Goal: Information Seeking & Learning: Learn about a topic

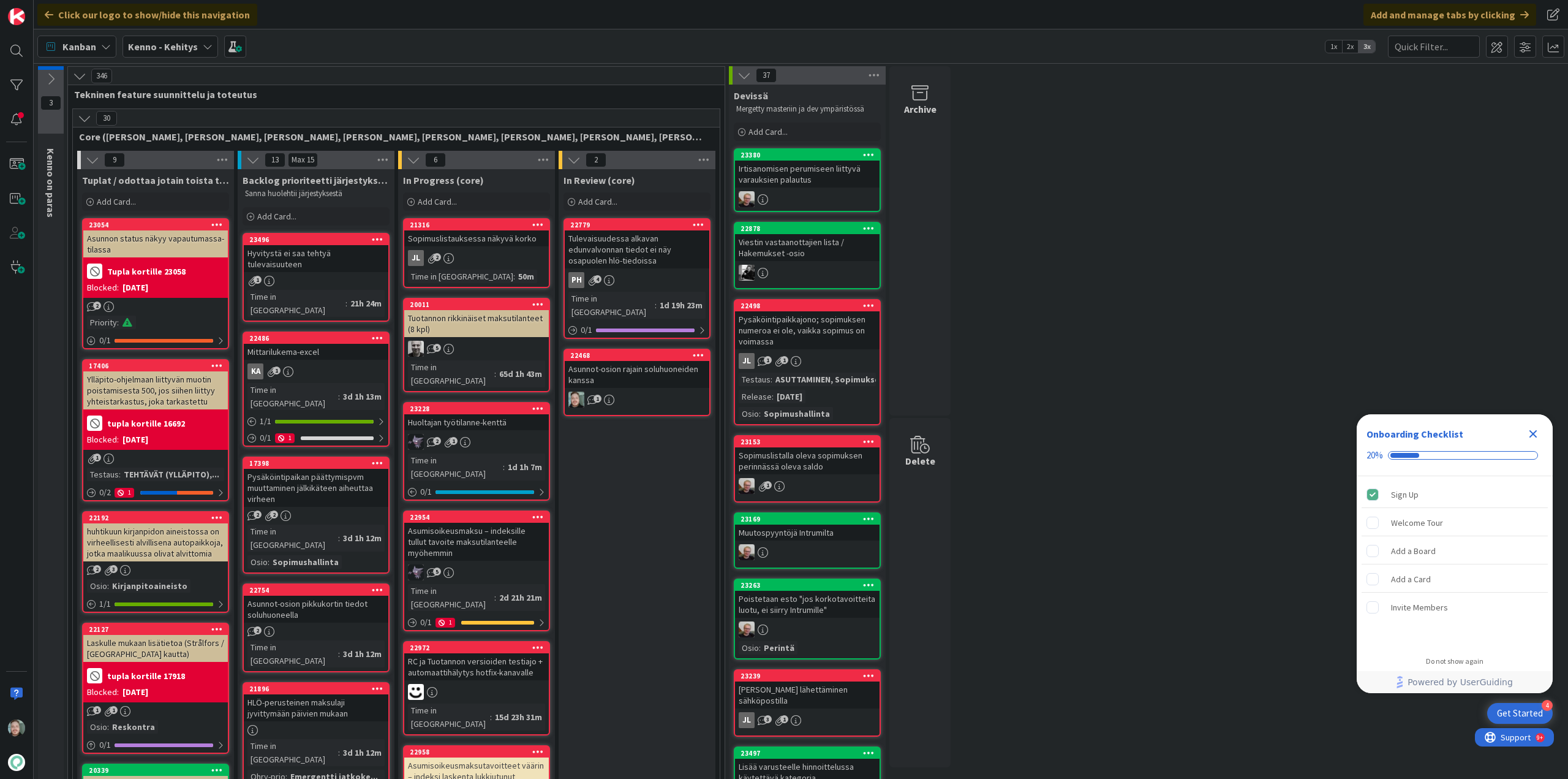
click at [634, 363] on div "Asunnot-osion rajain soluhuoneiden kanssa" at bounding box center [637, 374] width 145 height 27
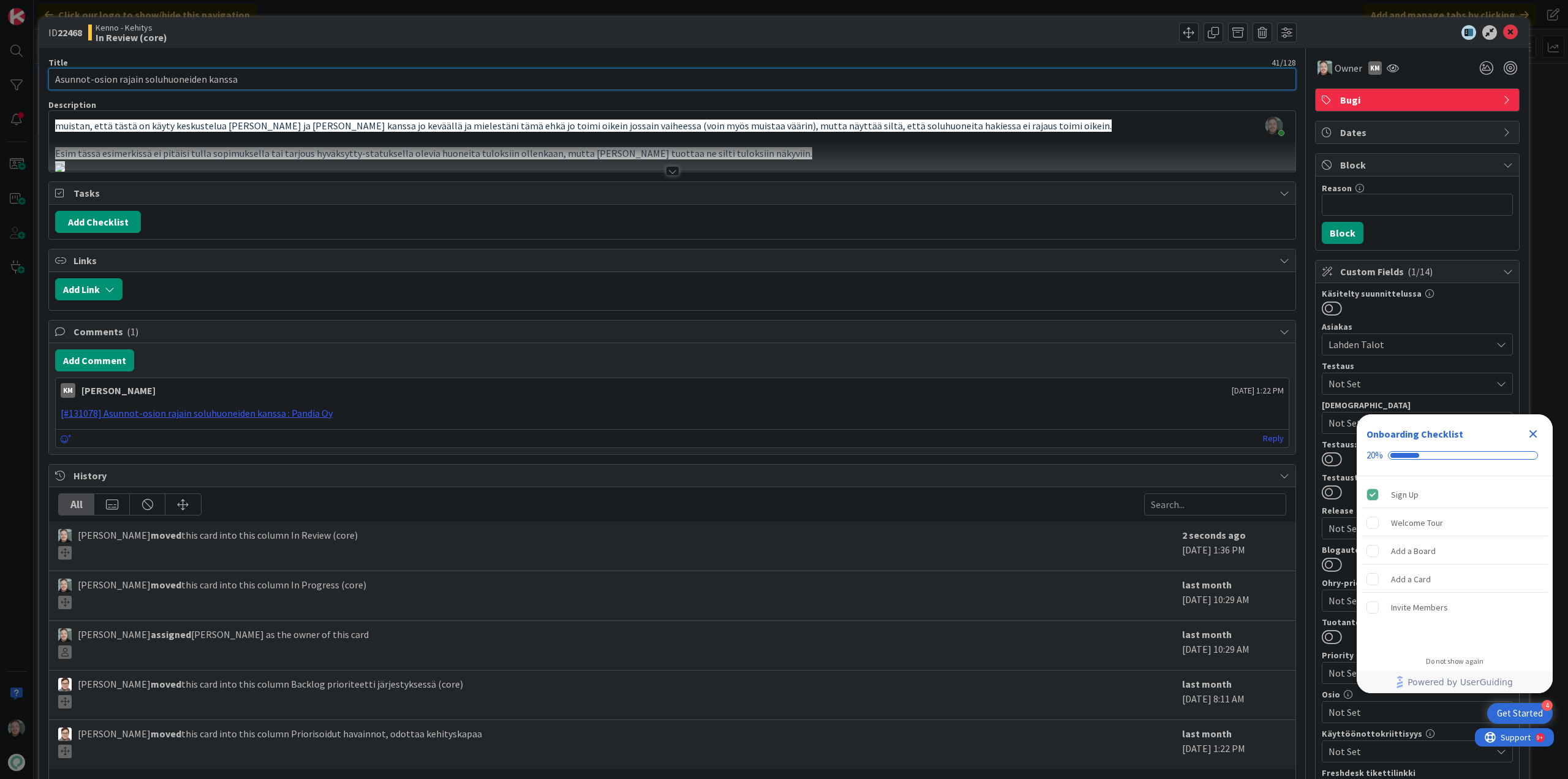
drag, startPoint x: 239, startPoint y: 78, endPoint x: 101, endPoint y: 83, distance: 138.1
click at [101, 83] on input "Asunnot-osion rajain soluhuoneiden kanssa" at bounding box center [672, 79] width 1248 height 22
click at [247, 74] on input "Asunnot-osion rajain soluhuoneiden kanssa" at bounding box center [672, 79] width 1248 height 22
click at [249, 84] on input "Asunnot-osion rajain soluhuoneiden kanssa" at bounding box center [672, 79] width 1248 height 22
click at [666, 167] on div at bounding box center [672, 171] width 13 height 10
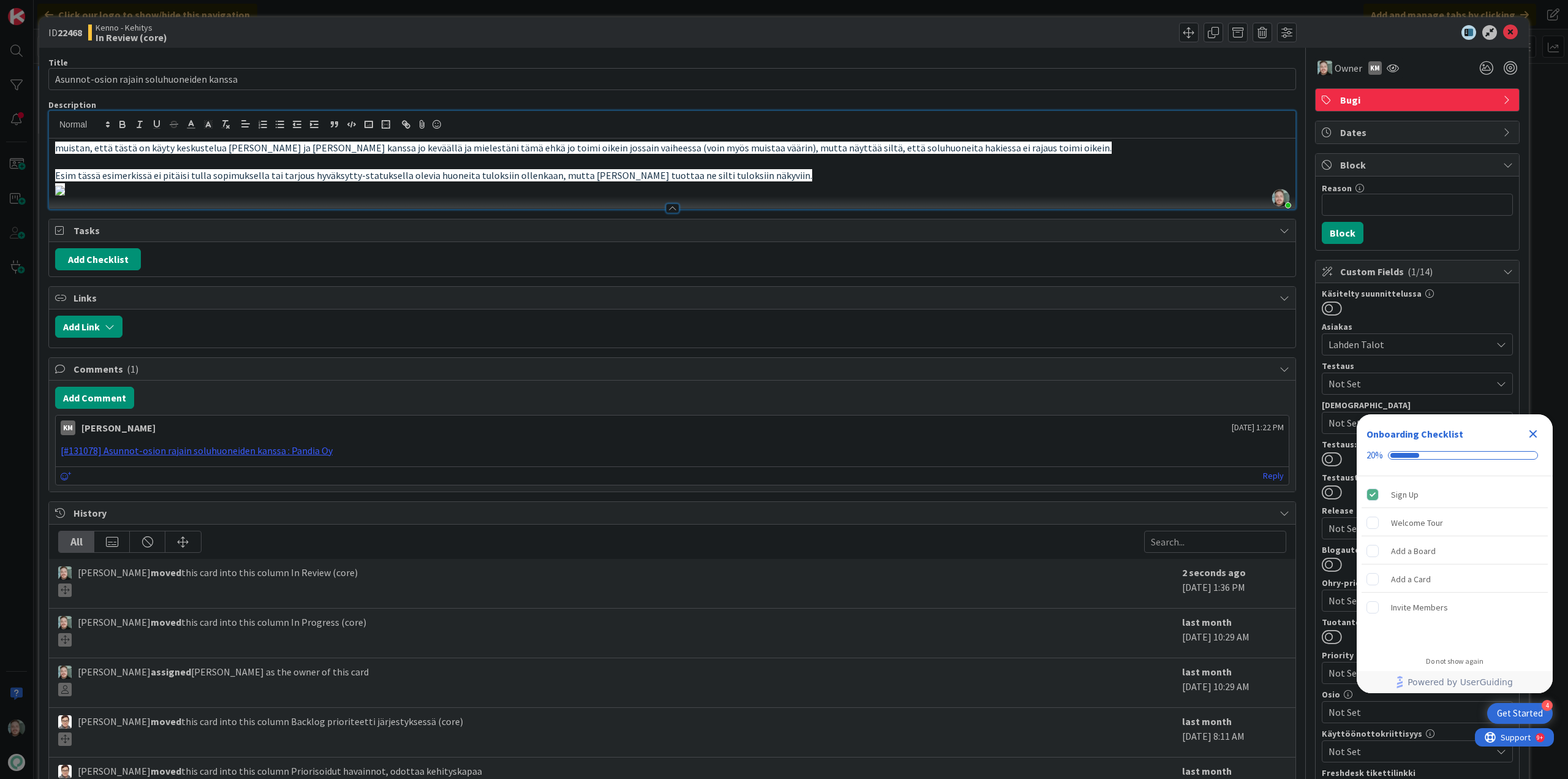
click at [1015, 149] on p "muistan, että tästä on käyty keskustelua [PERSON_NAME] ja [PERSON_NAME] kanssa …" at bounding box center [672, 148] width 1234 height 14
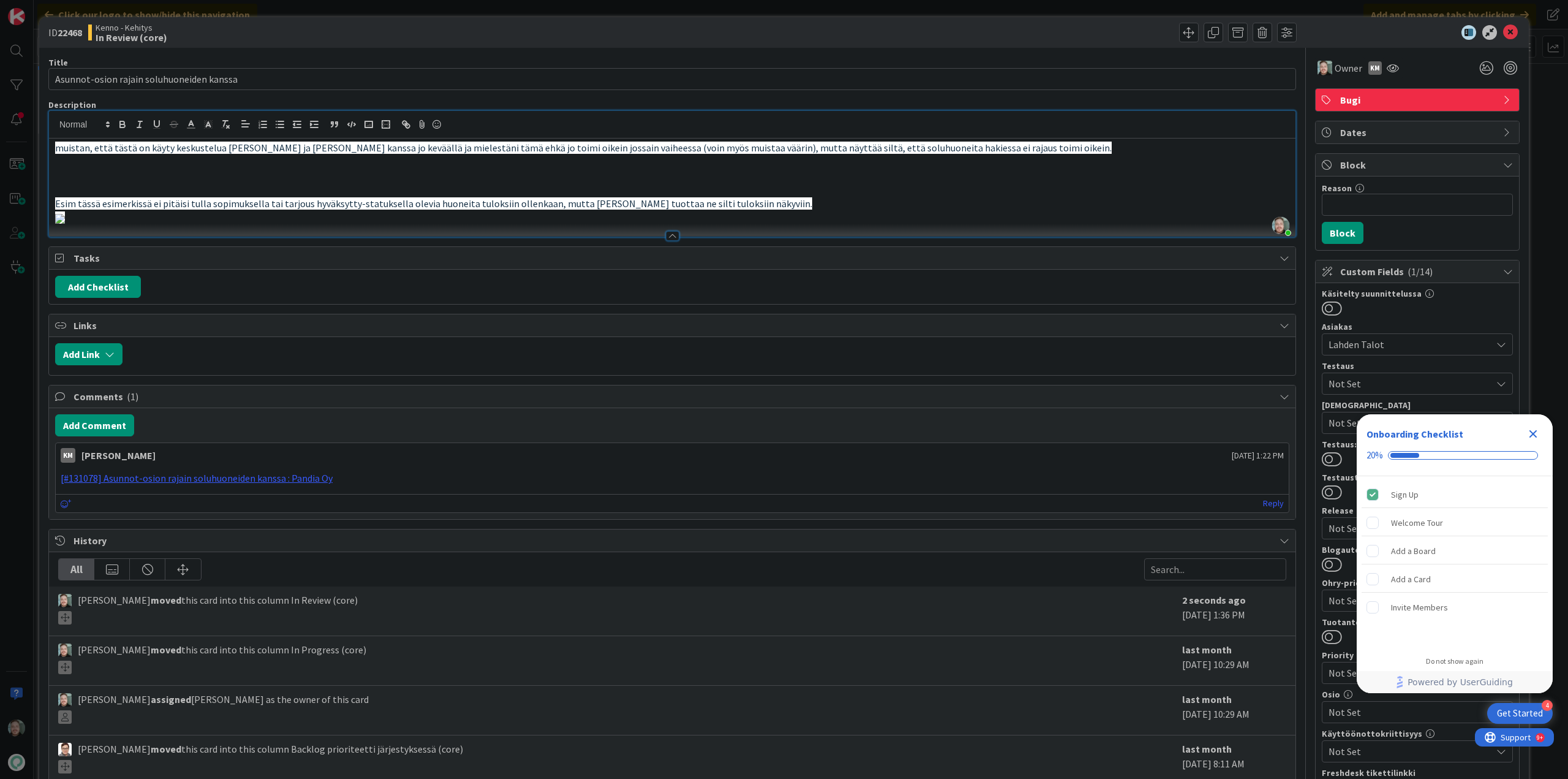
paste div
click at [1078, 28] on div at bounding box center [986, 32] width 621 height 19
click at [1506, 33] on icon at bounding box center [1510, 32] width 15 height 15
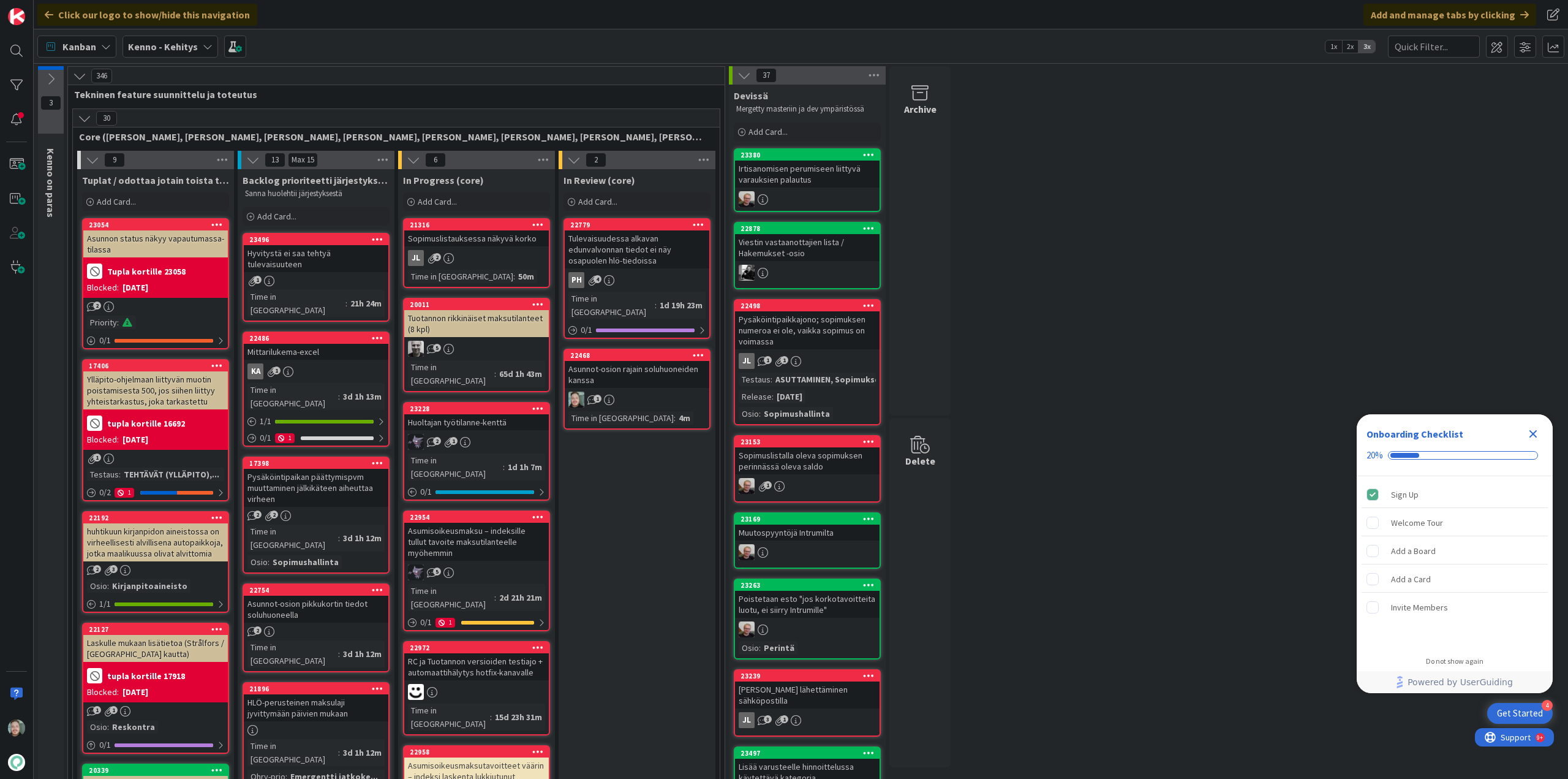
click at [324, 253] on div "Hyvitystä ei saa tehtyä tulevaisuuteen" at bounding box center [316, 258] width 145 height 27
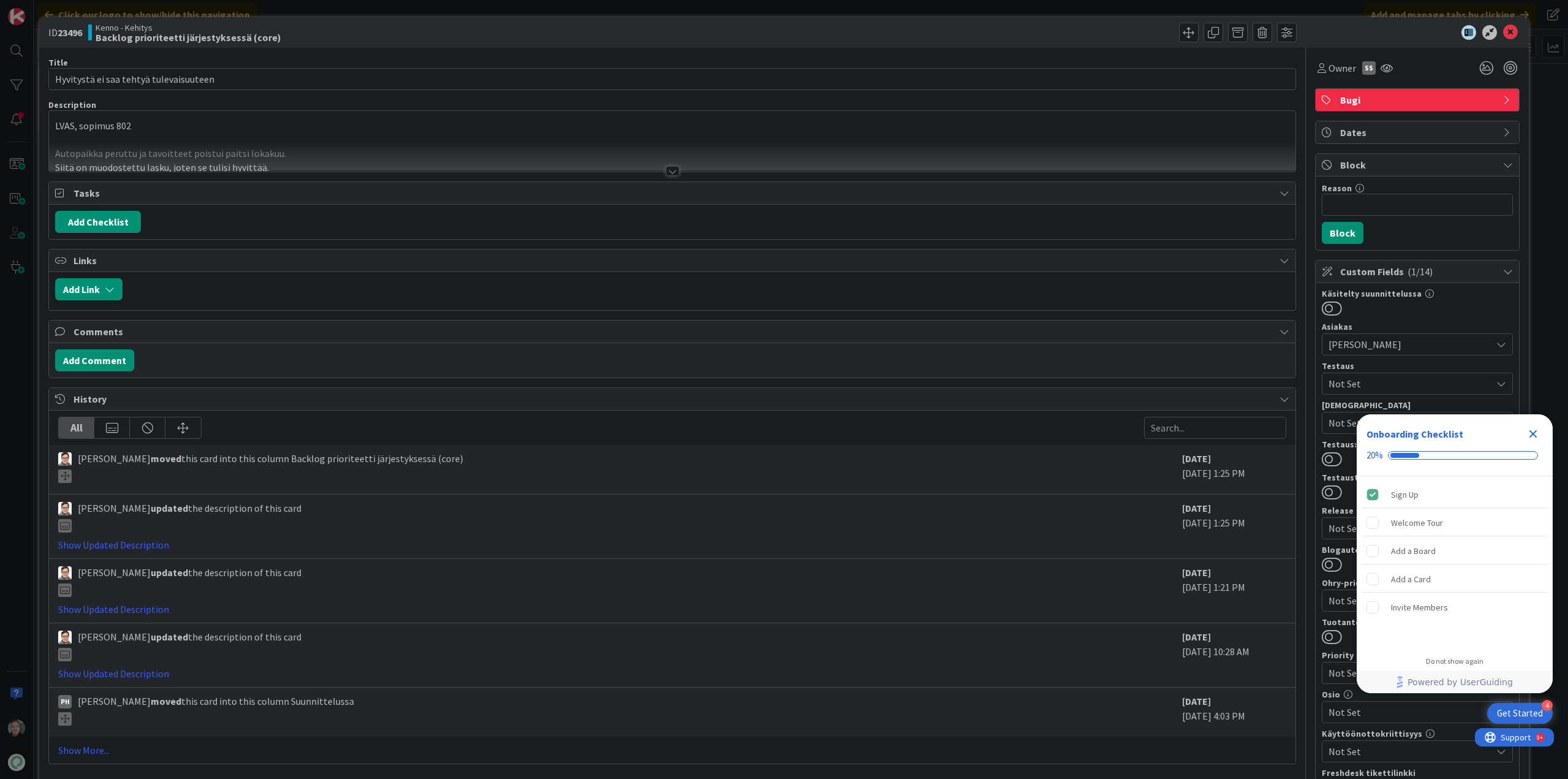
click at [666, 172] on div at bounding box center [672, 171] width 13 height 10
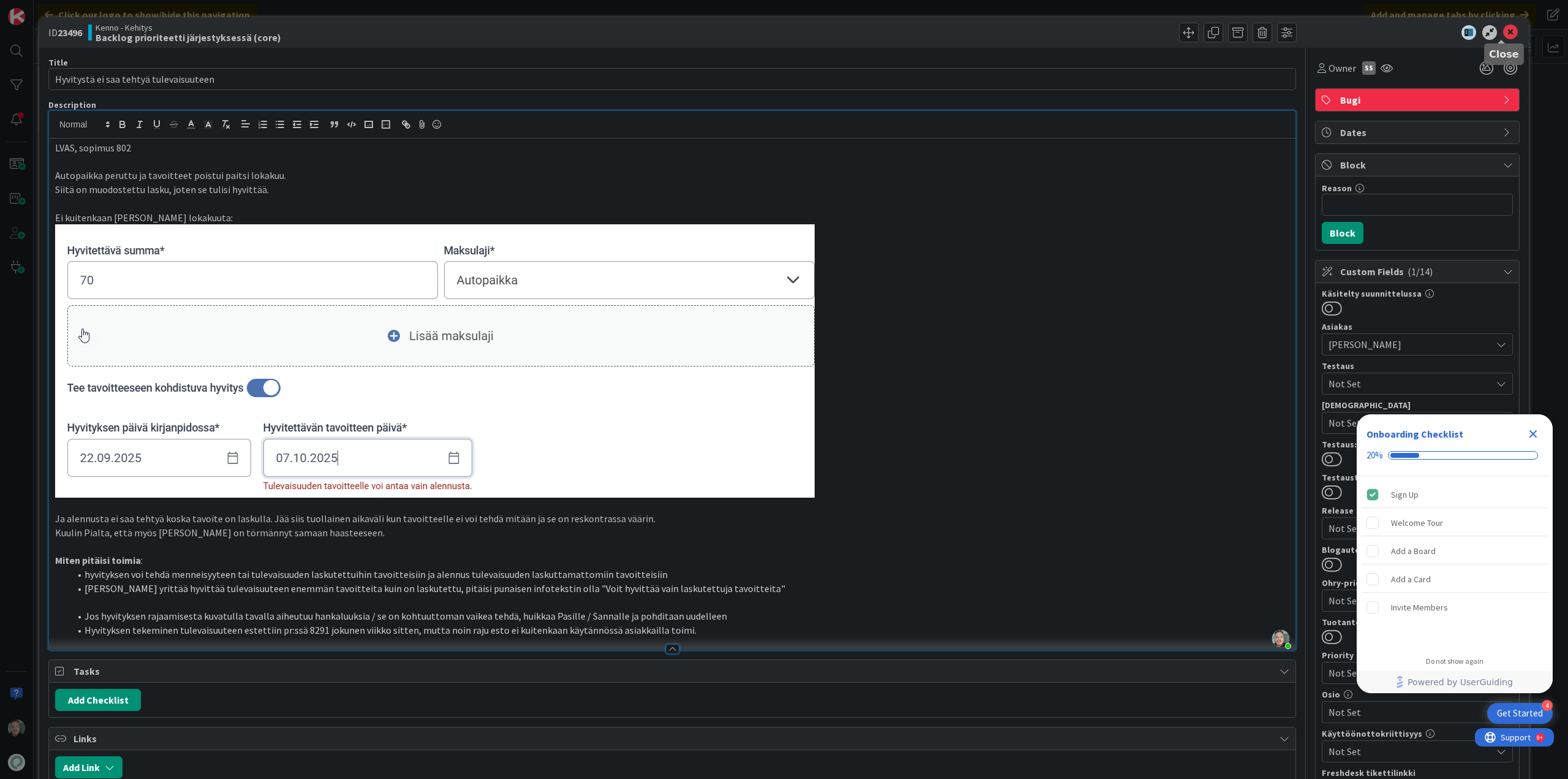
click at [1503, 31] on icon at bounding box center [1510, 32] width 15 height 15
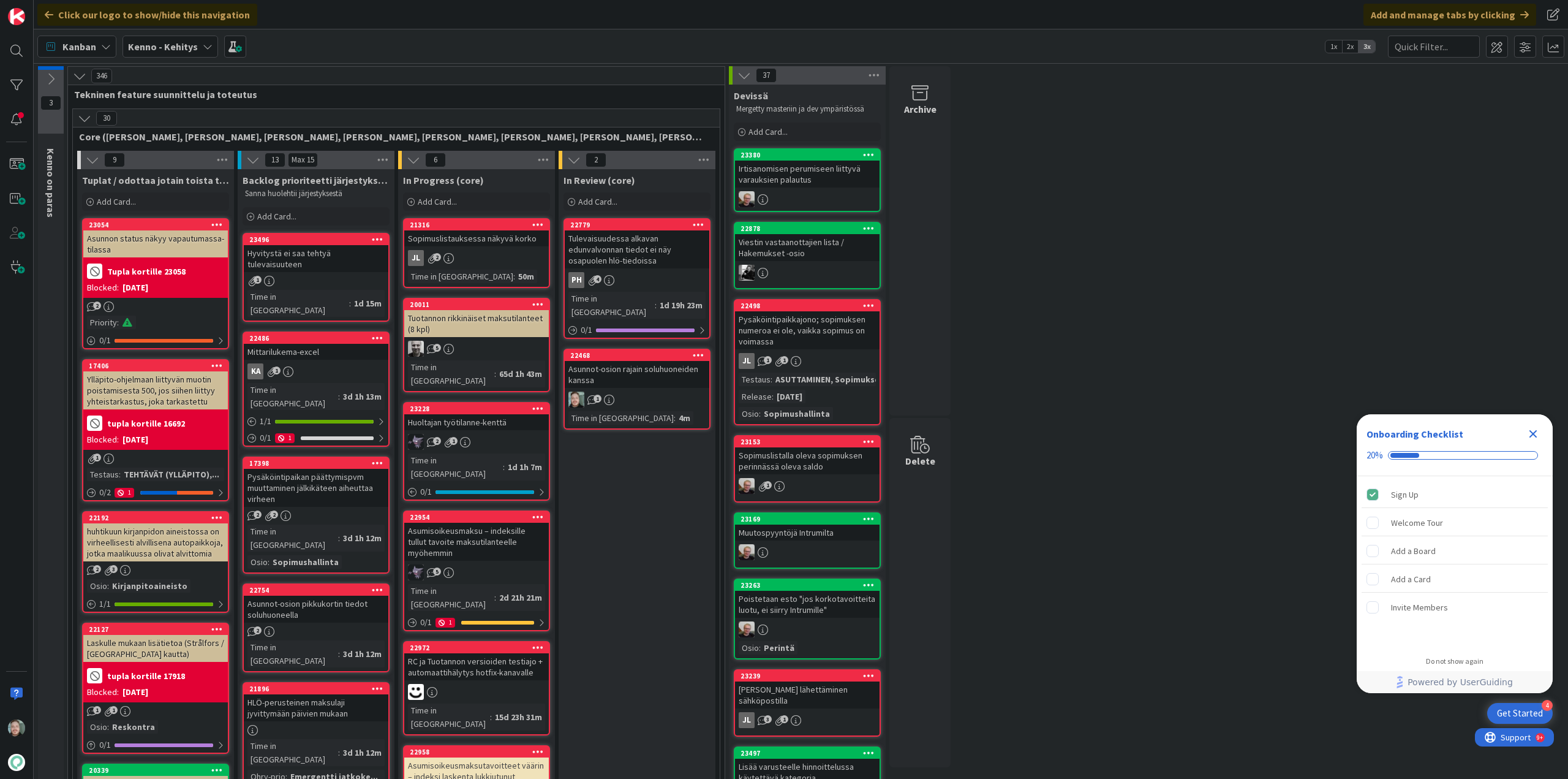
click at [326, 596] on div "Asunnot-osion pikkukortin tiedot soluhuoneella" at bounding box center [316, 609] width 145 height 27
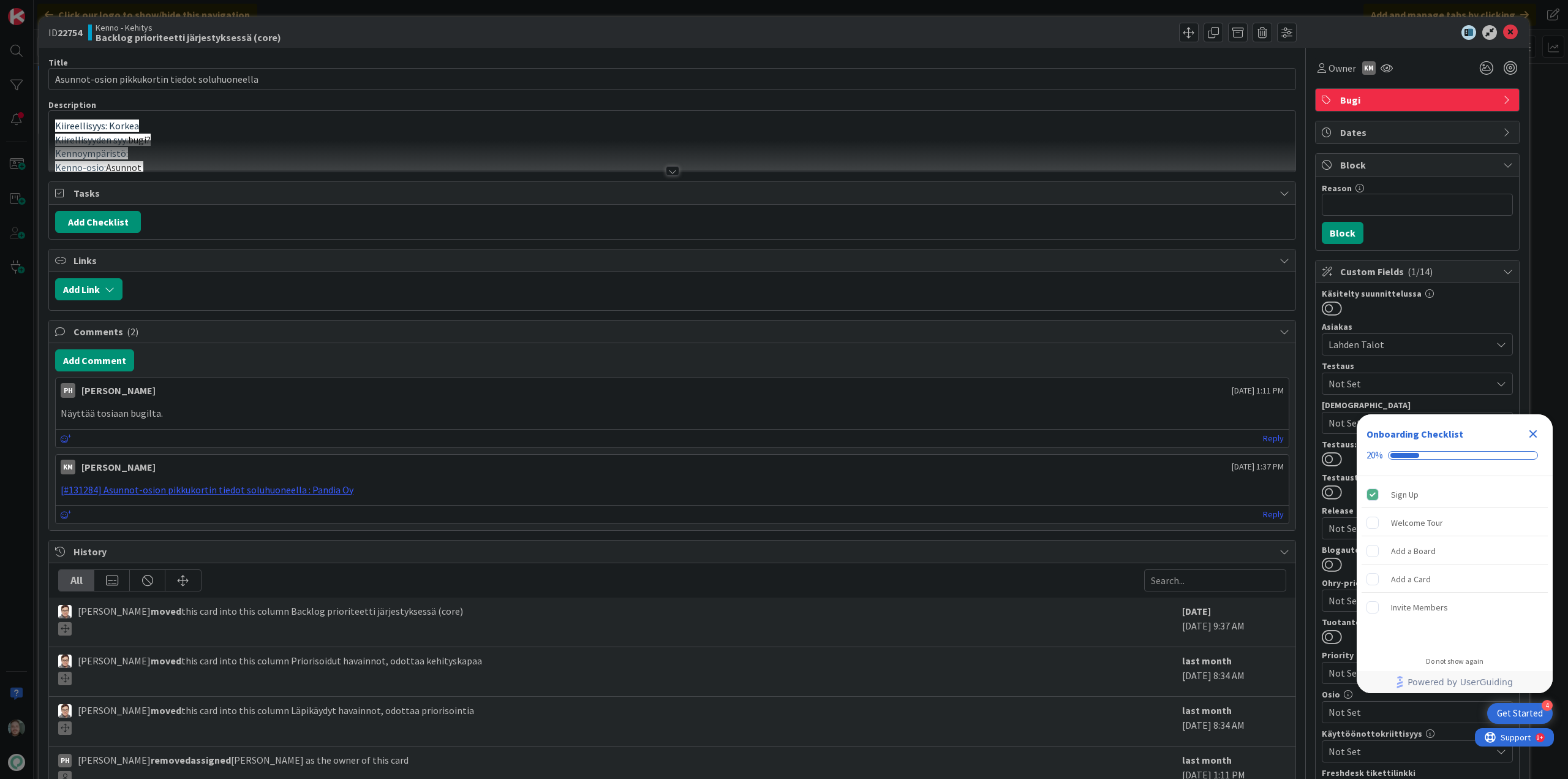
click at [666, 174] on div at bounding box center [672, 171] width 13 height 10
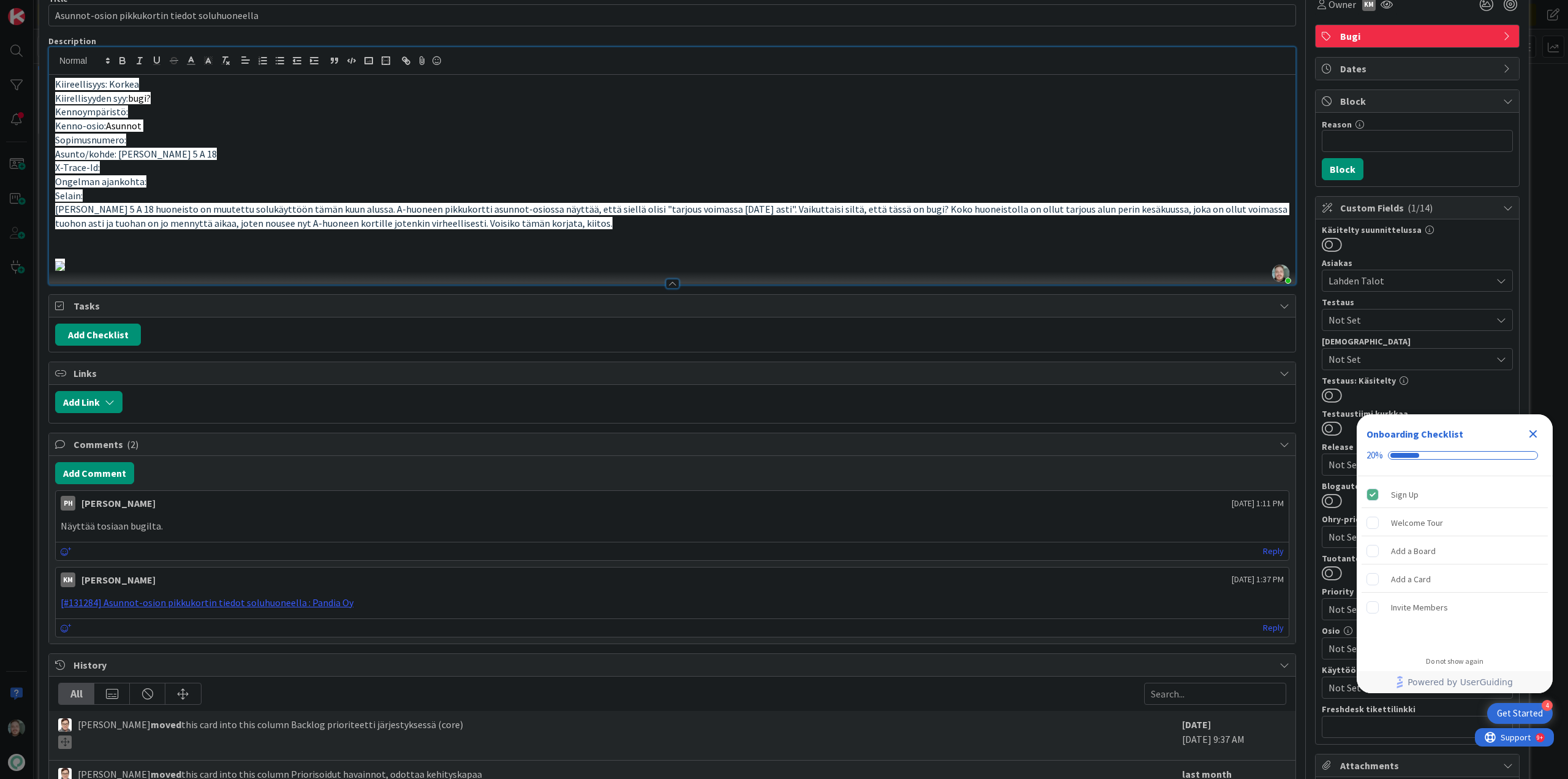
scroll to position [122, 0]
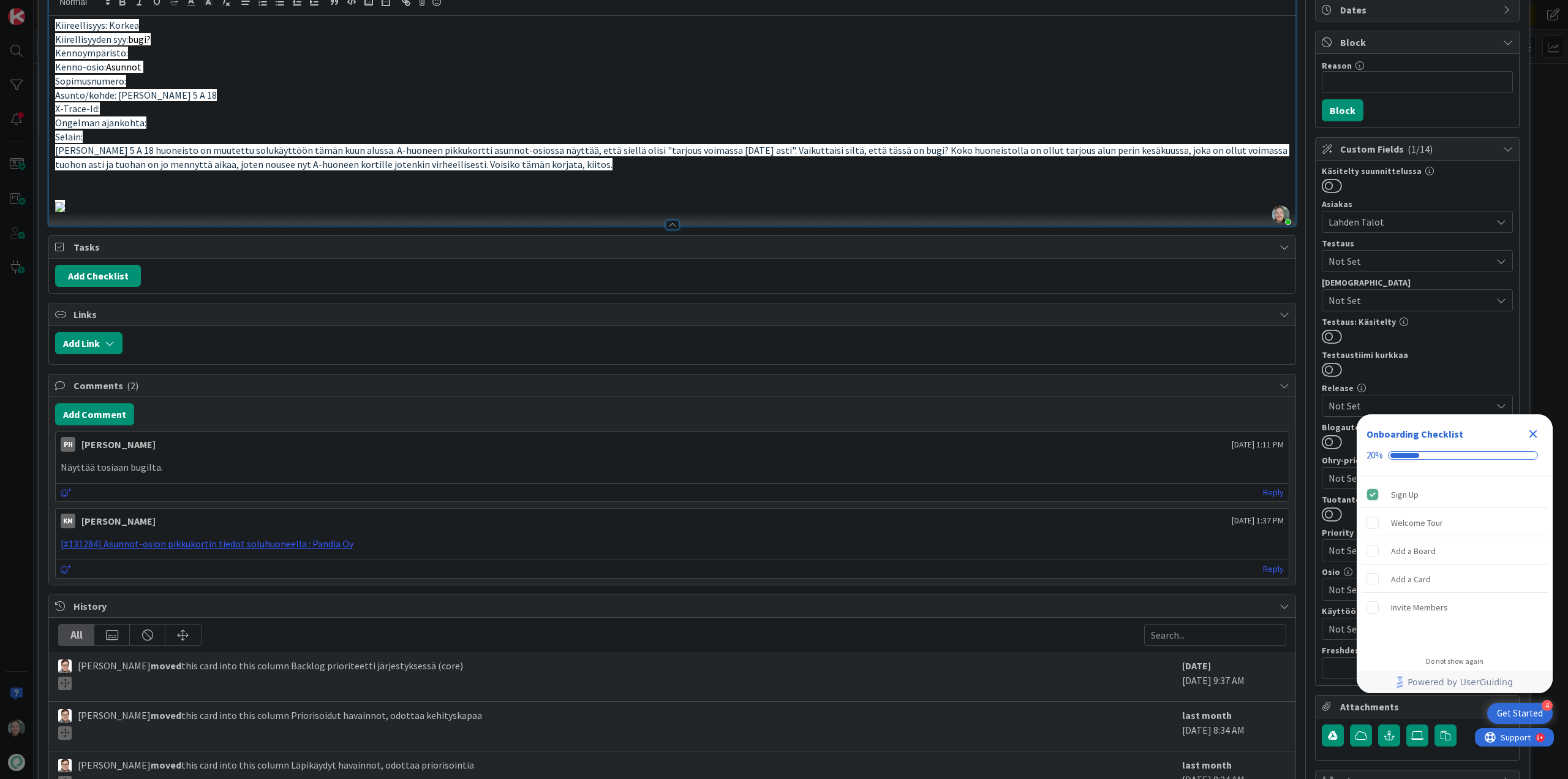
click at [1532, 428] on icon "Close Checklist" at bounding box center [1533, 433] width 15 height 15
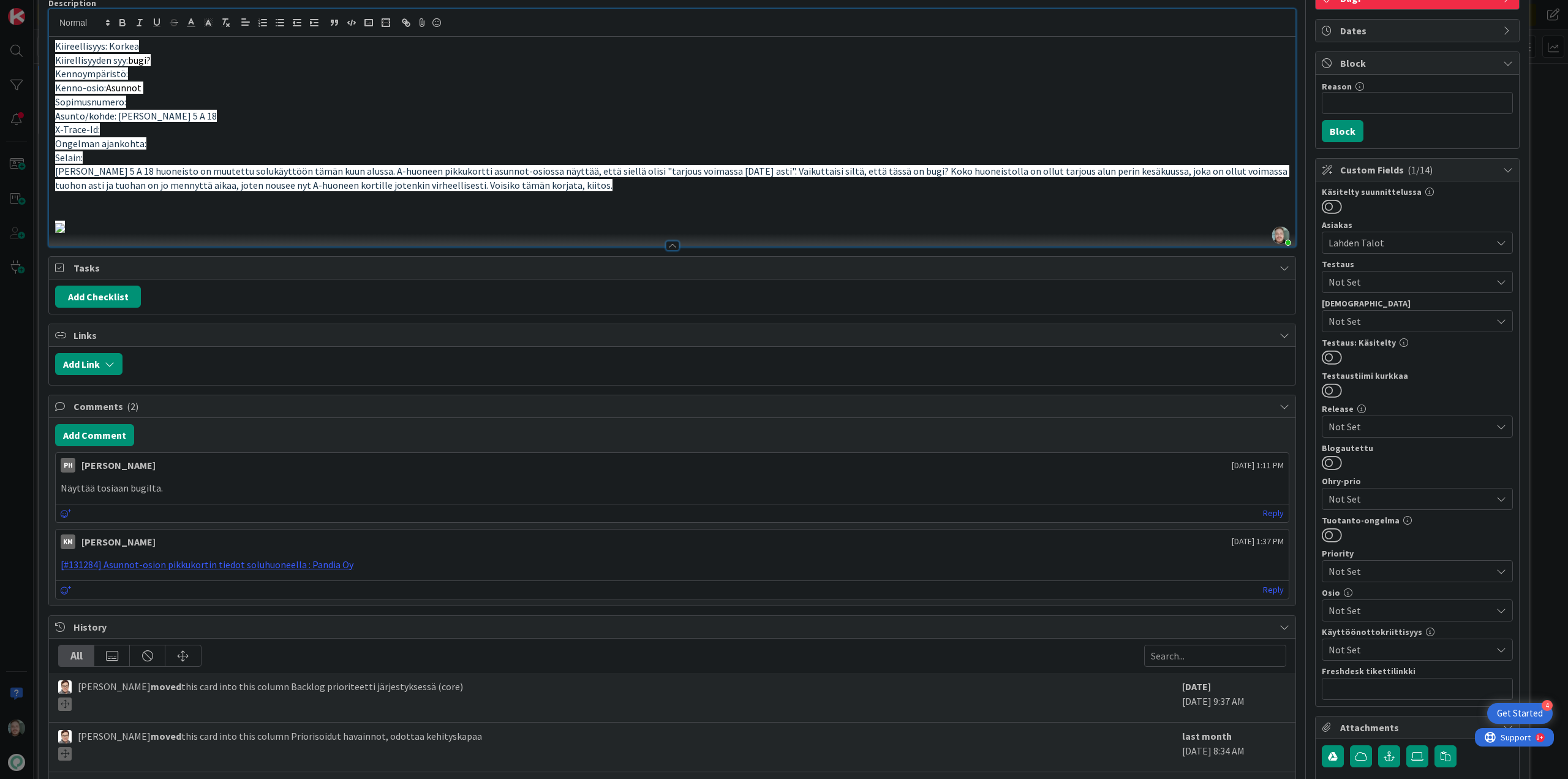
scroll to position [0, 0]
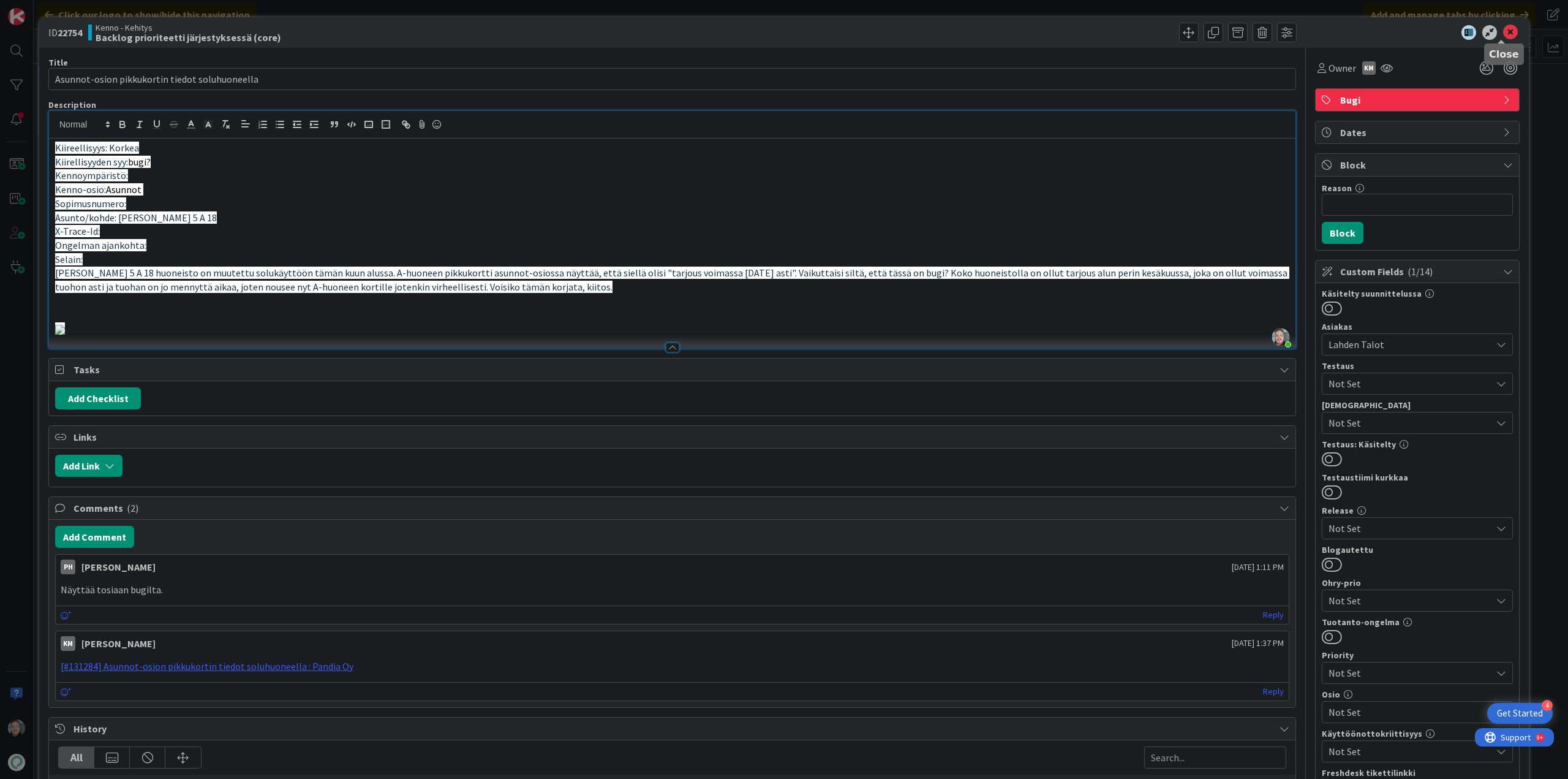
click at [1503, 28] on icon at bounding box center [1510, 32] width 15 height 15
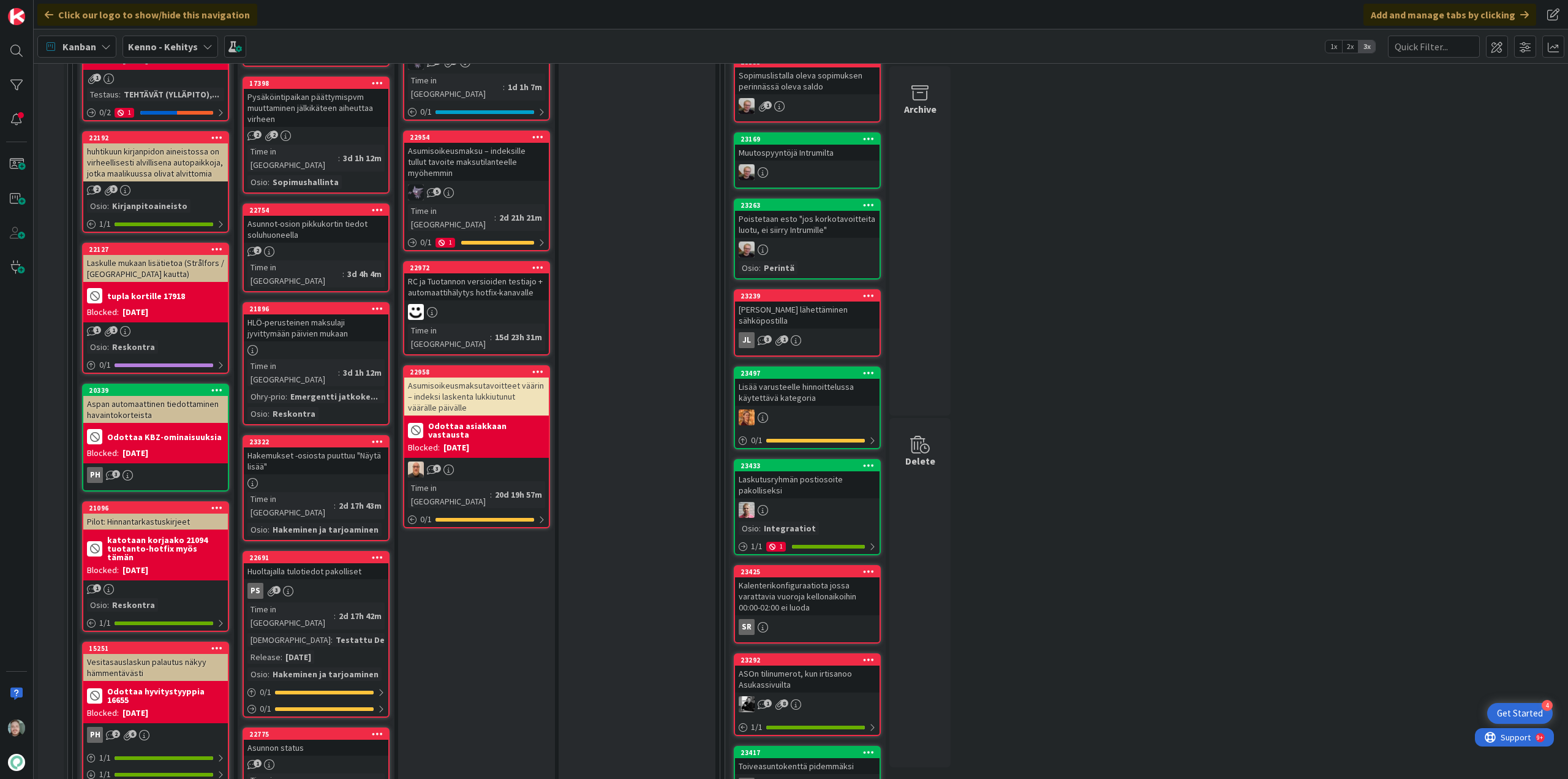
scroll to position [429, 0]
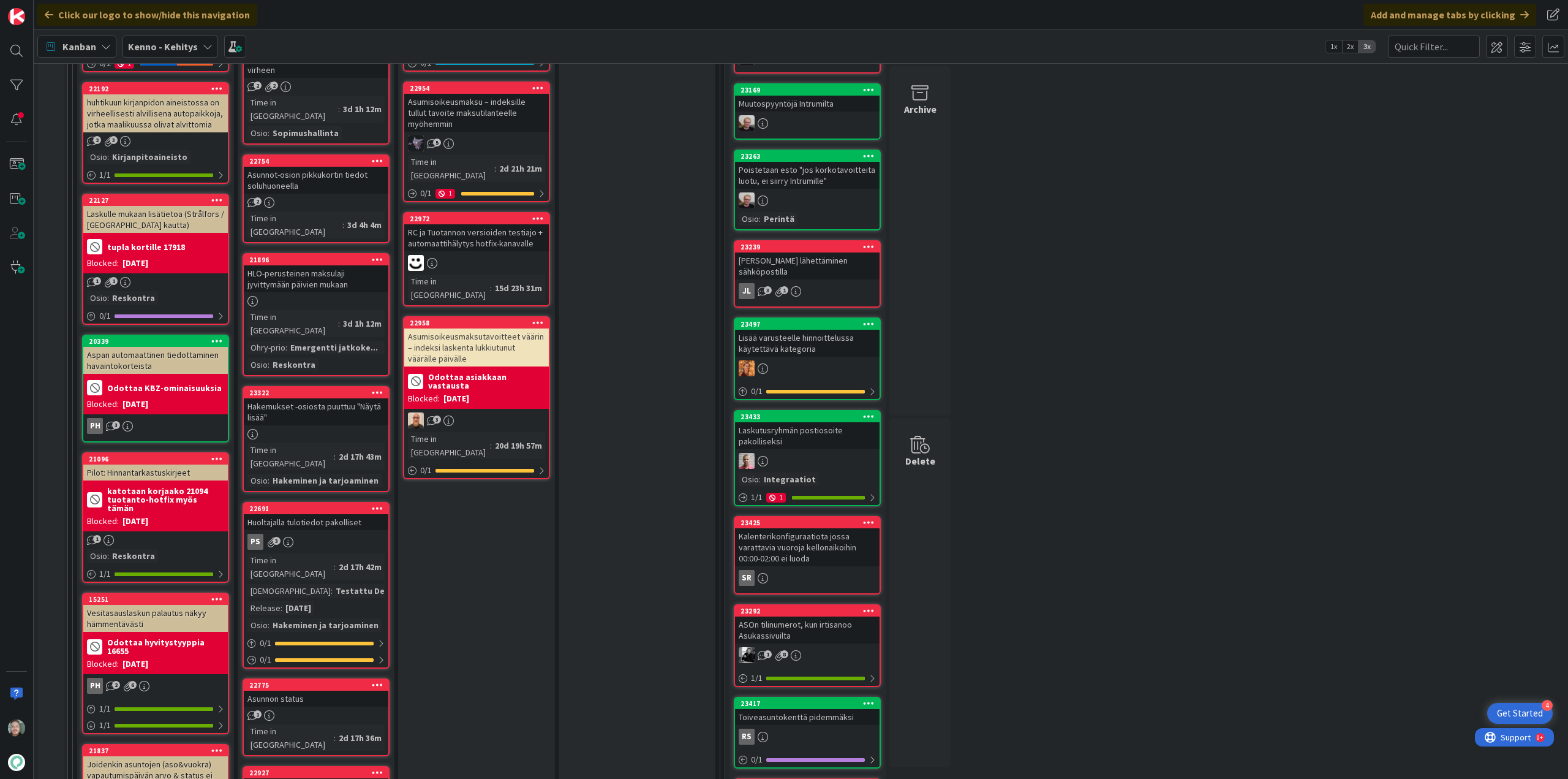
click at [307, 691] on div "Asunnon status" at bounding box center [316, 698] width 145 height 16
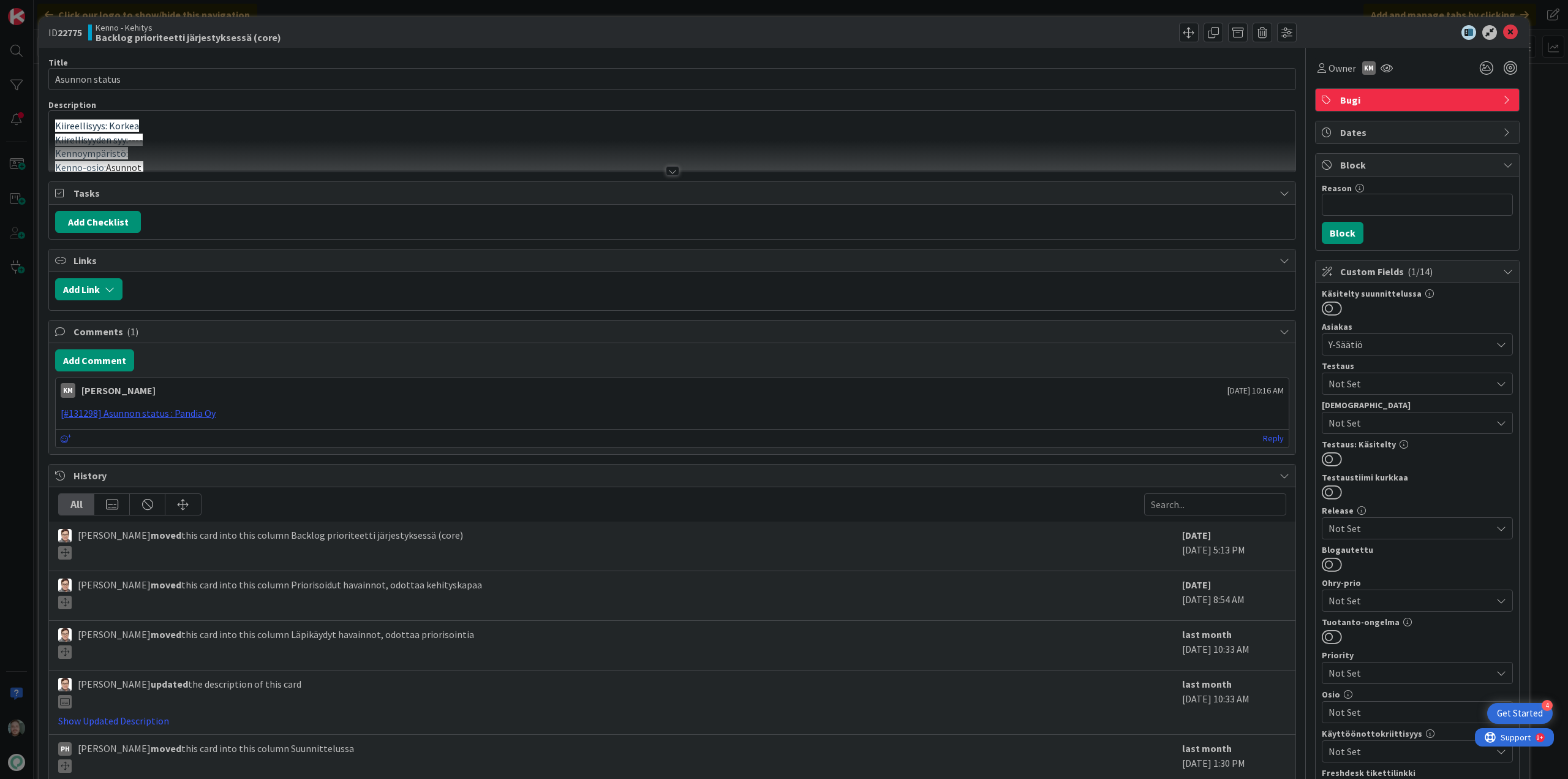
click at [665, 179] on div "Title 14 / 128 Asunnon status Description Kiireellisyys: Korkea Kiirellisyyden …" at bounding box center [672, 498] width 1248 height 901
click at [666, 174] on div at bounding box center [672, 171] width 13 height 10
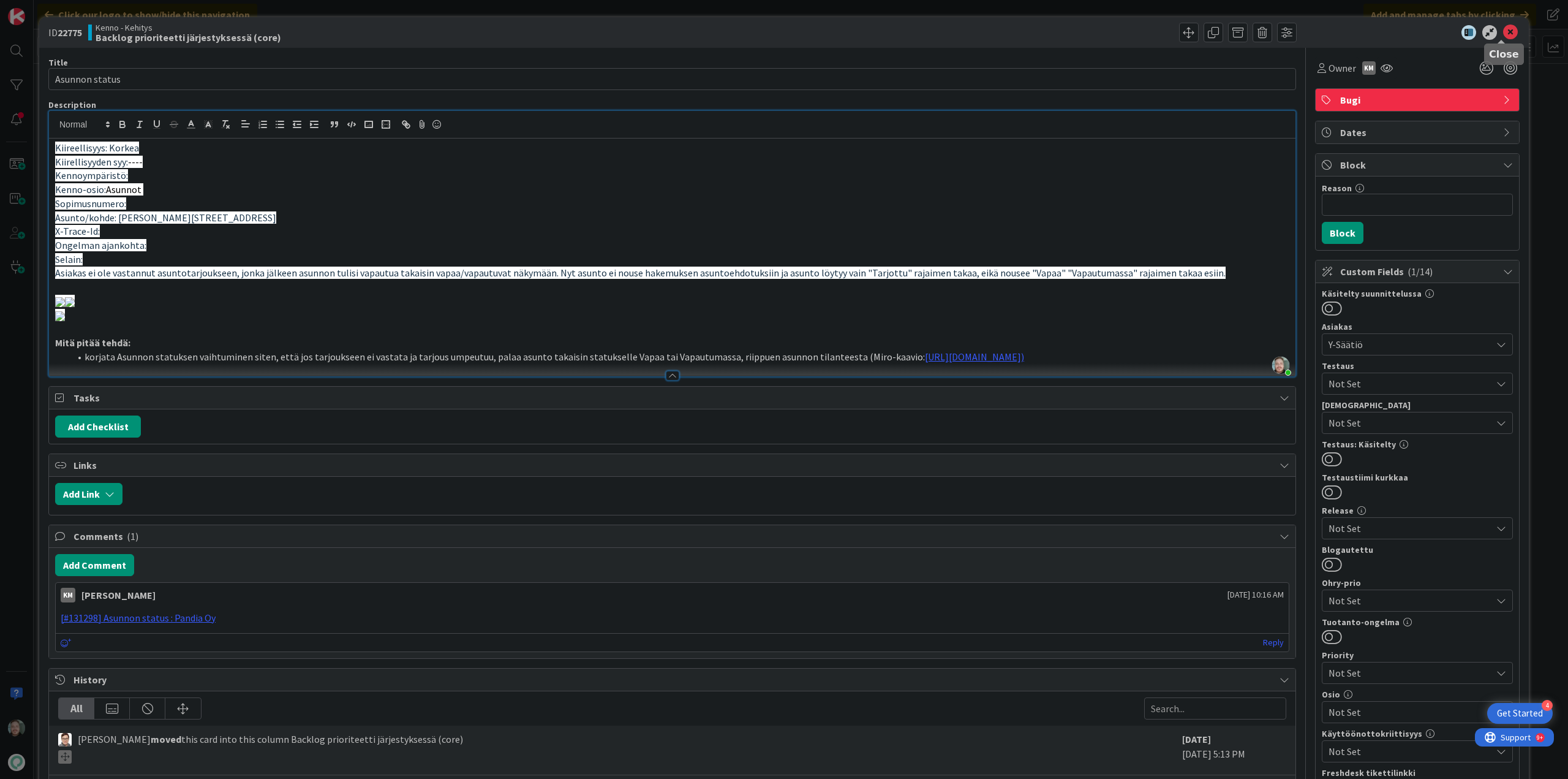
click at [1503, 33] on icon at bounding box center [1510, 32] width 15 height 15
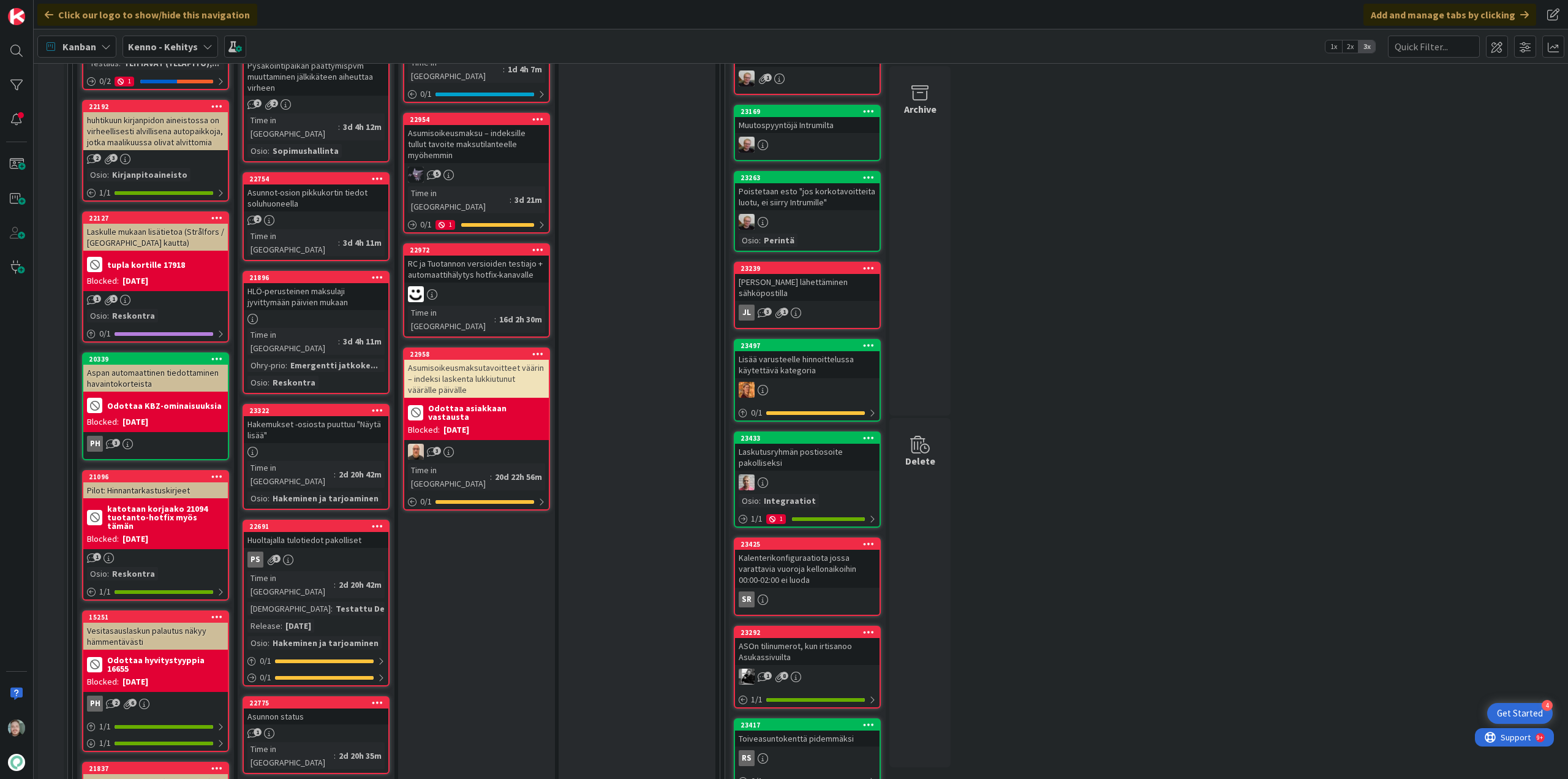
scroll to position [552, 0]
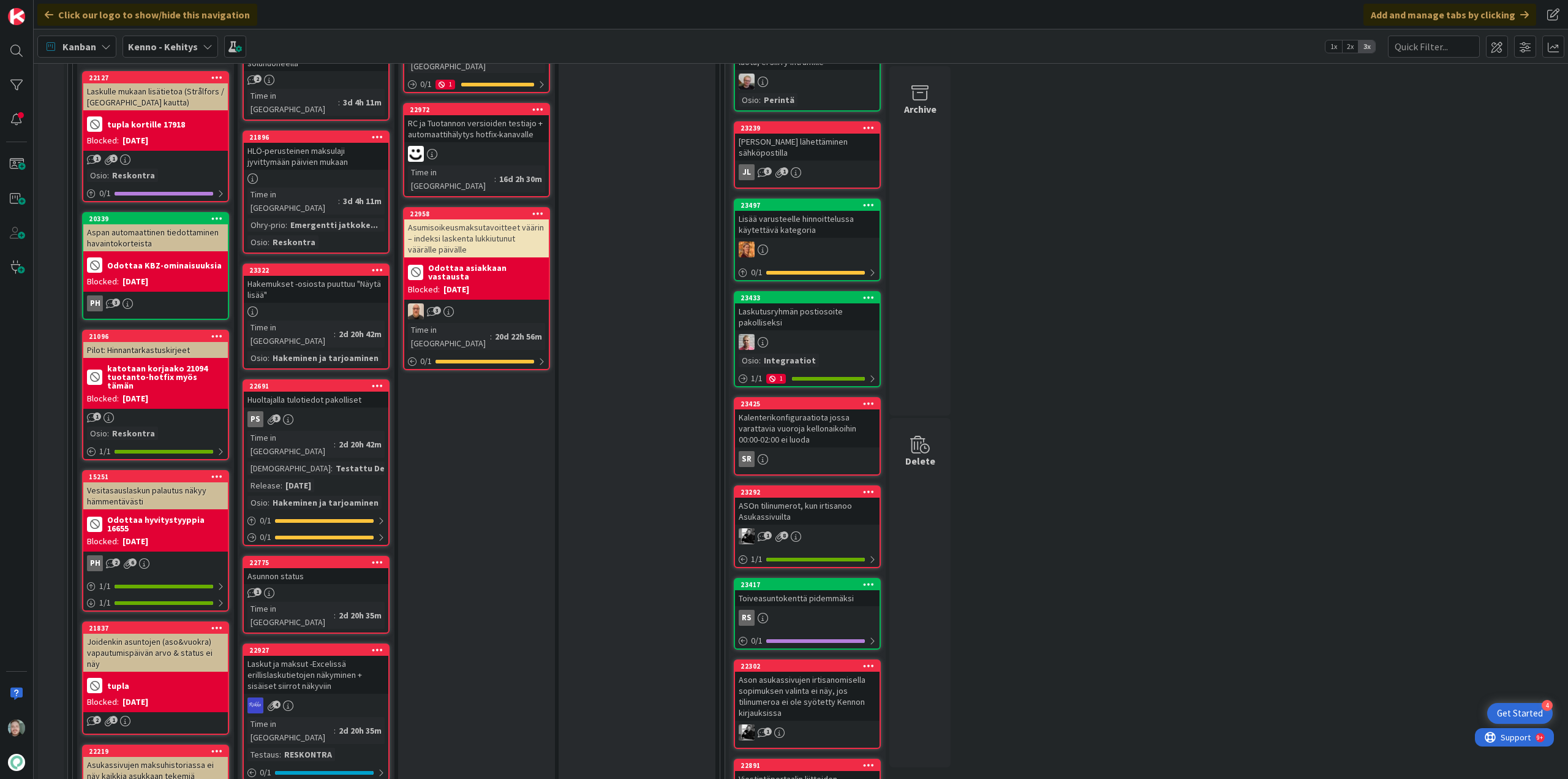
click at [326, 568] on div "Asunnon status" at bounding box center [316, 576] width 145 height 16
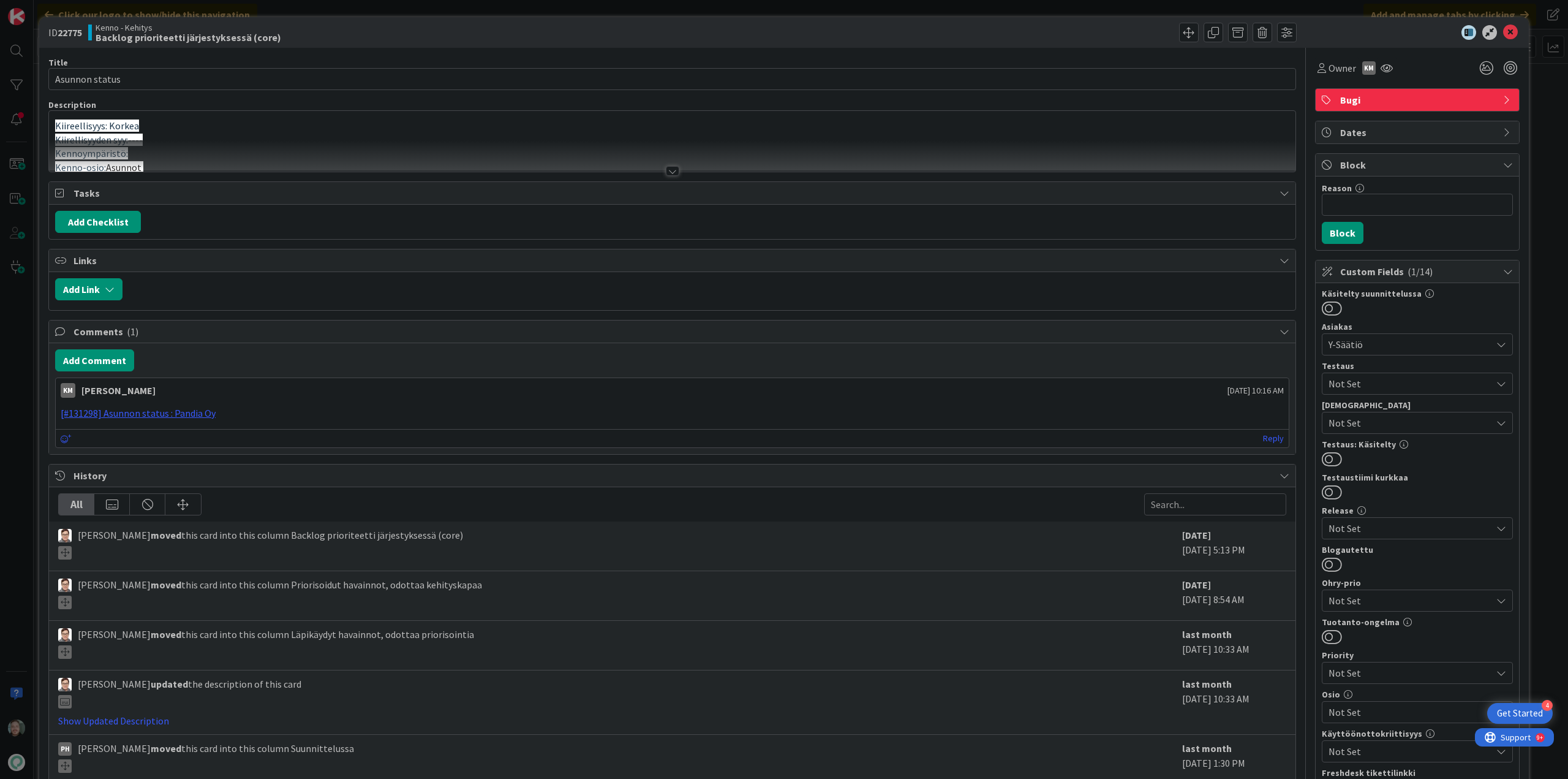
click at [670, 171] on div at bounding box center [672, 171] width 13 height 10
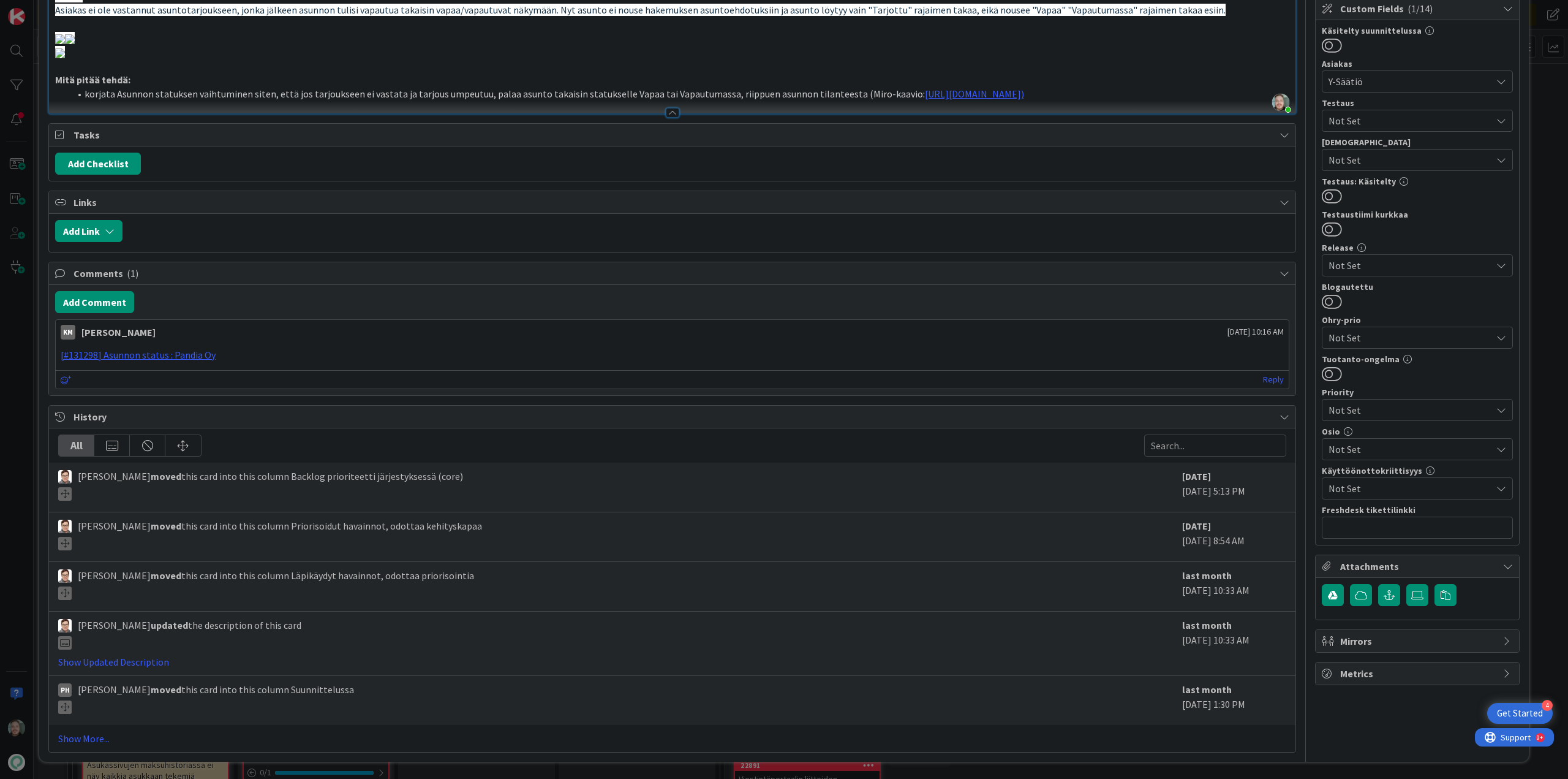
scroll to position [736, 0]
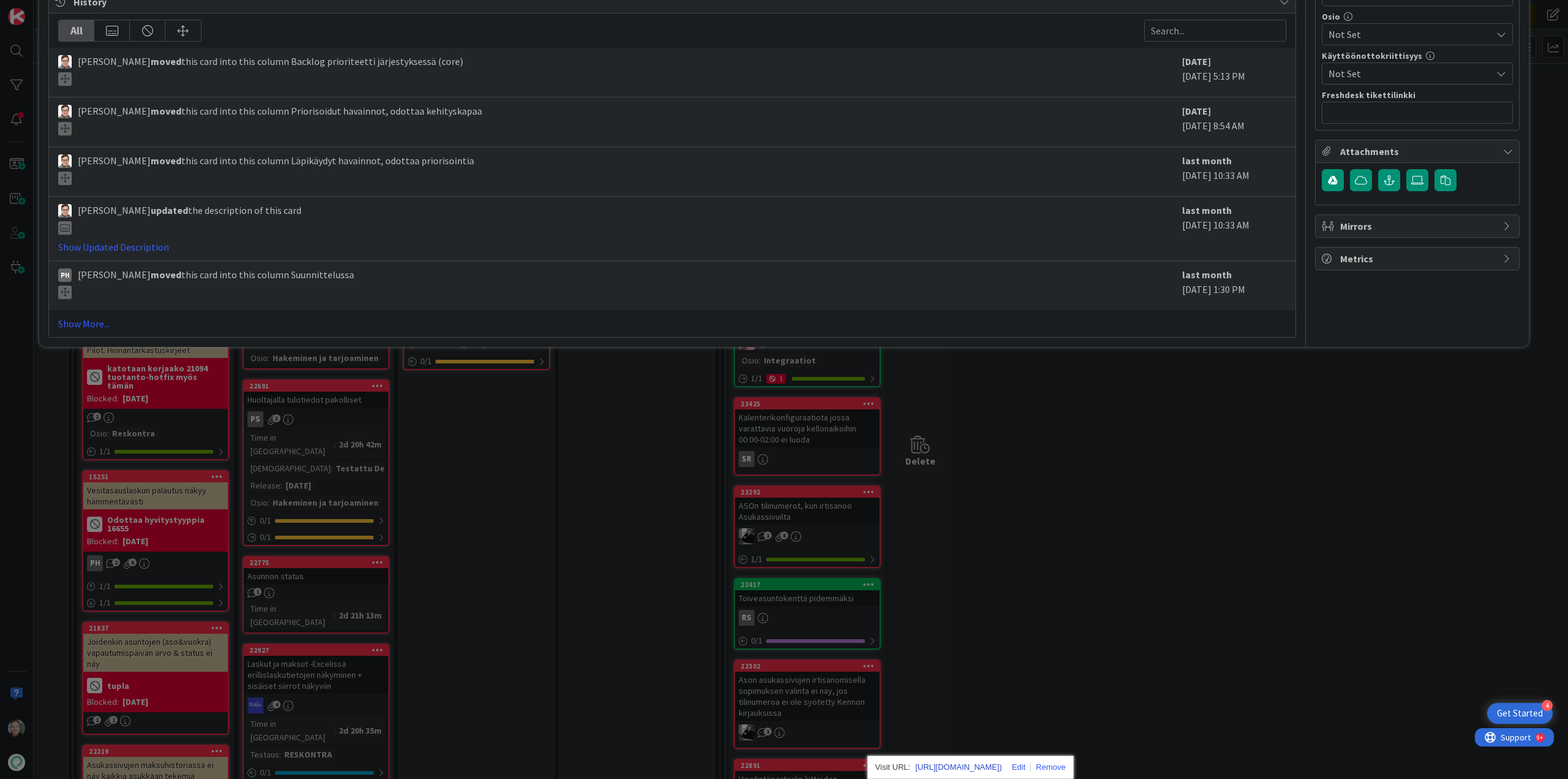
drag, startPoint x: 1020, startPoint y: 688, endPoint x: 978, endPoint y: 709, distance: 47.0
click at [978, 760] on link "[URL][DOMAIN_NAME])" at bounding box center [958, 767] width 87 height 16
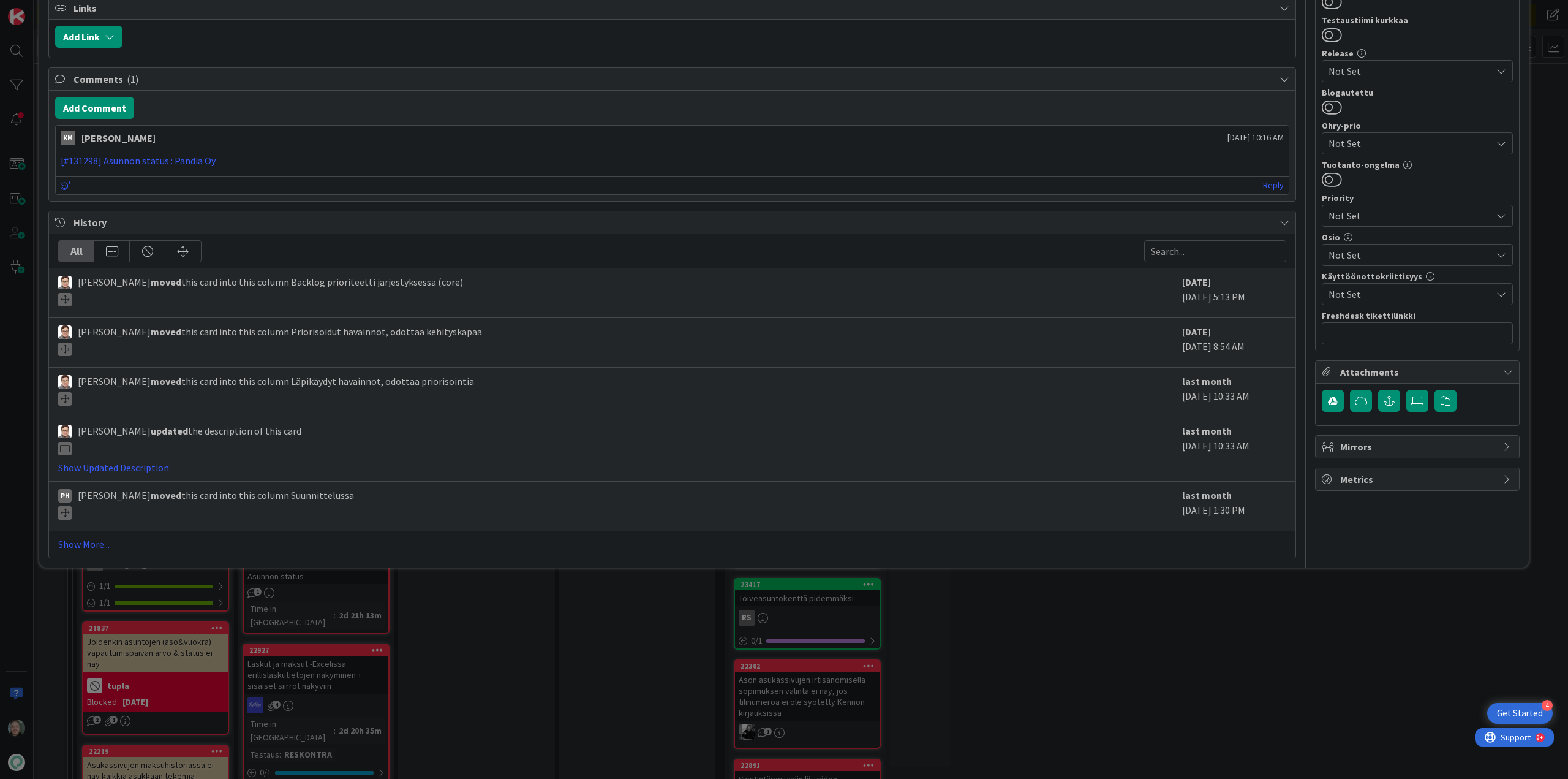
scroll to position [0, 0]
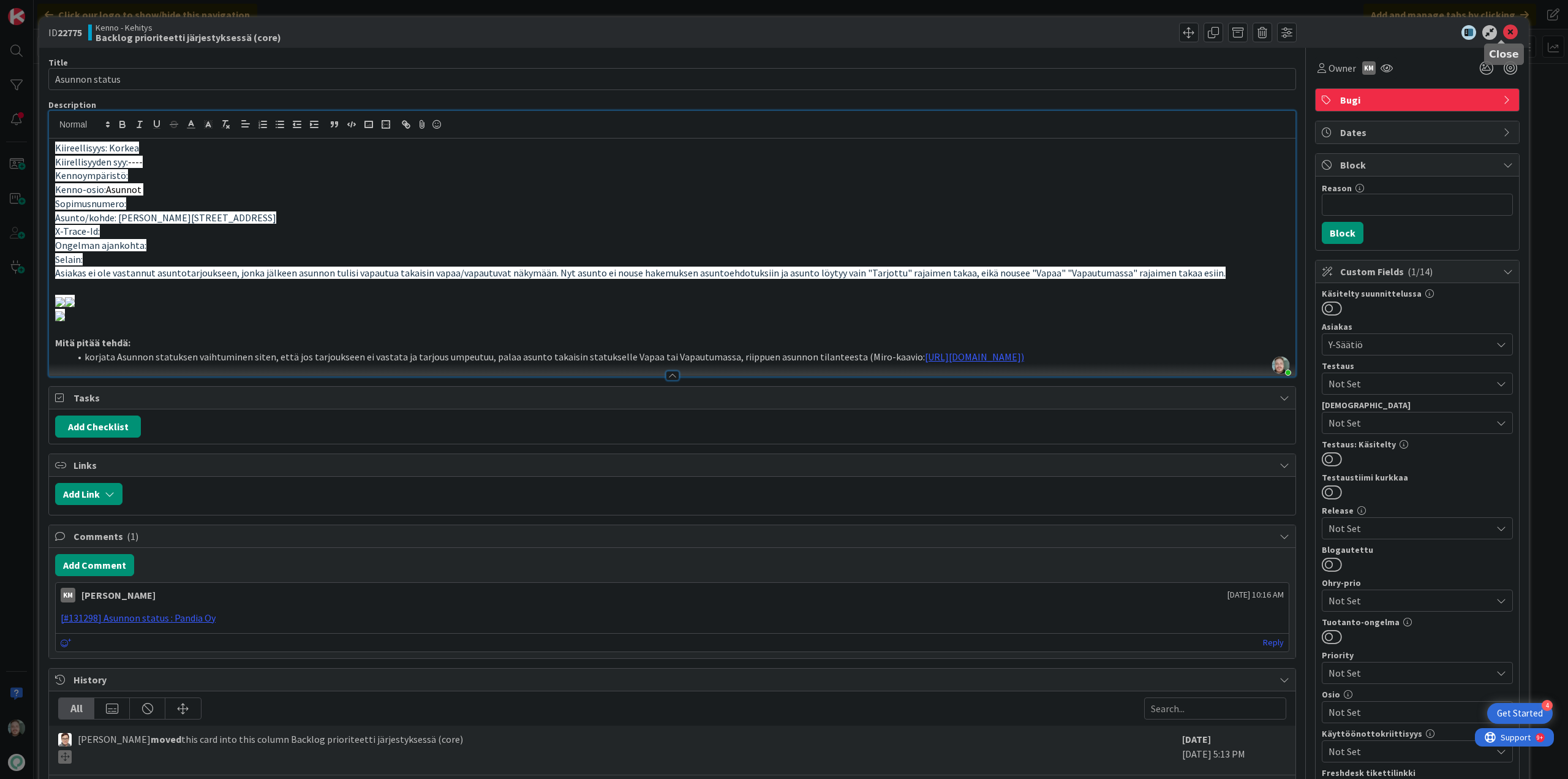
click at [1503, 31] on icon at bounding box center [1510, 32] width 15 height 15
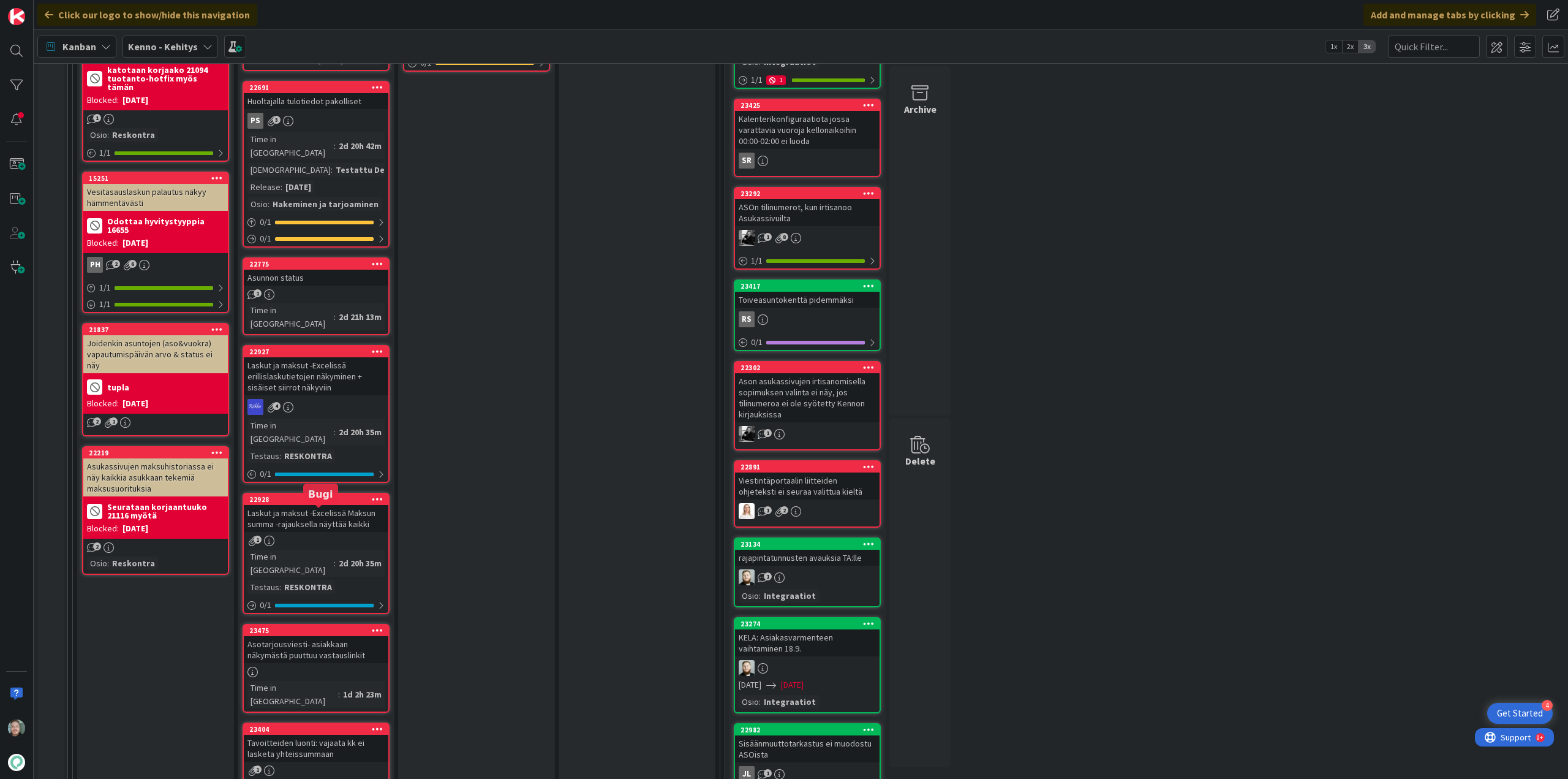
scroll to position [981, 0]
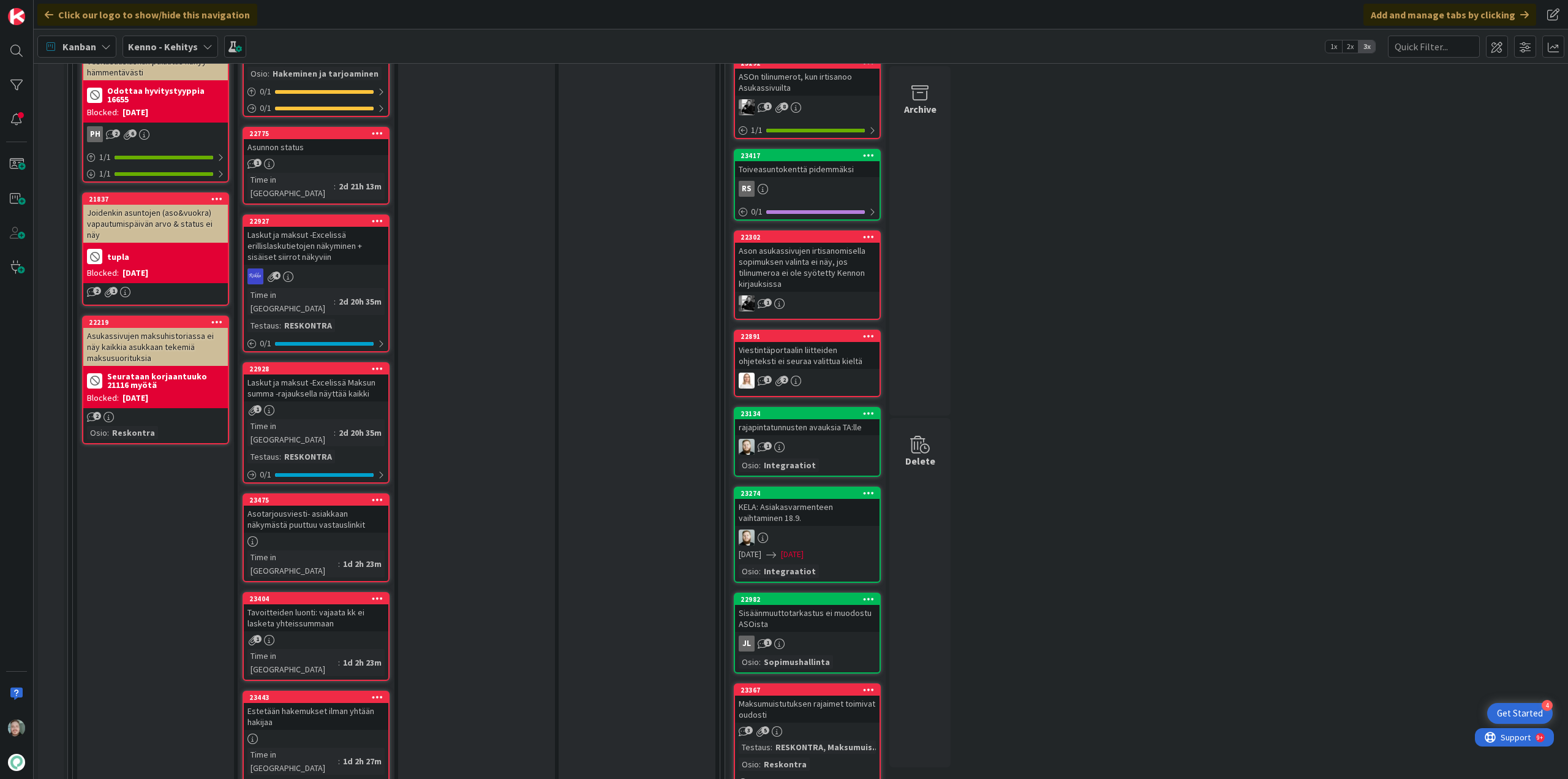
click at [347, 703] on div "Estetään hakemukset ilman yhtään hakijaa" at bounding box center [316, 716] width 145 height 27
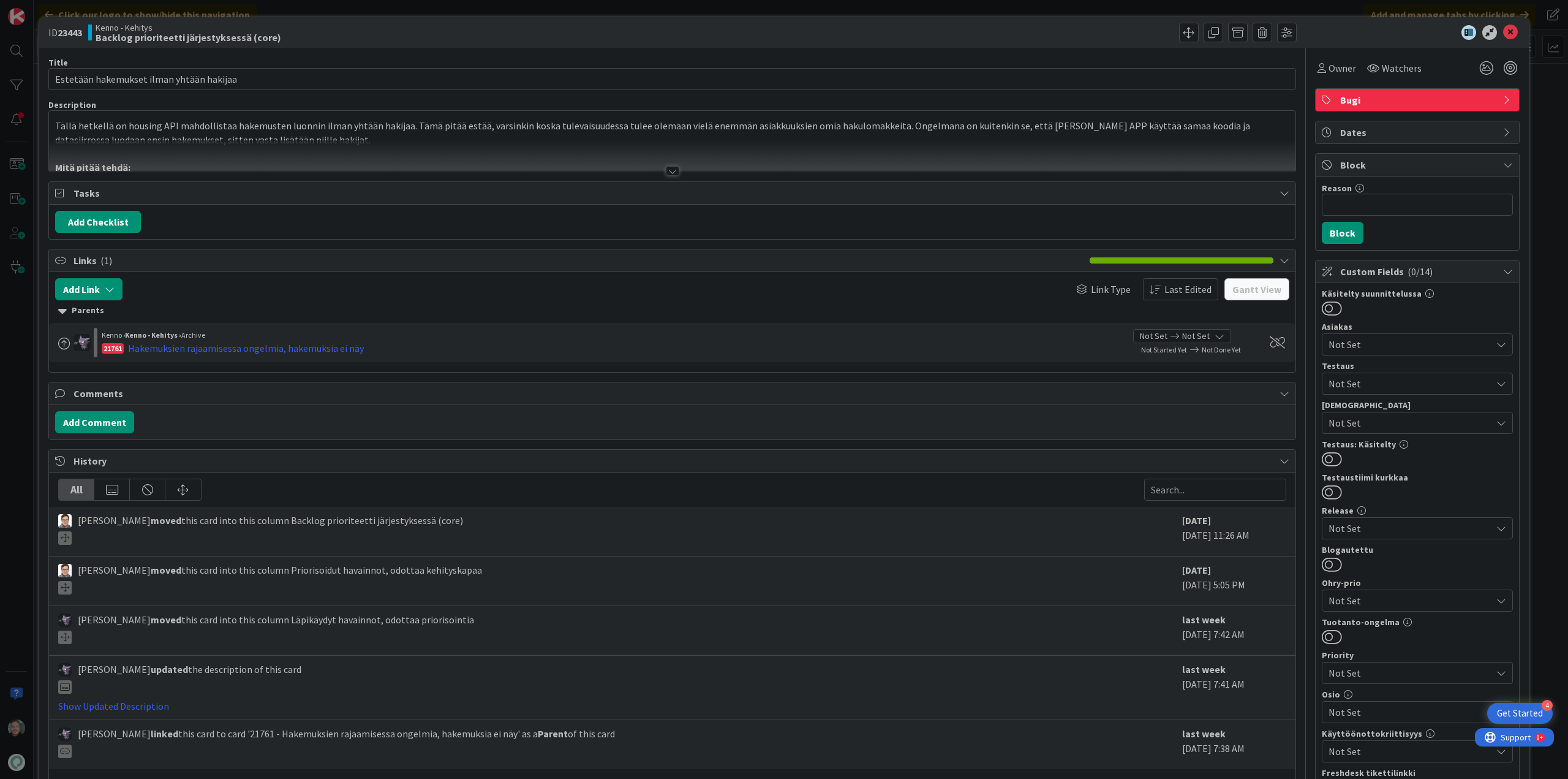
click at [667, 171] on div at bounding box center [672, 171] width 13 height 10
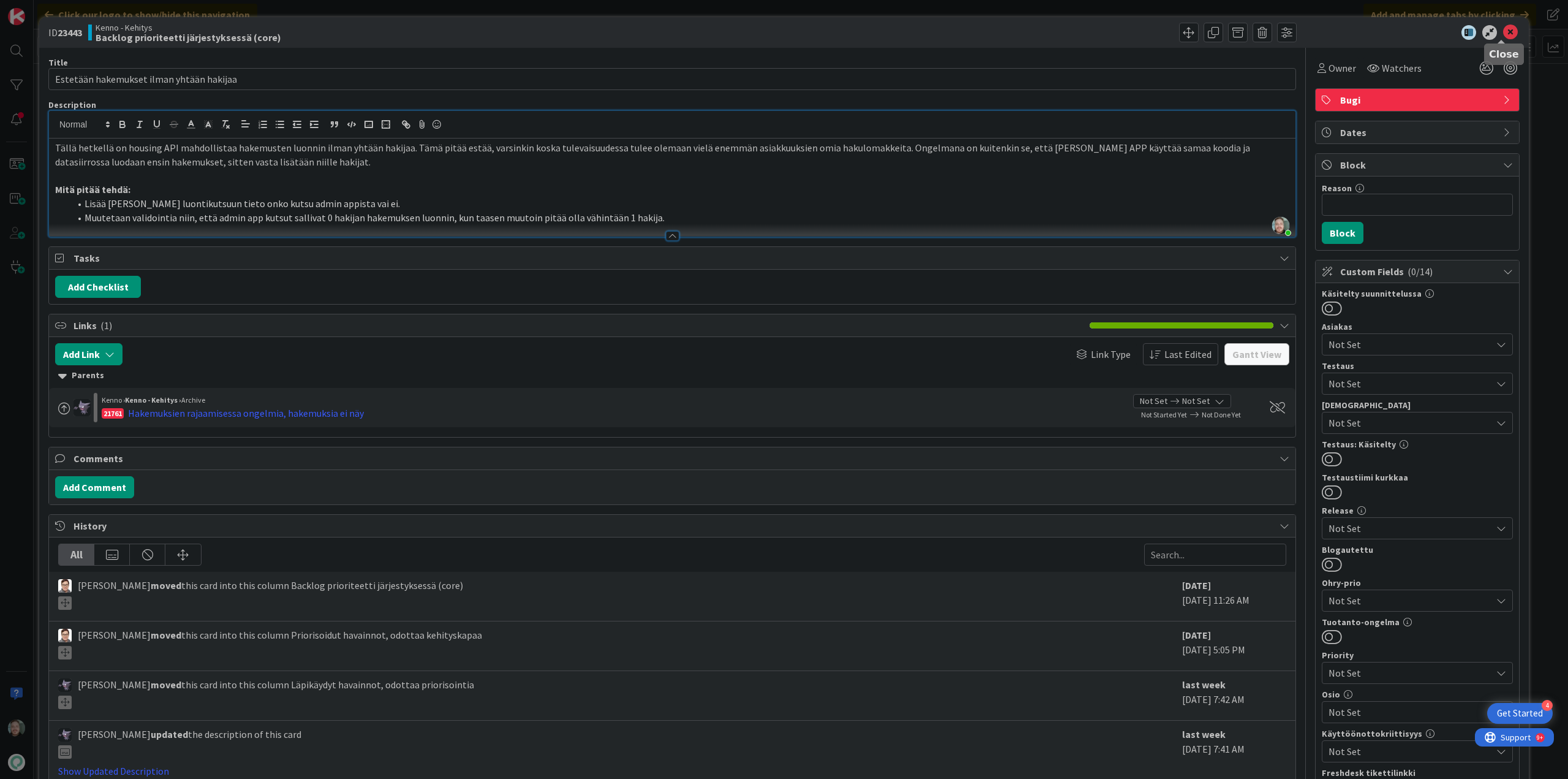
click at [1503, 31] on icon at bounding box center [1510, 32] width 15 height 15
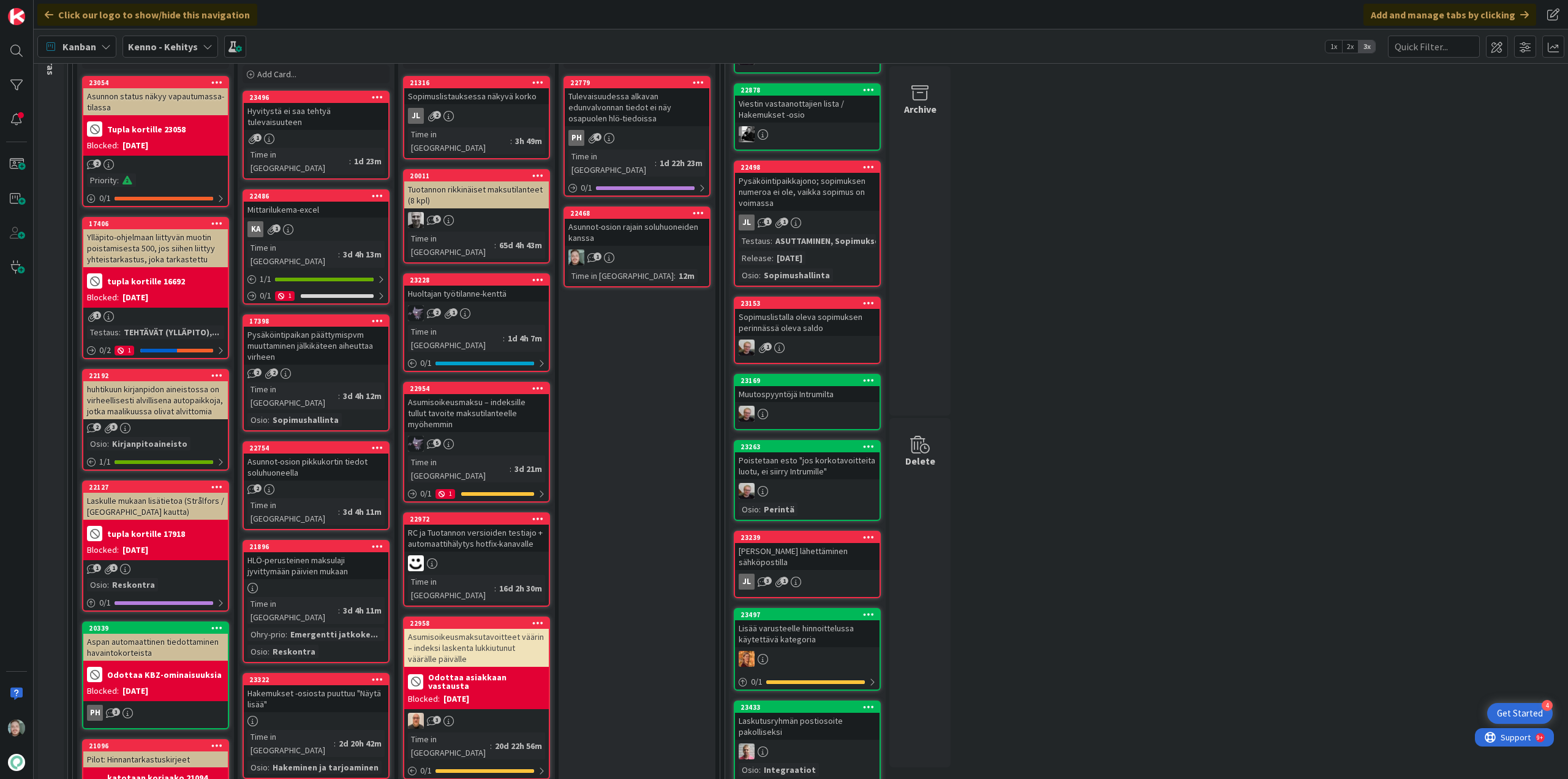
scroll to position [122, 0]
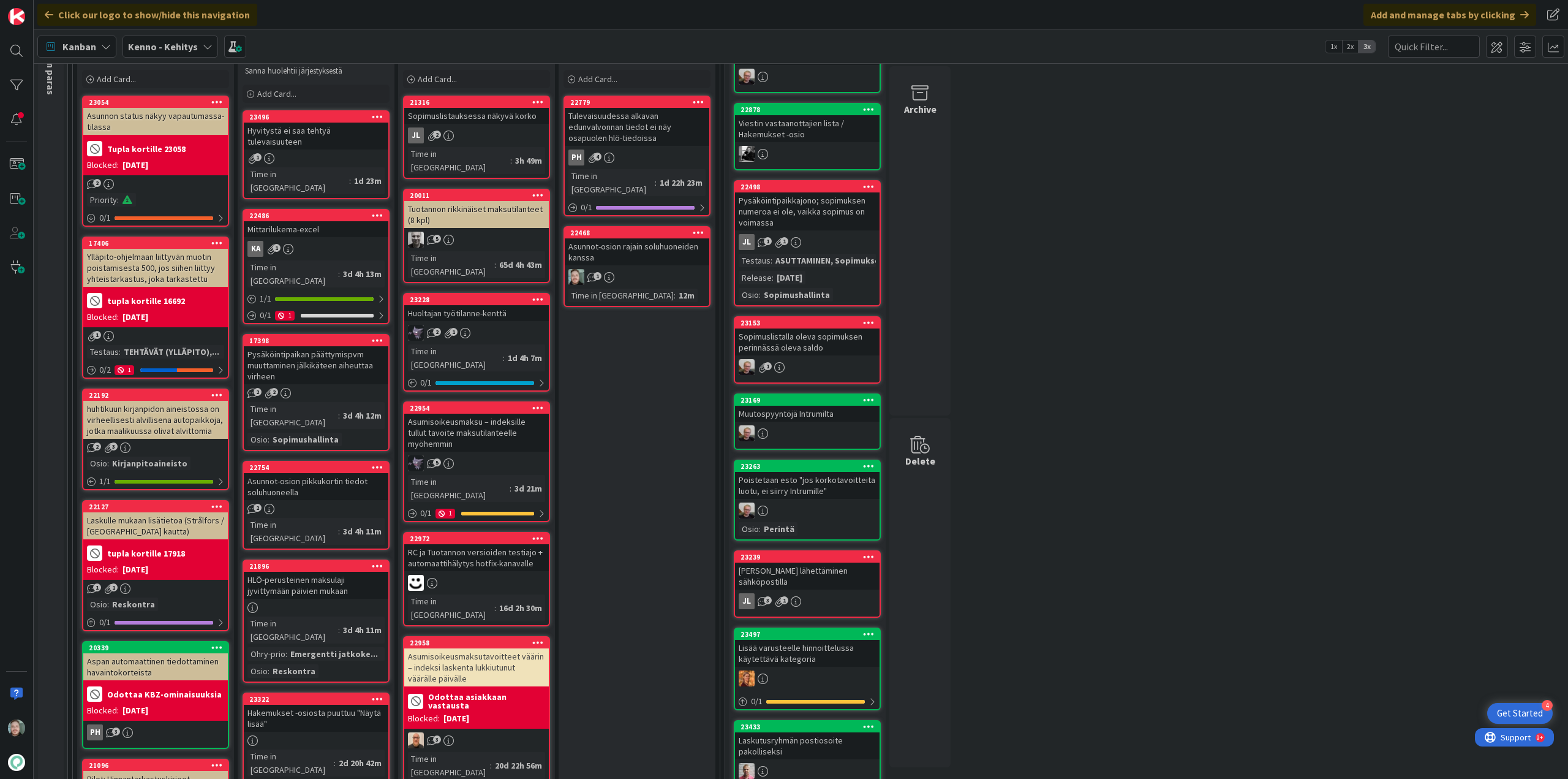
click at [326, 473] on div "Asunnot-osion pikkukortin tiedot soluhuoneella" at bounding box center [316, 486] width 145 height 27
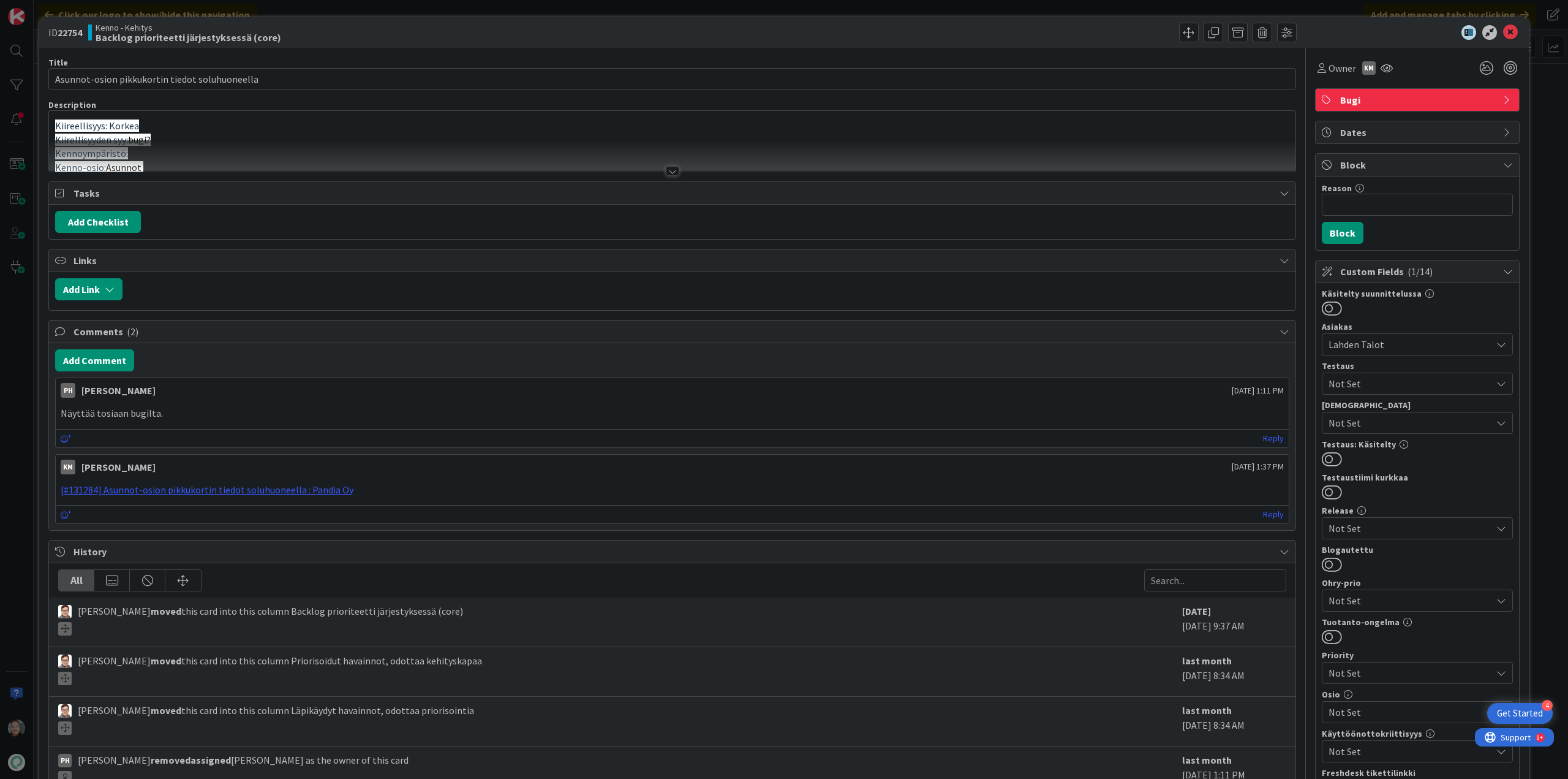
click at [660, 168] on div at bounding box center [672, 156] width 1246 height 31
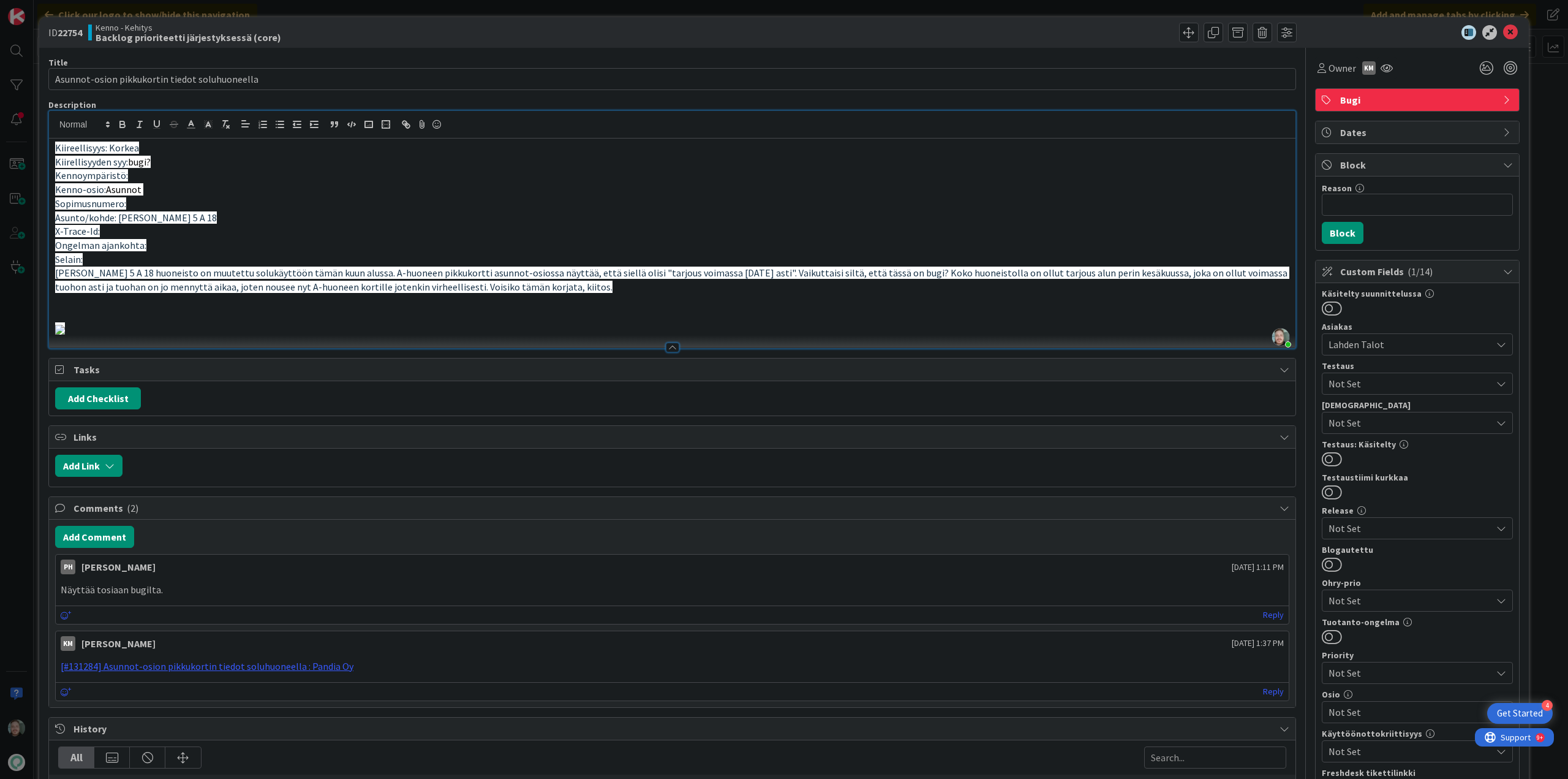
drag, startPoint x: 314, startPoint y: 637, endPoint x: 199, endPoint y: 636, distance: 115.0
click at [65, 335] on img at bounding box center [60, 329] width 10 height 10
click at [727, 204] on p "Sopimusnumero:" at bounding box center [672, 204] width 1234 height 14
click at [1503, 31] on icon at bounding box center [1510, 32] width 15 height 15
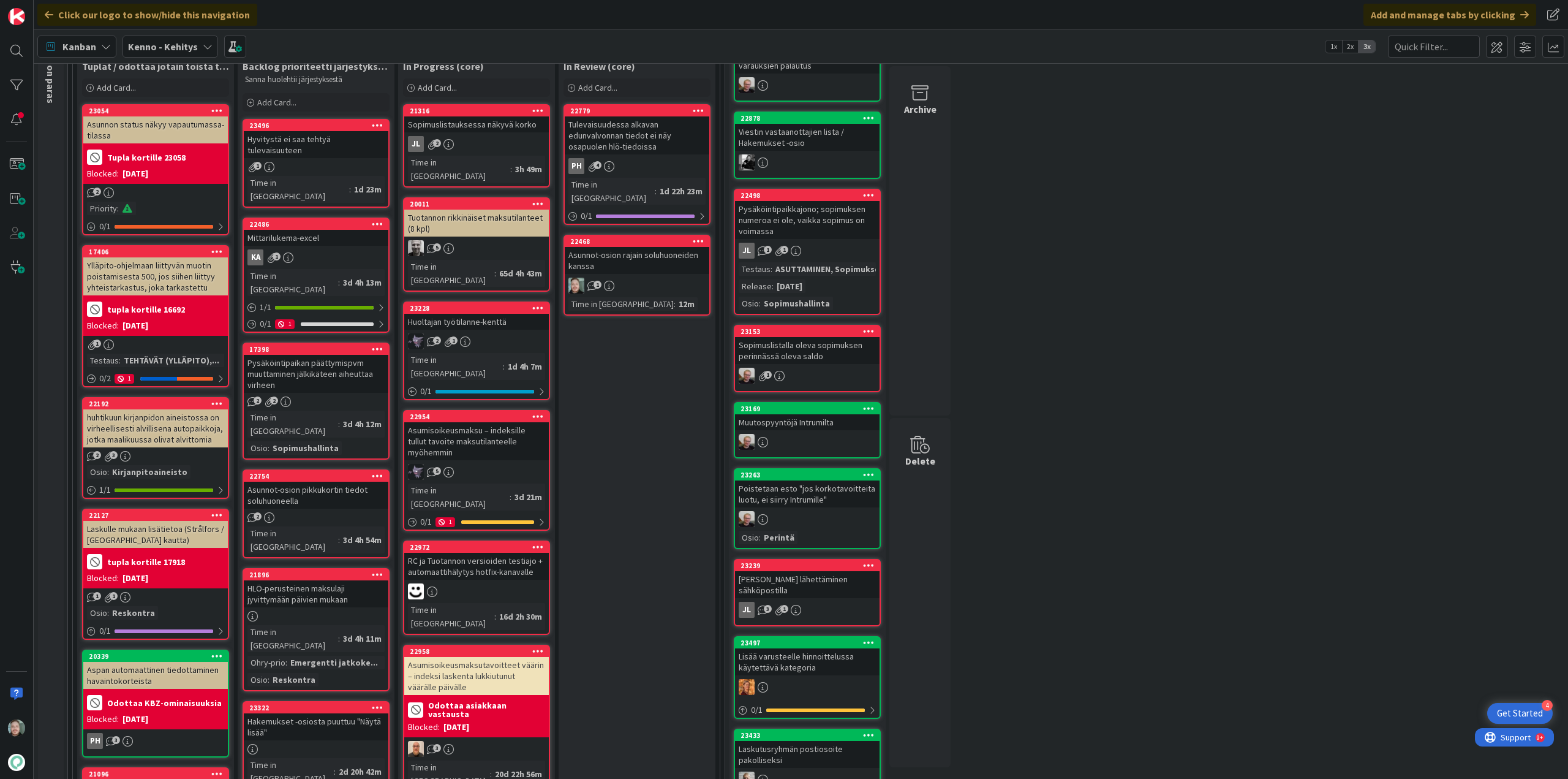
scroll to position [122, 0]
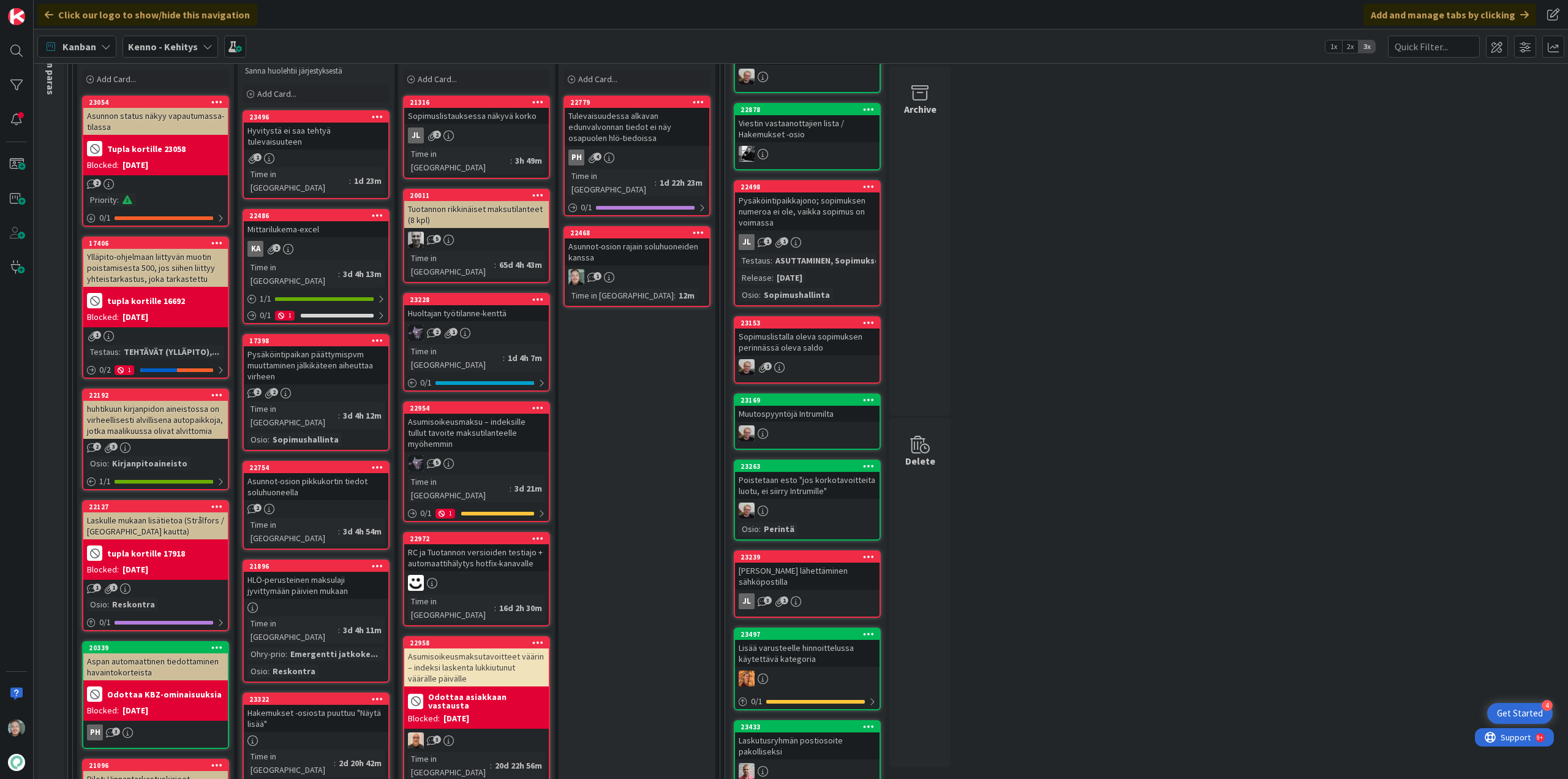
click at [342, 473] on div "Asunnot-osion pikkukortin tiedot soluhuoneella" at bounding box center [316, 486] width 145 height 27
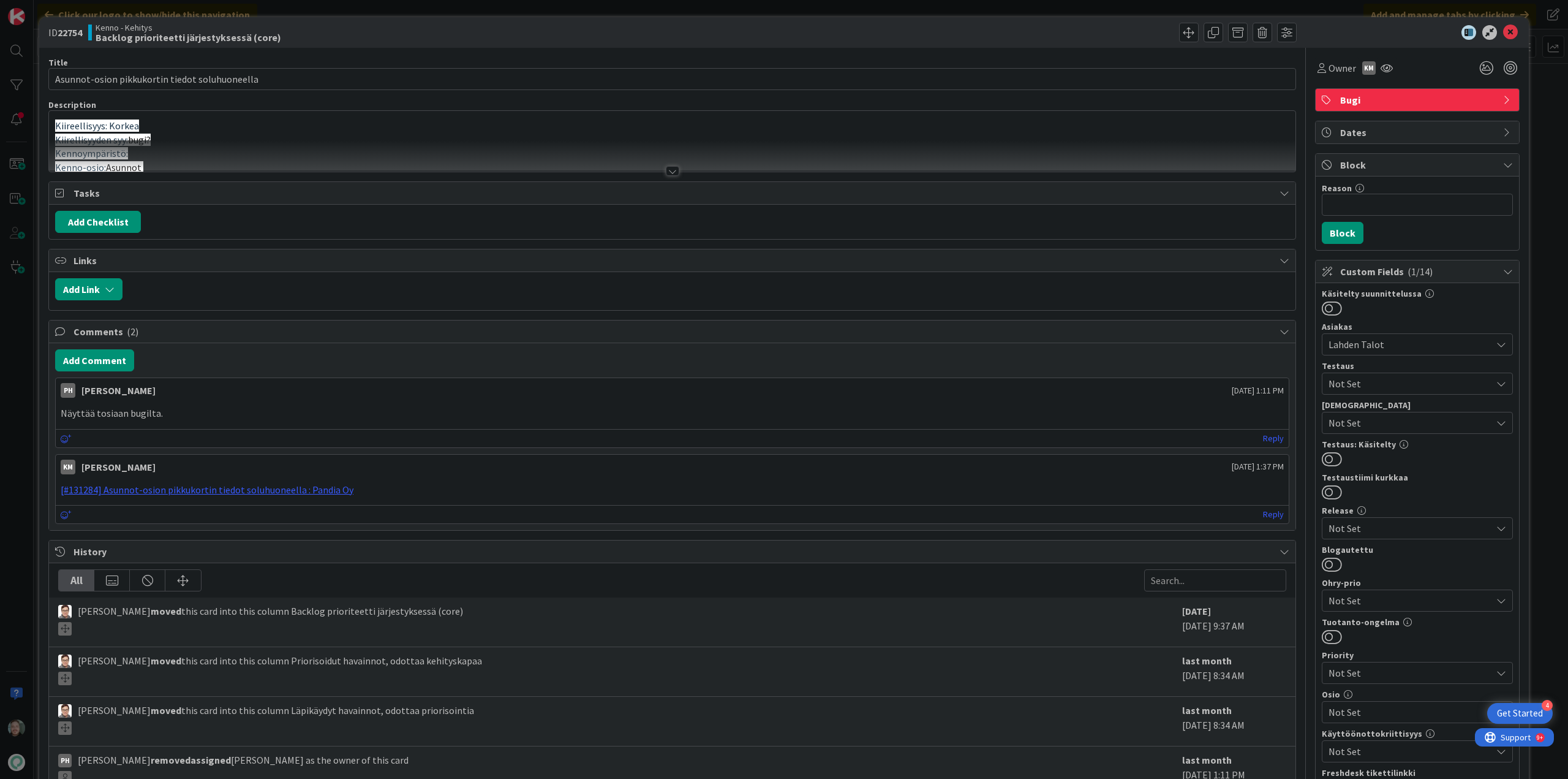
click at [666, 168] on div at bounding box center [672, 171] width 13 height 10
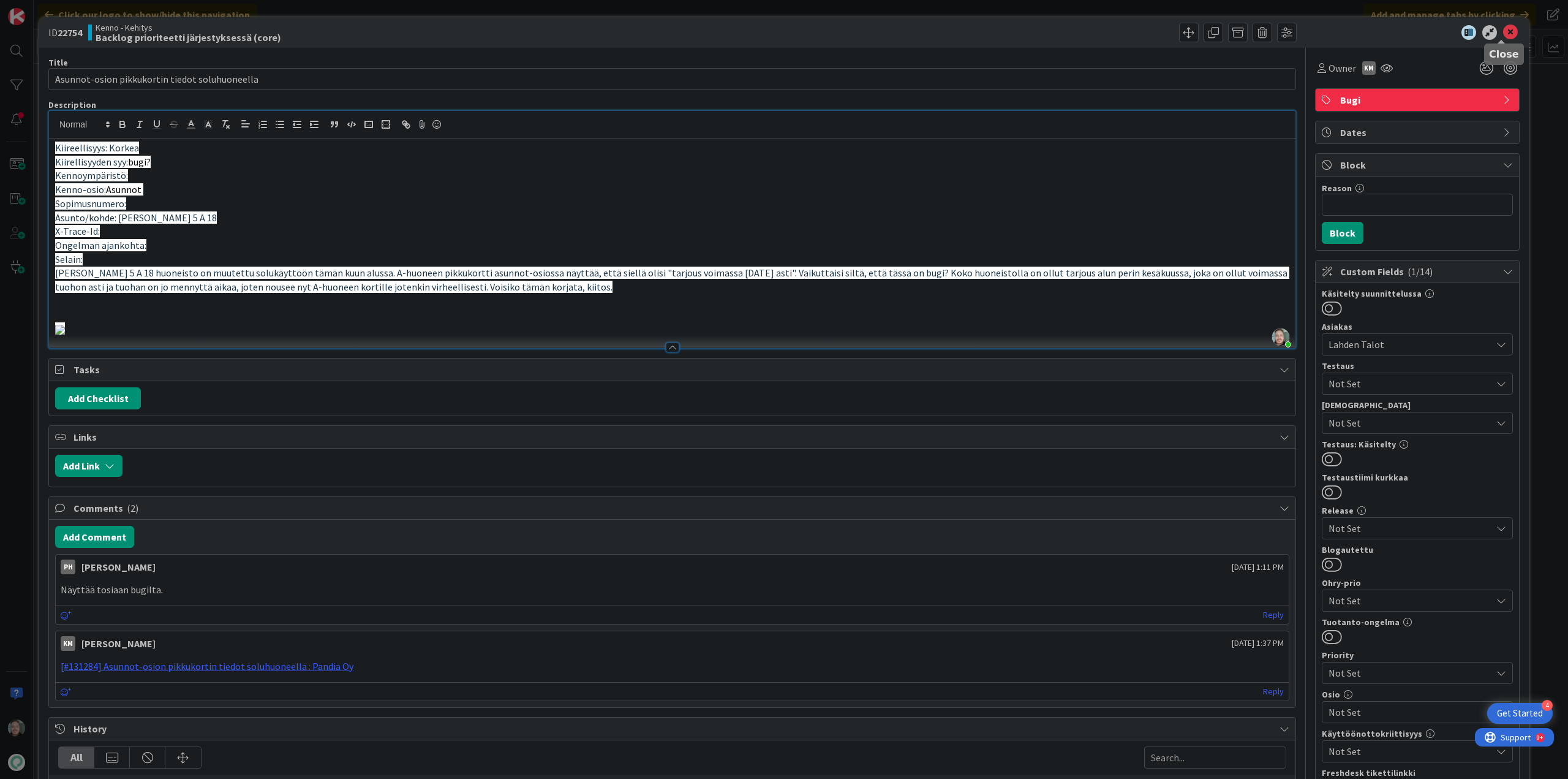
click at [1503, 29] on icon at bounding box center [1510, 32] width 15 height 15
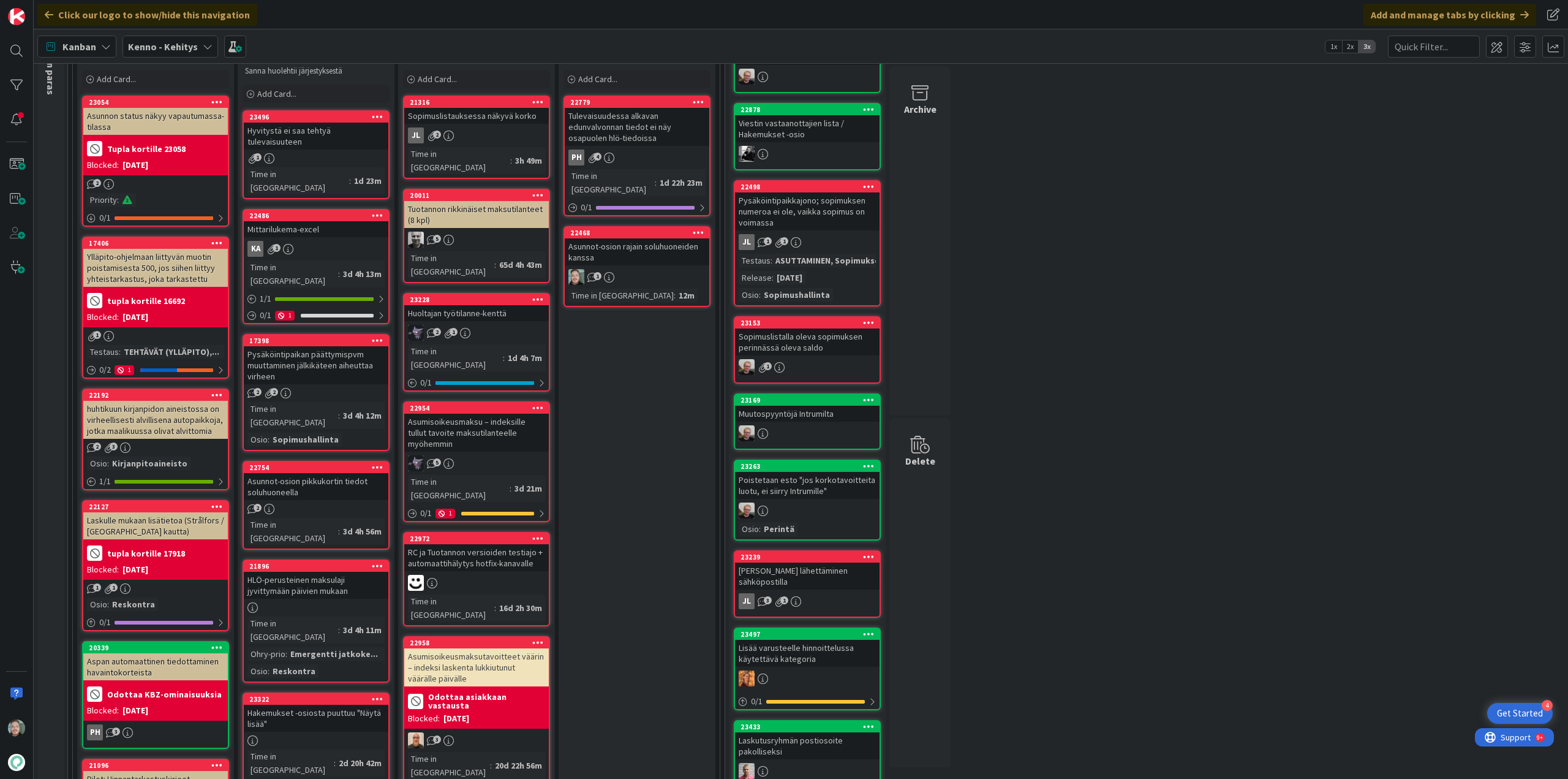
click at [325, 473] on div "Asunnot-osion pikkukortin tiedot soluhuoneella" at bounding box center [316, 486] width 145 height 27
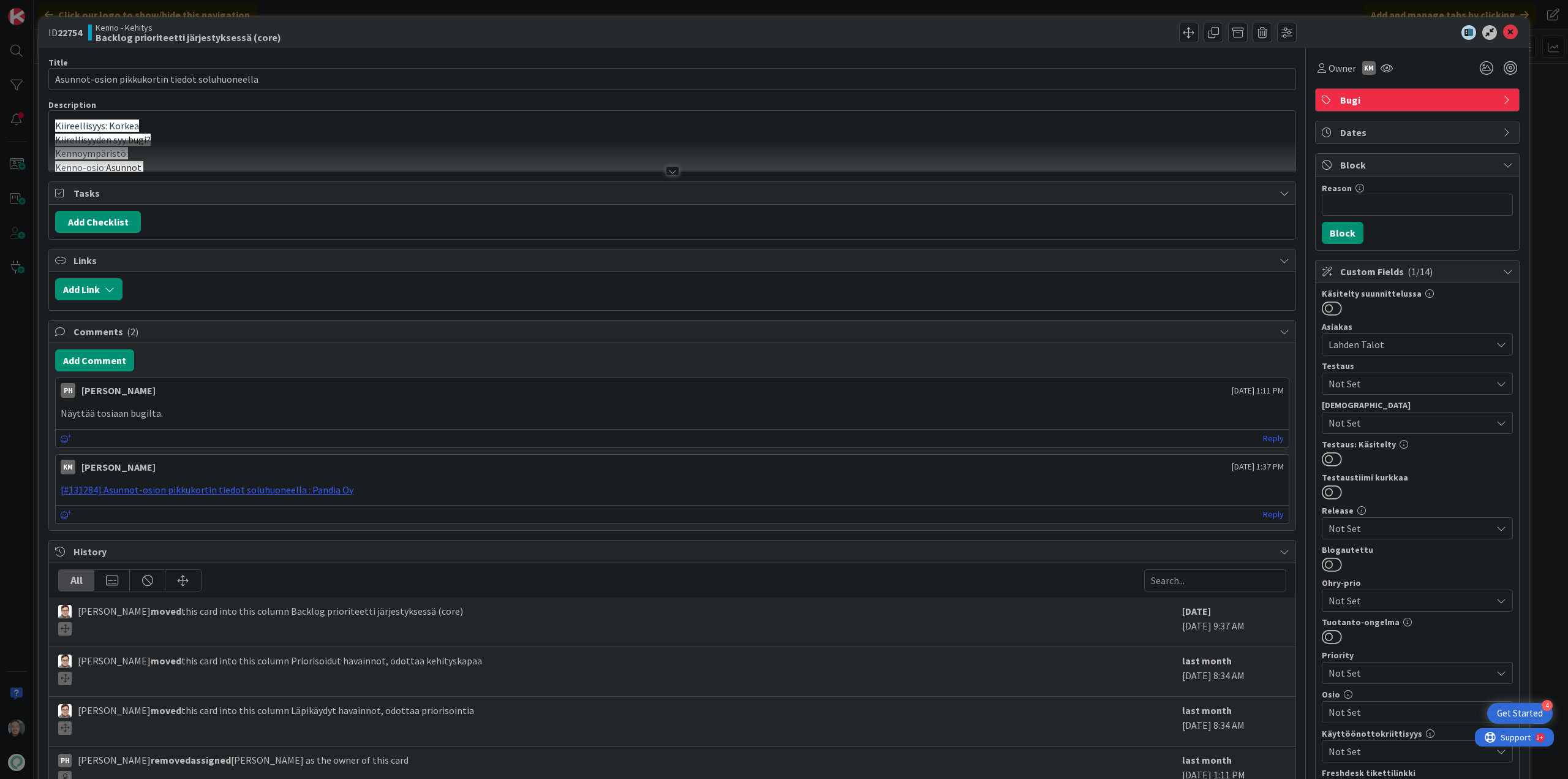
click at [666, 169] on div at bounding box center [672, 171] width 13 height 10
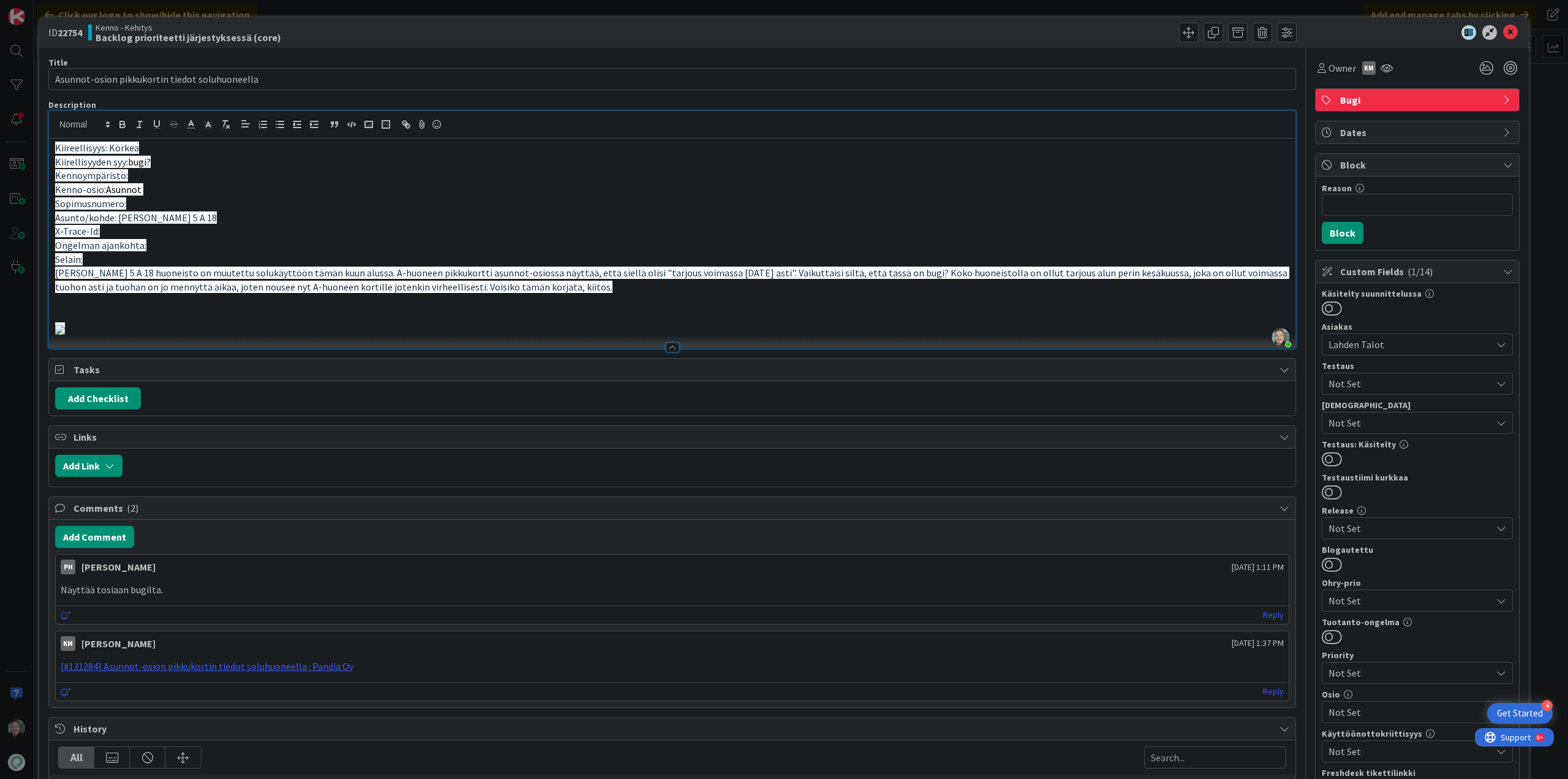
drag, startPoint x: 1211, startPoint y: 63, endPoint x: 1283, endPoint y: 112, distance: 87.1
drag, startPoint x: 1283, startPoint y: 112, endPoint x: 1137, endPoint y: 157, distance: 152.8
click at [1137, 157] on p "Kiirellisyyden syy: bugi?" at bounding box center [672, 162] width 1234 height 14
click at [1503, 30] on icon at bounding box center [1510, 32] width 15 height 15
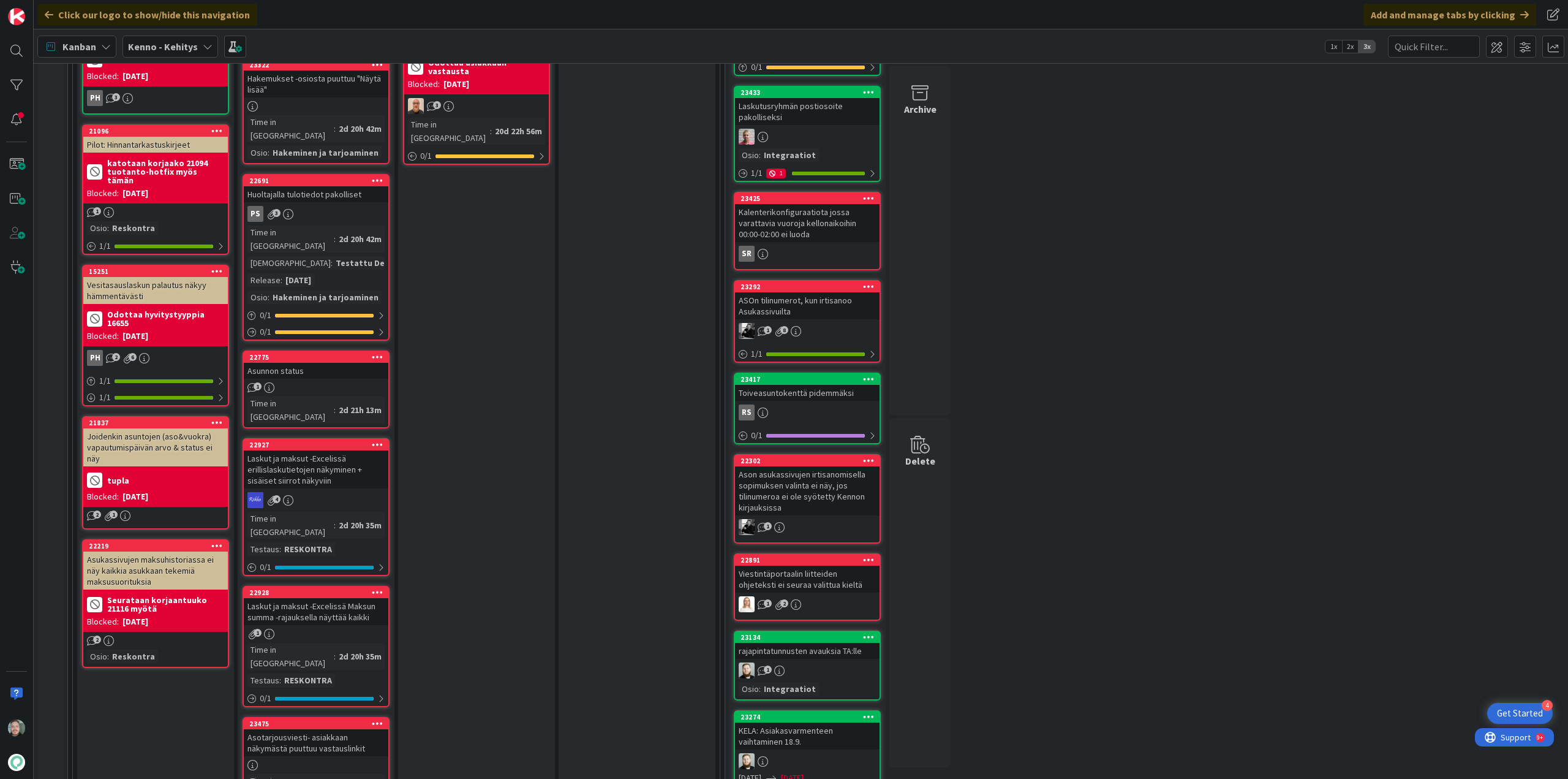
scroll to position [736, 0]
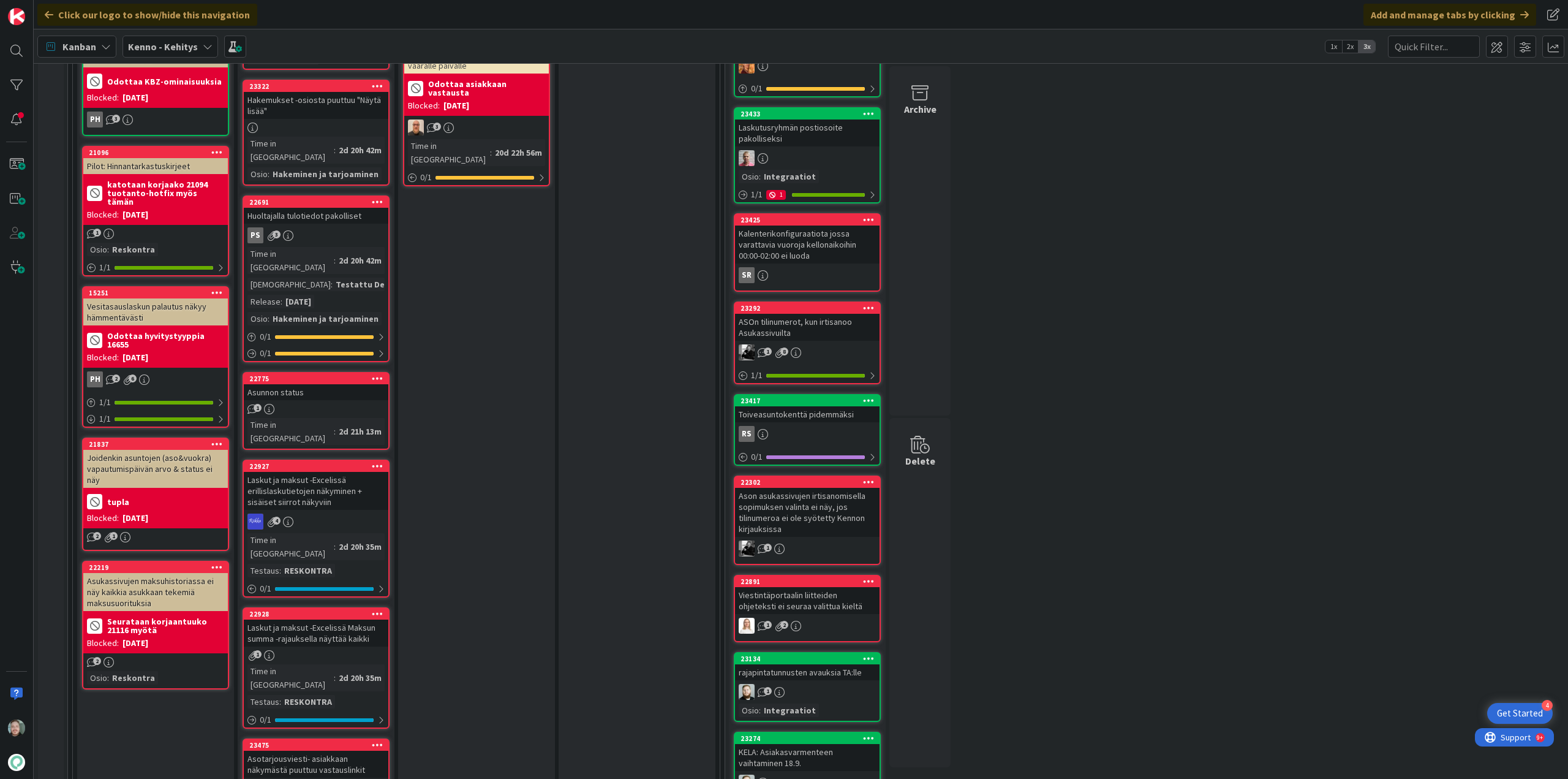
click at [315, 384] on div "Asunnon status" at bounding box center [316, 392] width 145 height 16
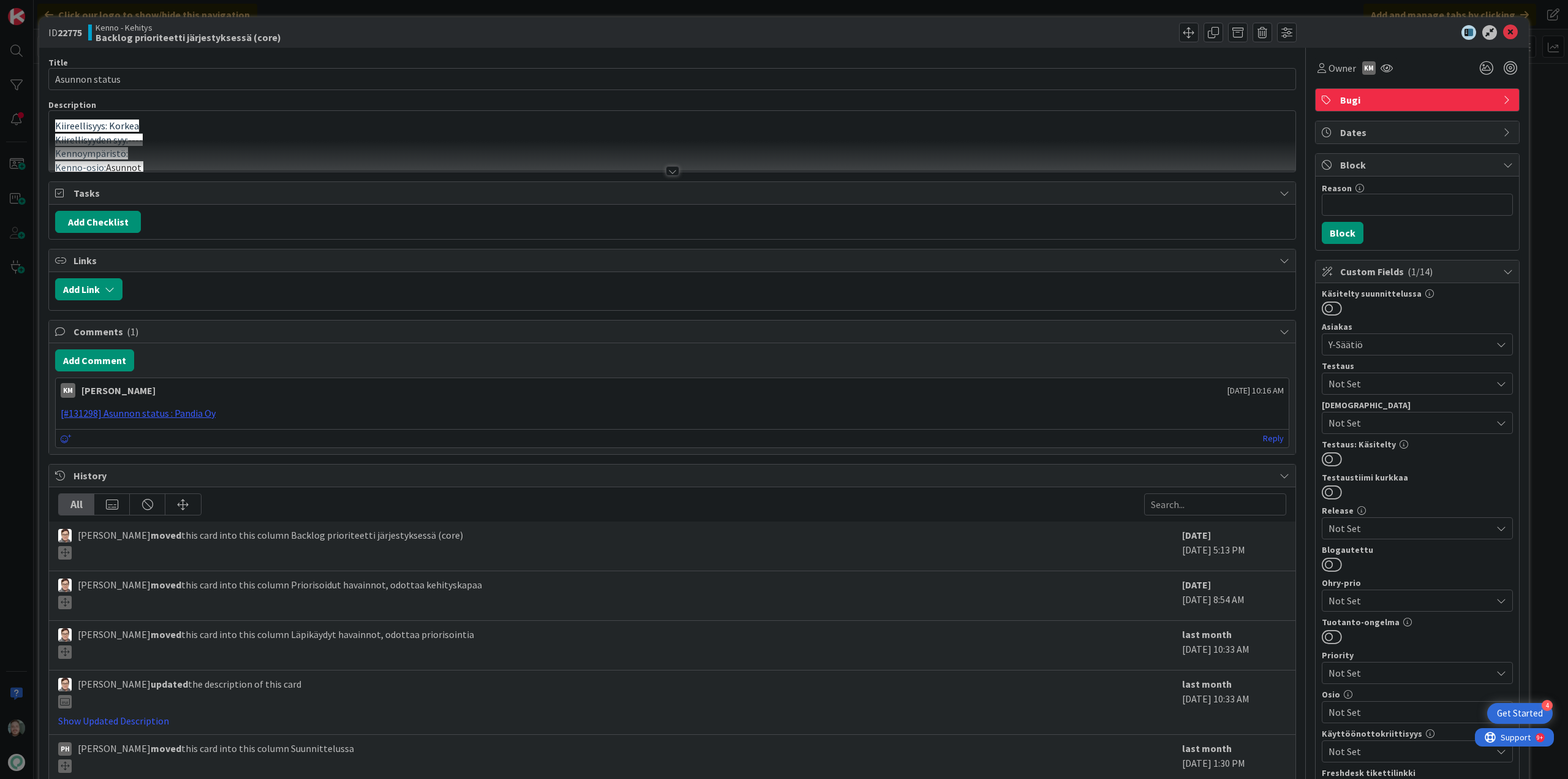
click at [666, 169] on div at bounding box center [672, 171] width 13 height 10
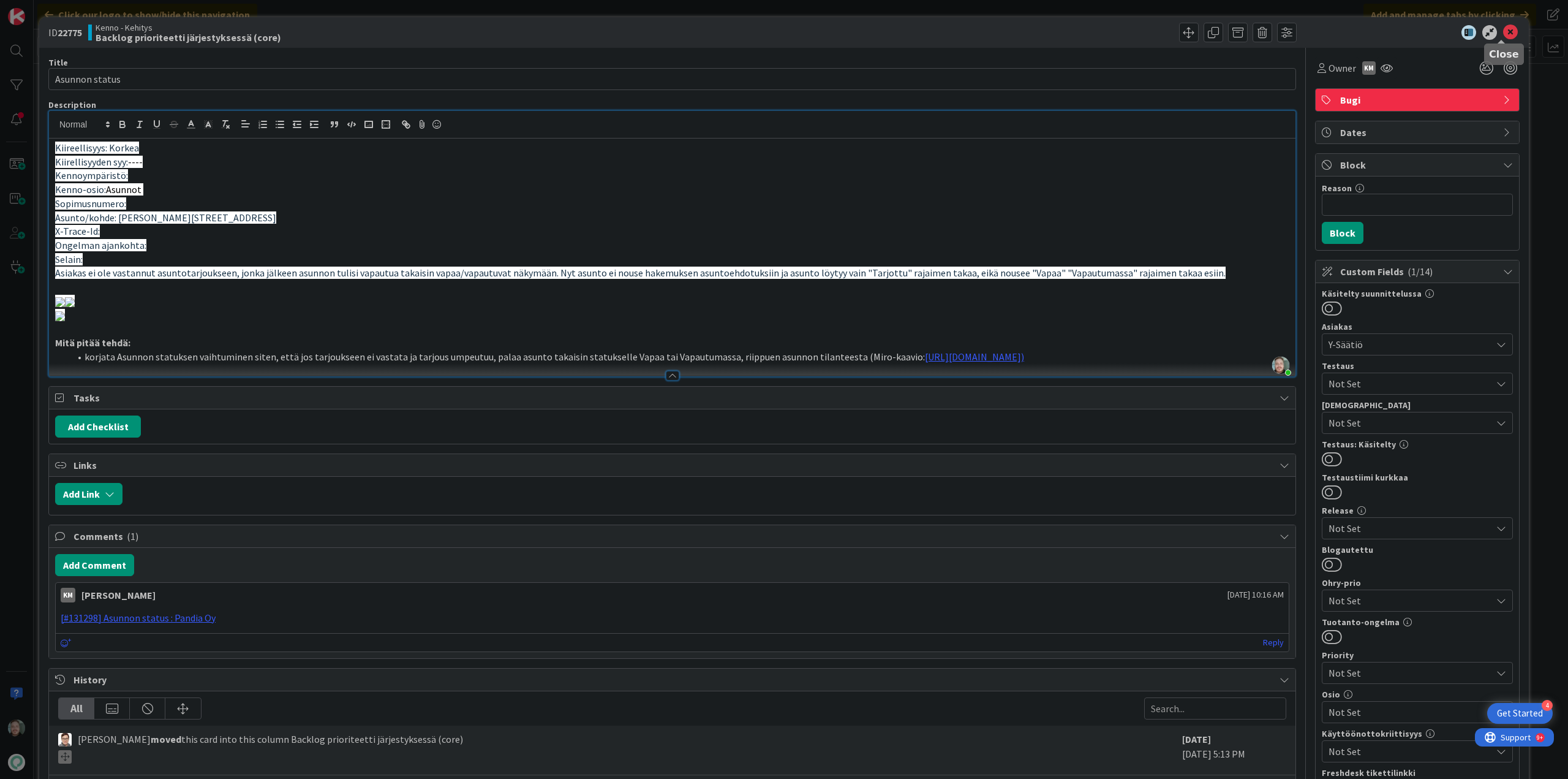
click at [1503, 31] on icon at bounding box center [1510, 32] width 15 height 15
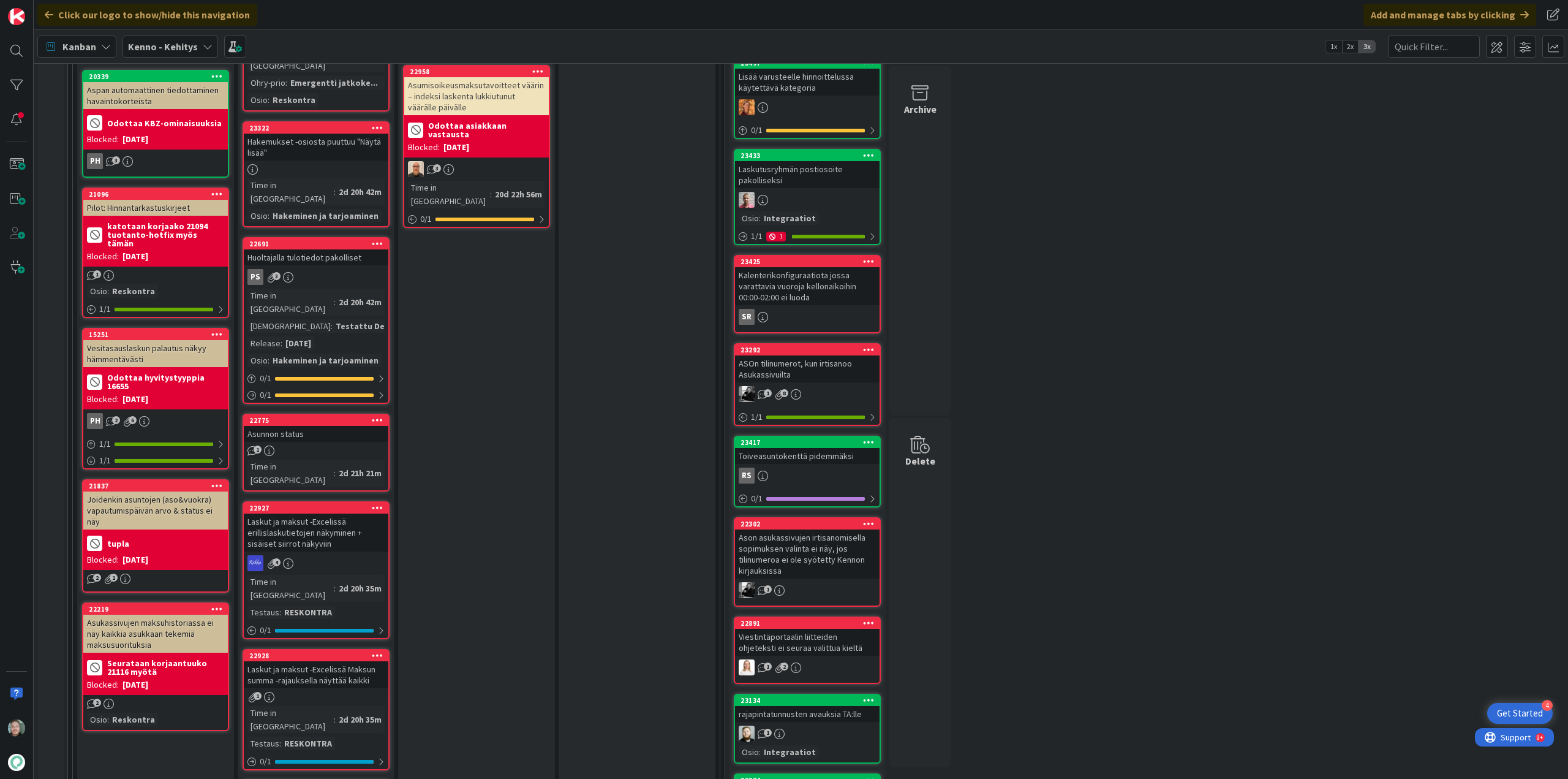
scroll to position [552, 0]
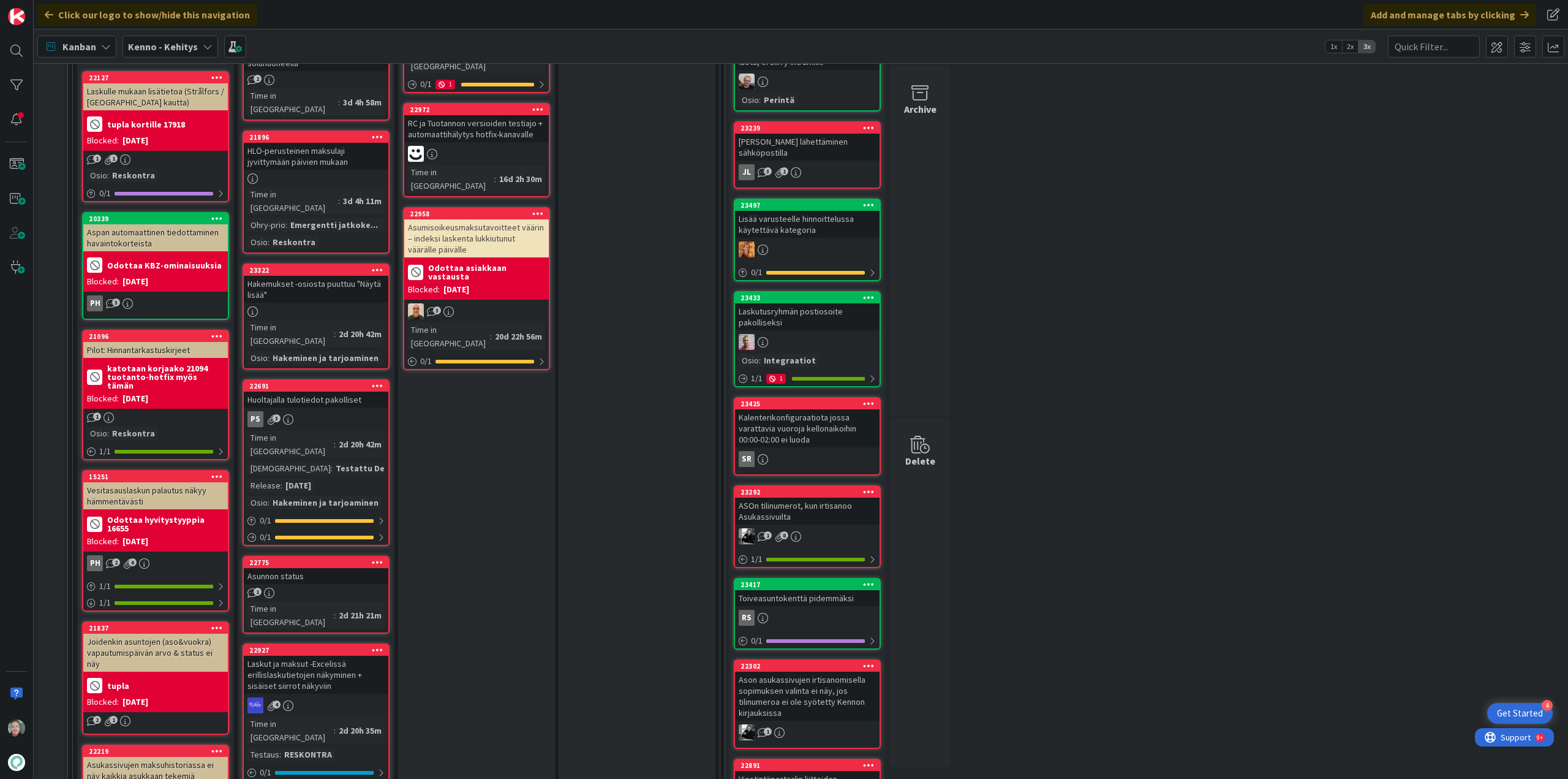
click at [347, 391] on div "Huoltajalla tulotiedot pakolliset" at bounding box center [316, 399] width 145 height 16
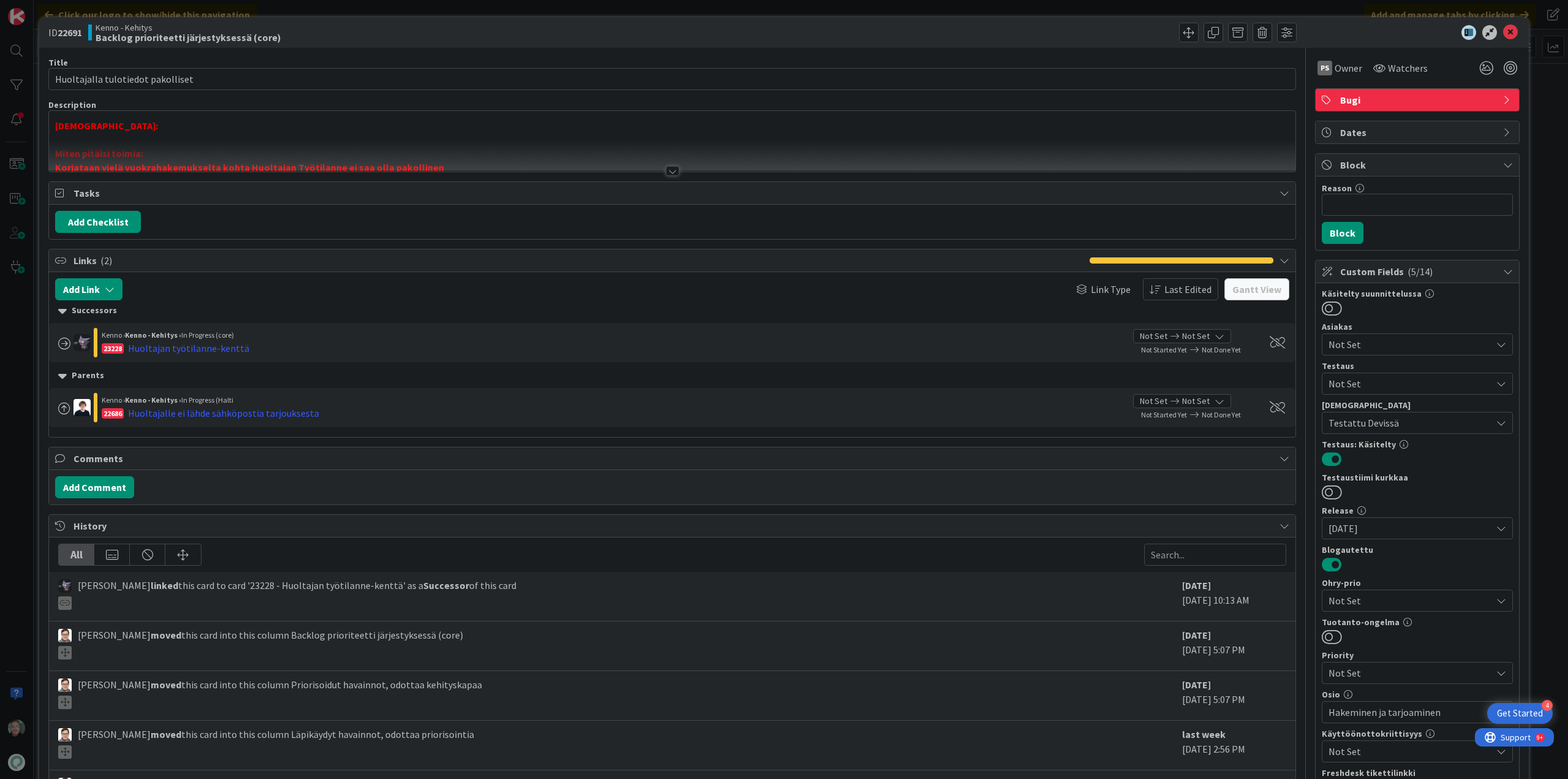
click at [667, 167] on div at bounding box center [672, 171] width 13 height 10
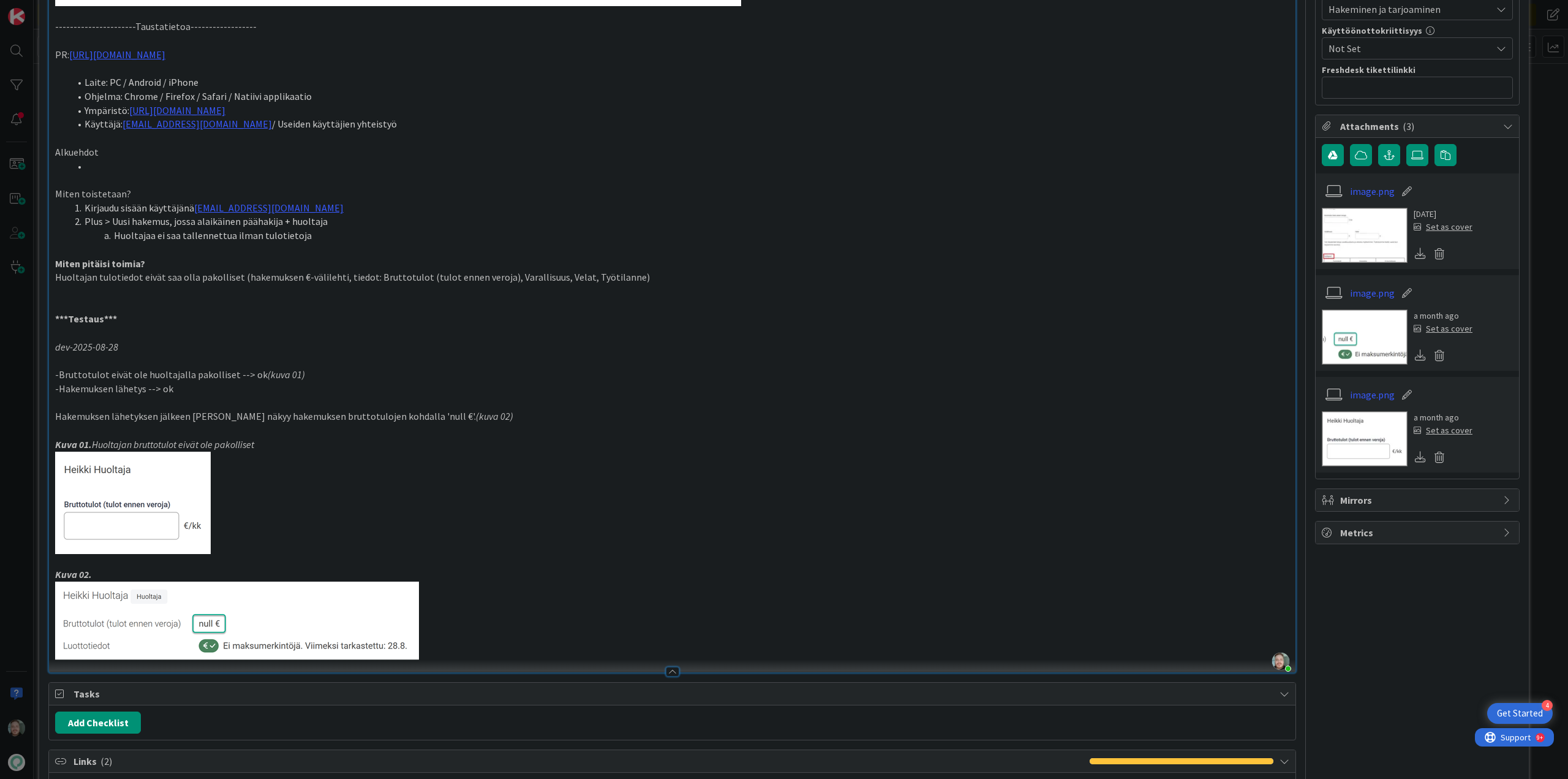
scroll to position [736, 0]
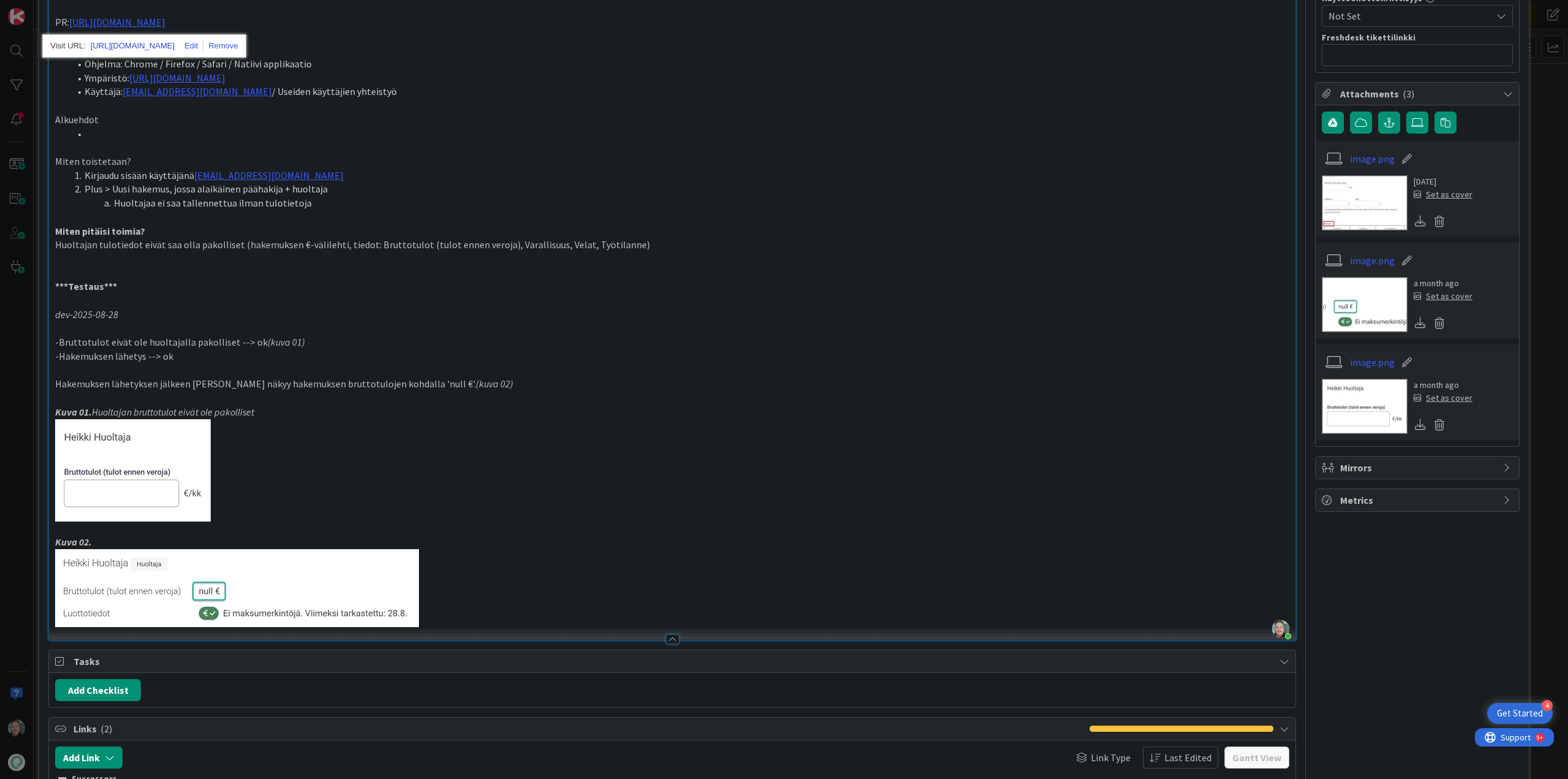
drag, startPoint x: 196, startPoint y: 19, endPoint x: 170, endPoint y: 46, distance: 37.5
click at [170, 46] on link "[URL][DOMAIN_NAME]" at bounding box center [132, 46] width 84 height 16
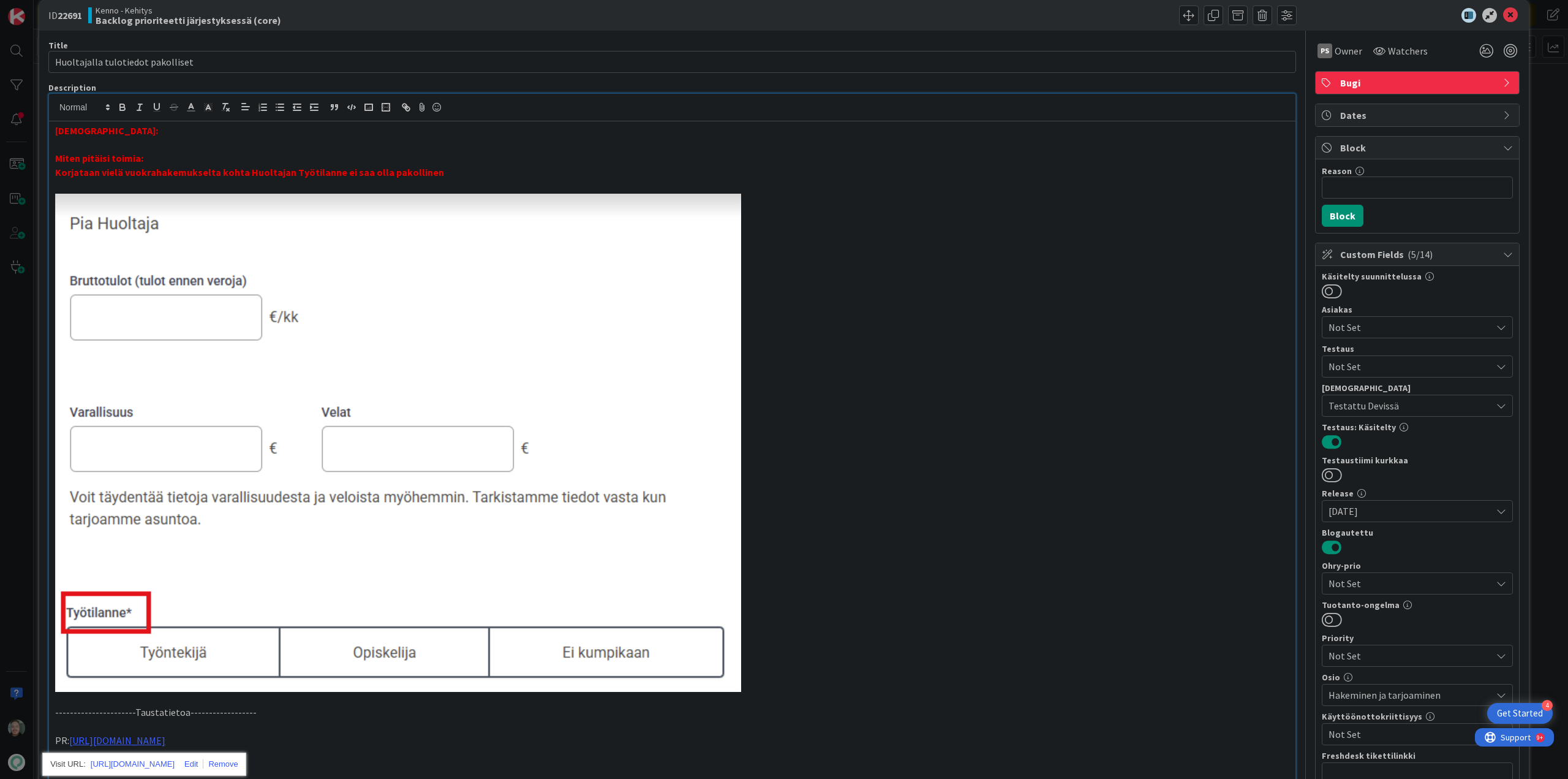
scroll to position [0, 0]
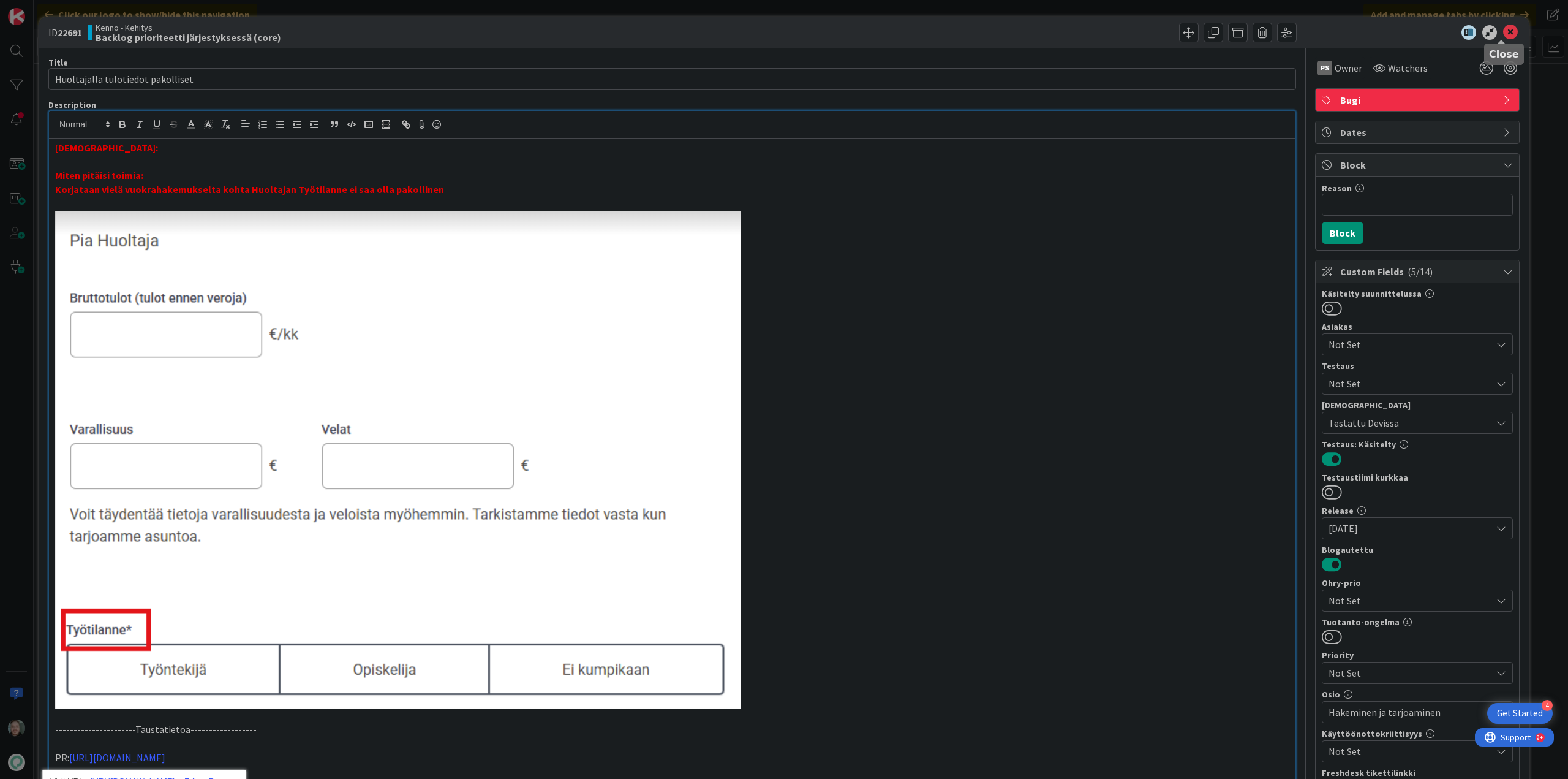
click at [1506, 33] on icon at bounding box center [1510, 32] width 15 height 15
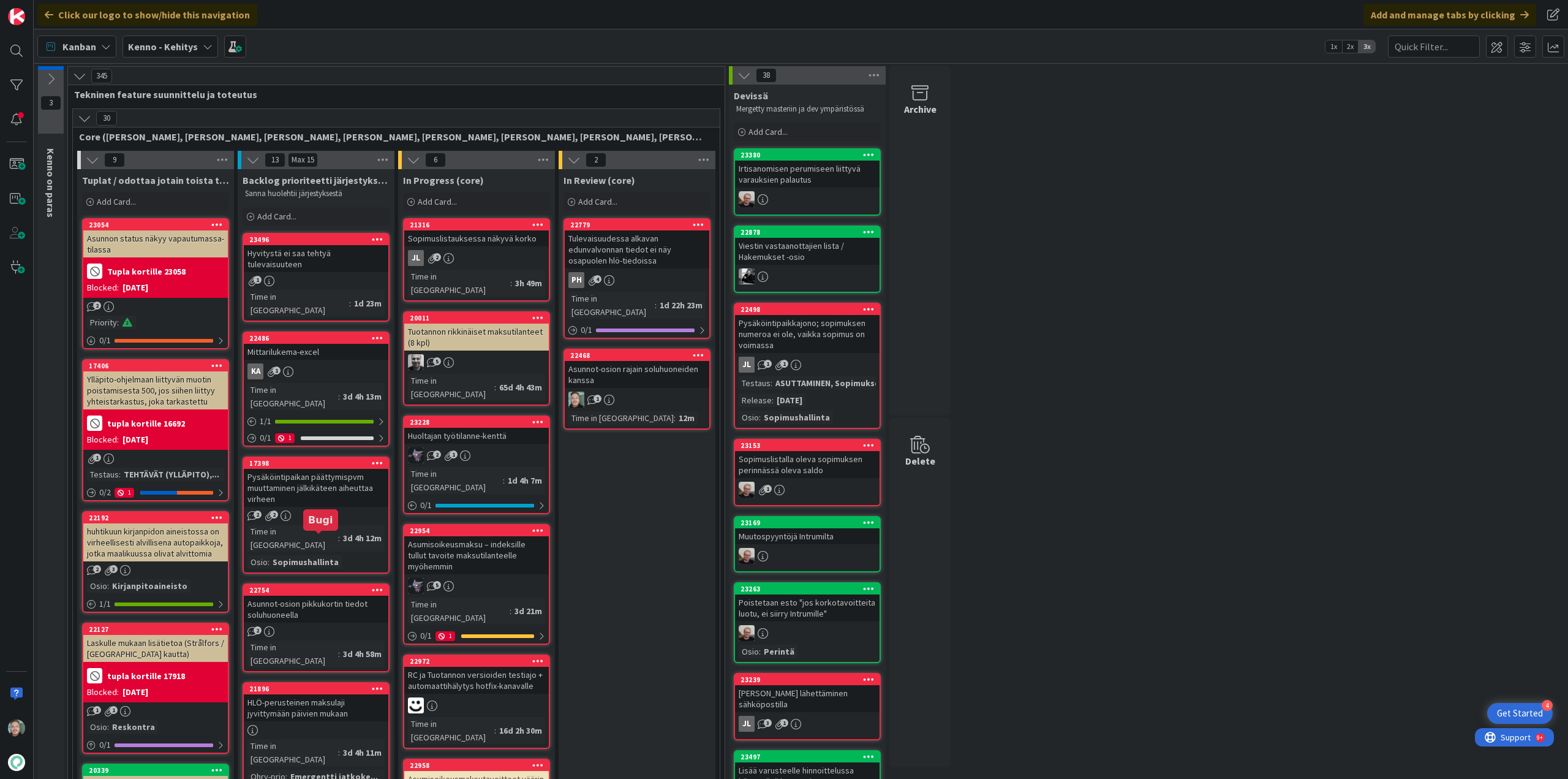
click at [342, 470] on link "17398 Pysäköintipaikan päättymispvm muuttaminen jälkikäteen aiheuttaa virheen 2…" at bounding box center [316, 515] width 147 height 117
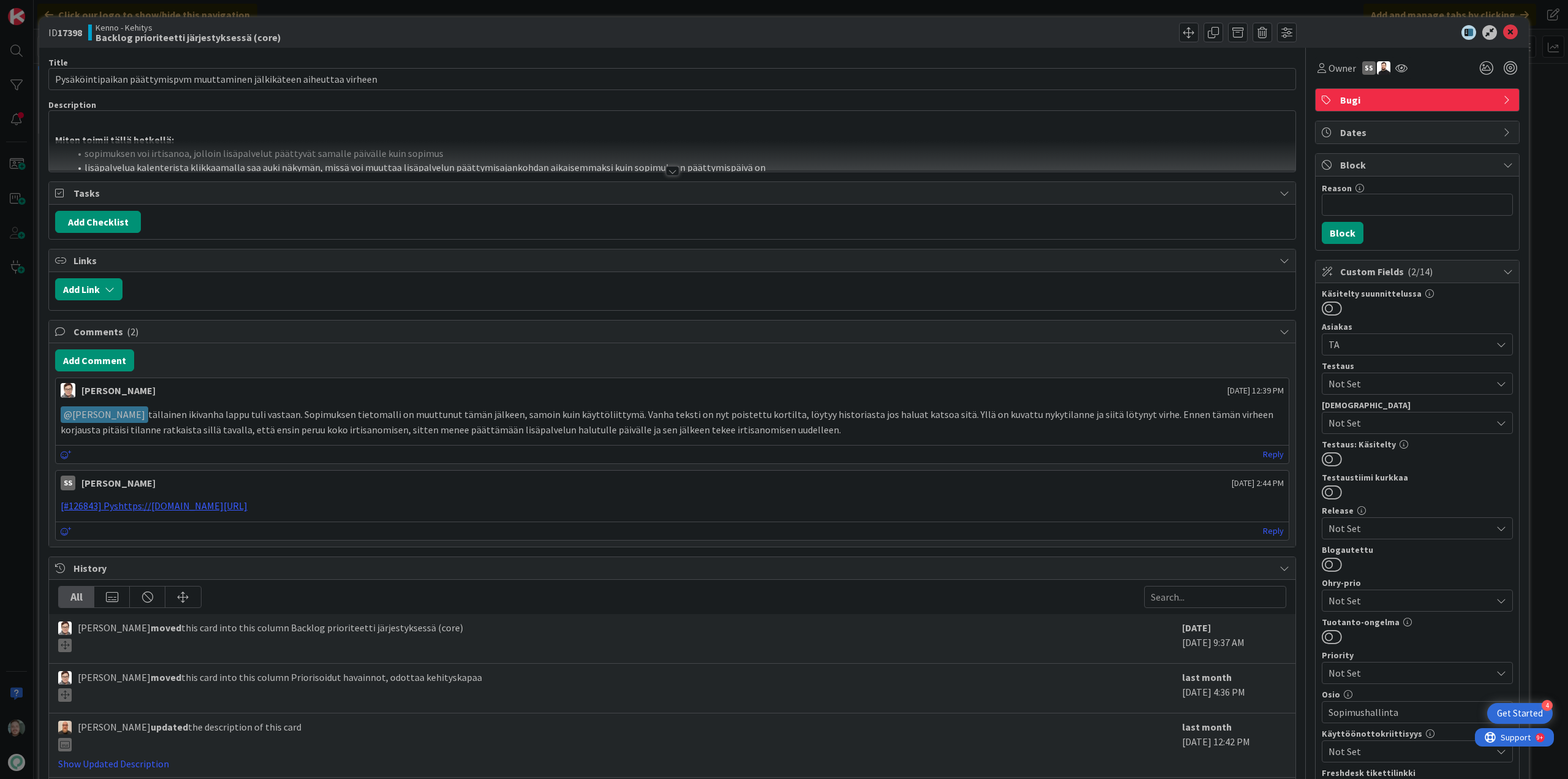
click at [674, 172] on div at bounding box center [672, 171] width 13 height 10
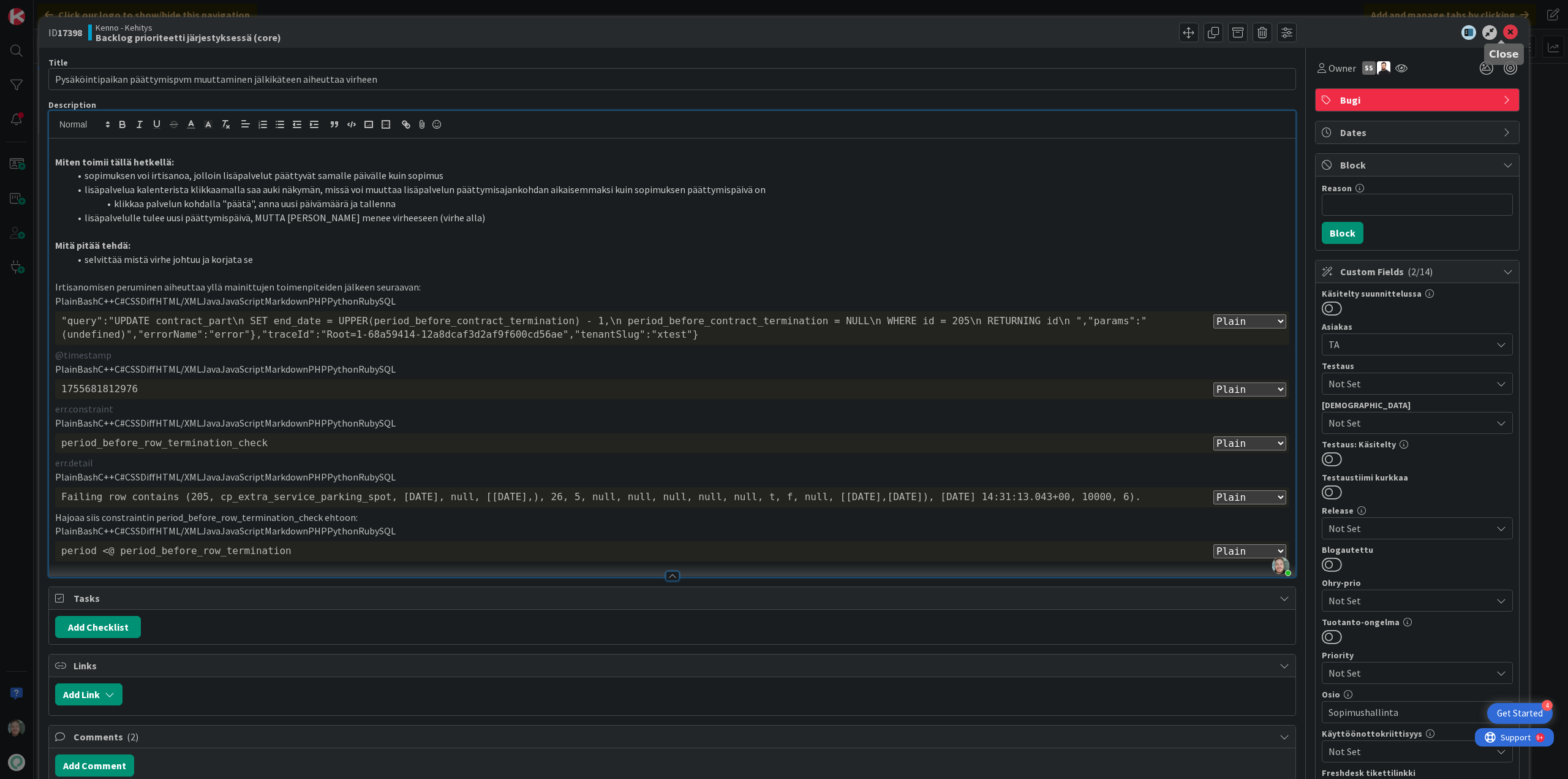
click at [1504, 33] on icon at bounding box center [1510, 32] width 15 height 15
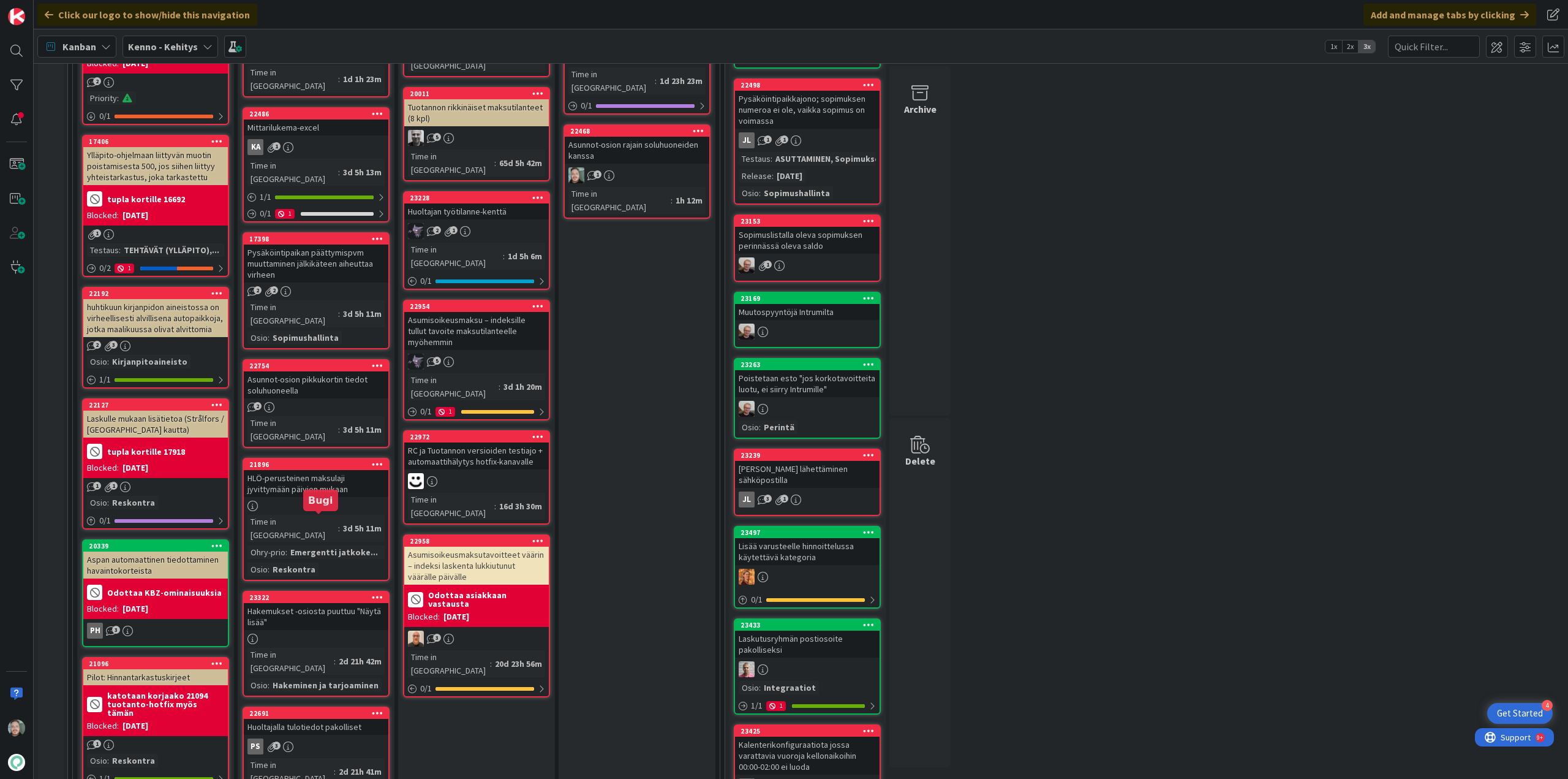
scroll to position [245, 0]
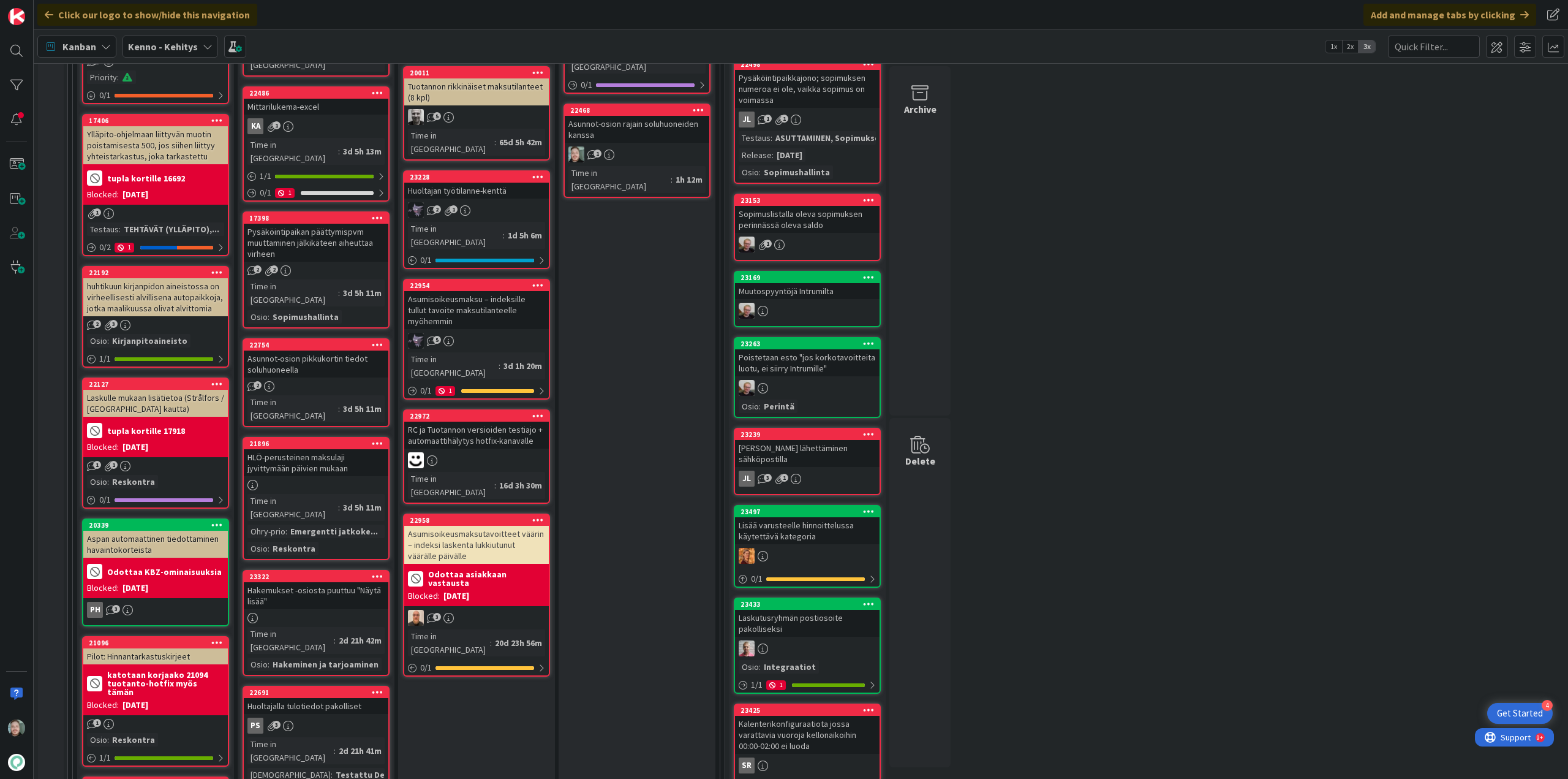
click at [326, 450] on div "HLÖ-perusteinen maksulaji jyvittymään päivien mukaan" at bounding box center [316, 463] width 145 height 27
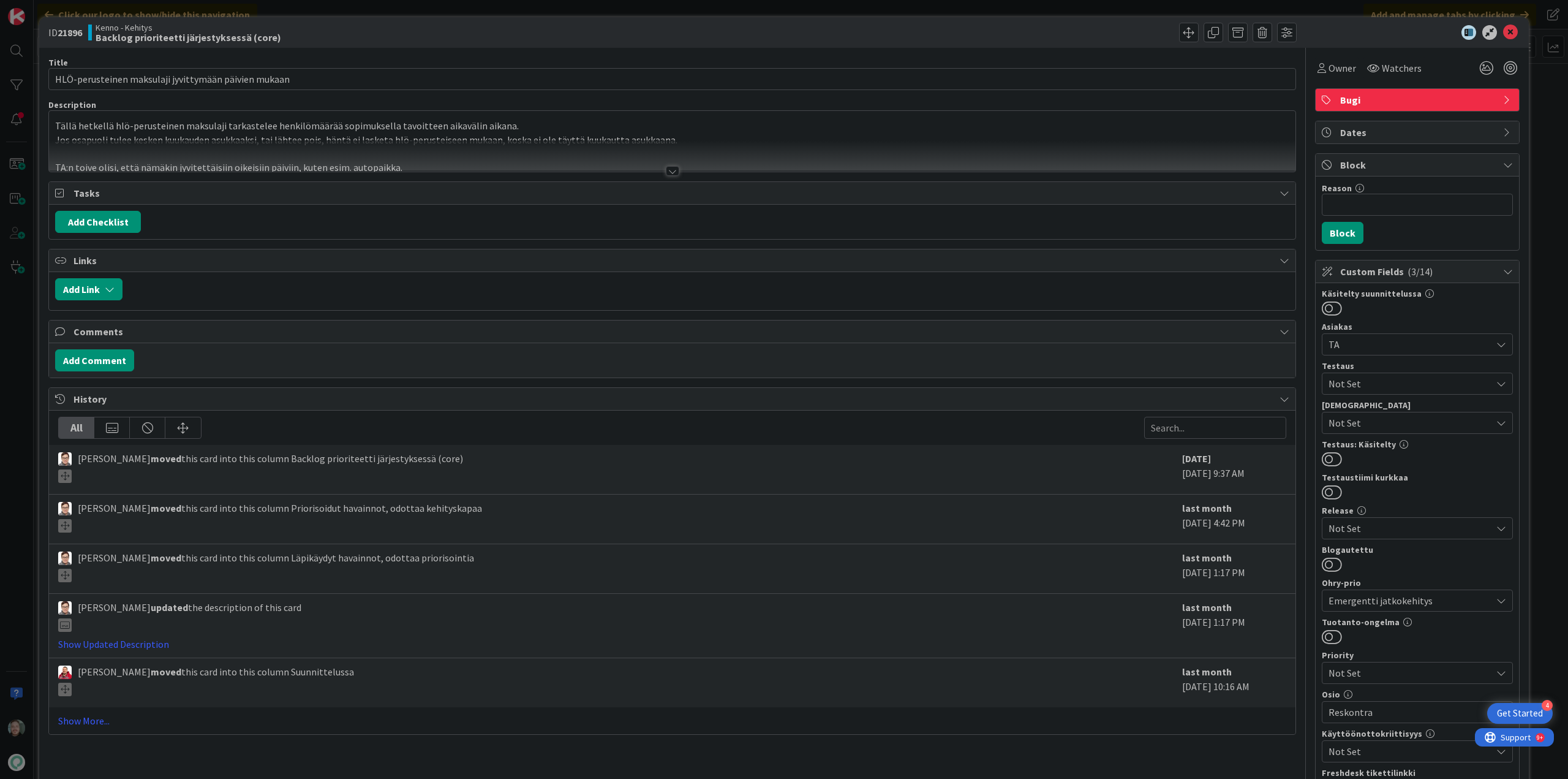
click at [669, 168] on div at bounding box center [672, 171] width 13 height 10
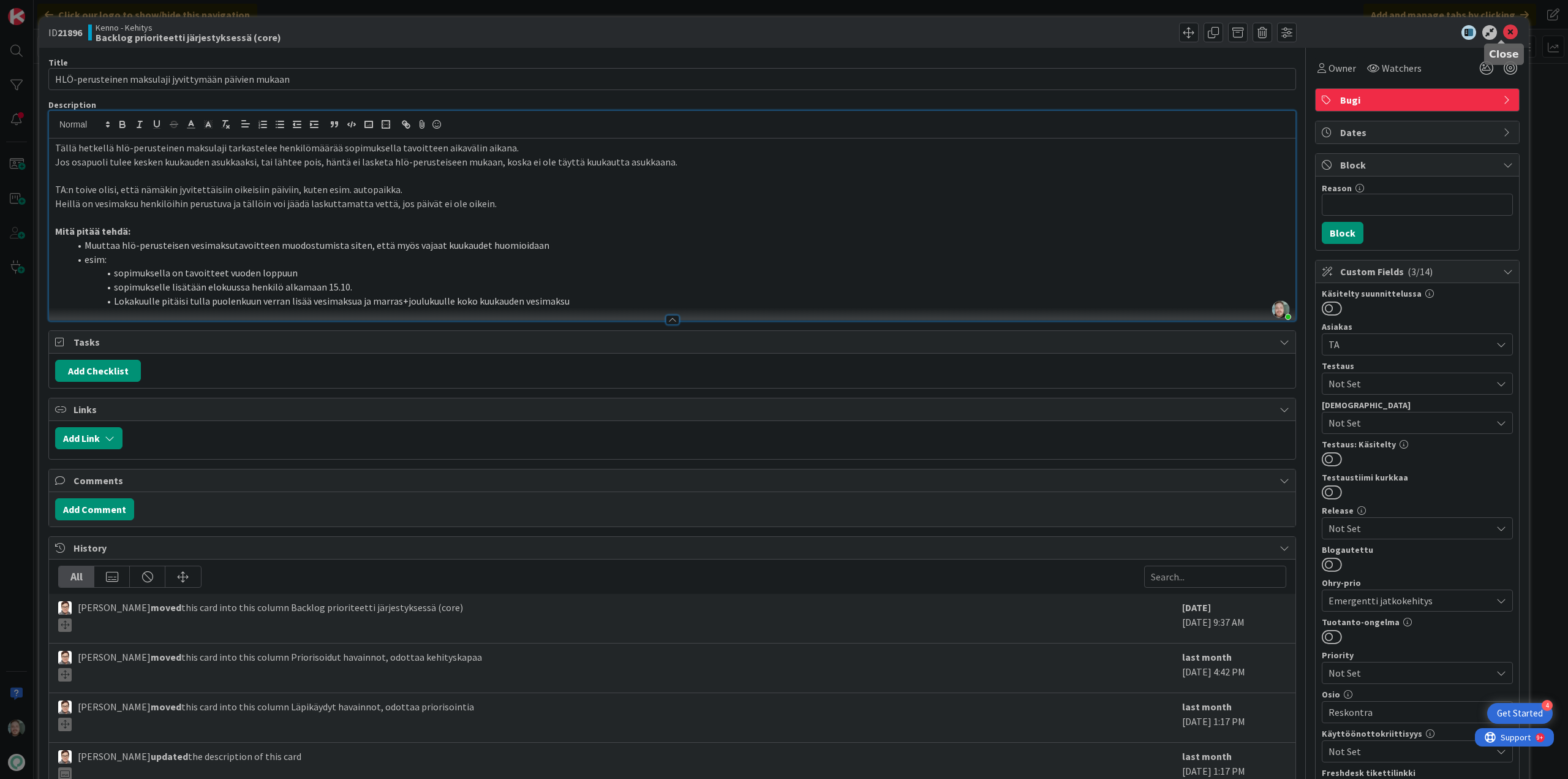
click at [1504, 28] on icon at bounding box center [1510, 32] width 15 height 15
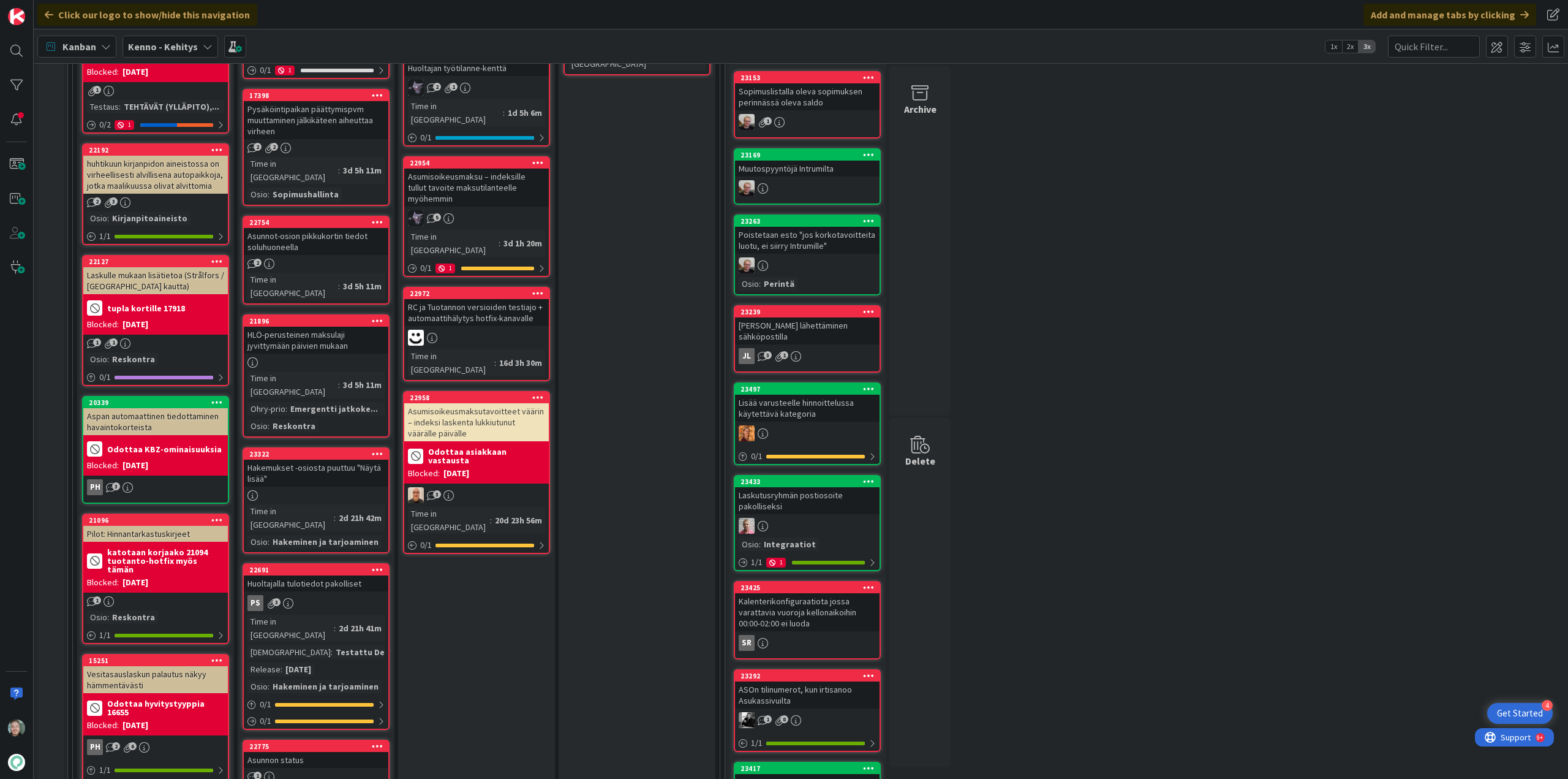
click at [319, 460] on div "Hakemukset -osiosta puuttuu "Näytä lisää"" at bounding box center [316, 473] width 145 height 27
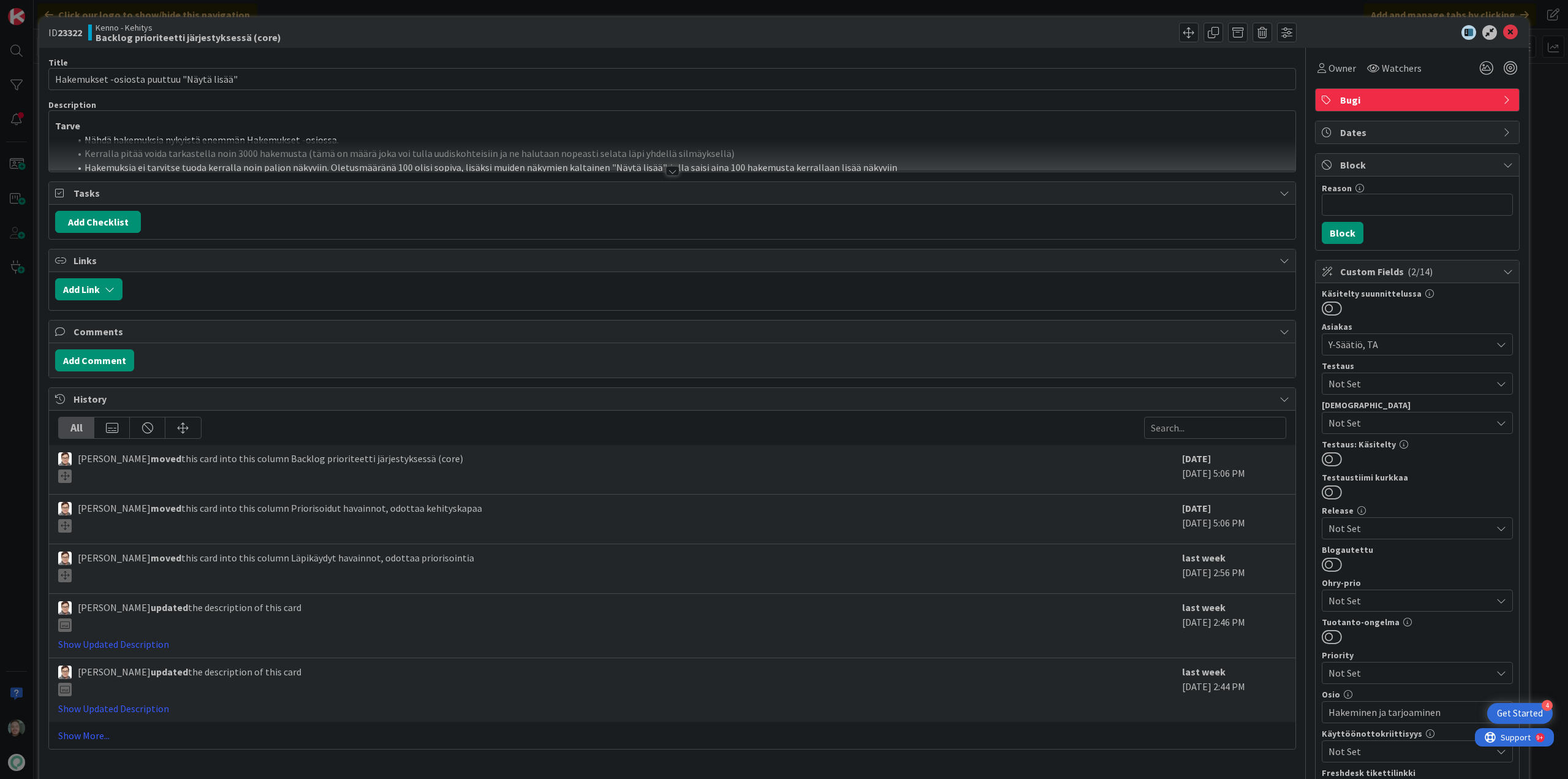
click at [671, 168] on div at bounding box center [672, 171] width 13 height 10
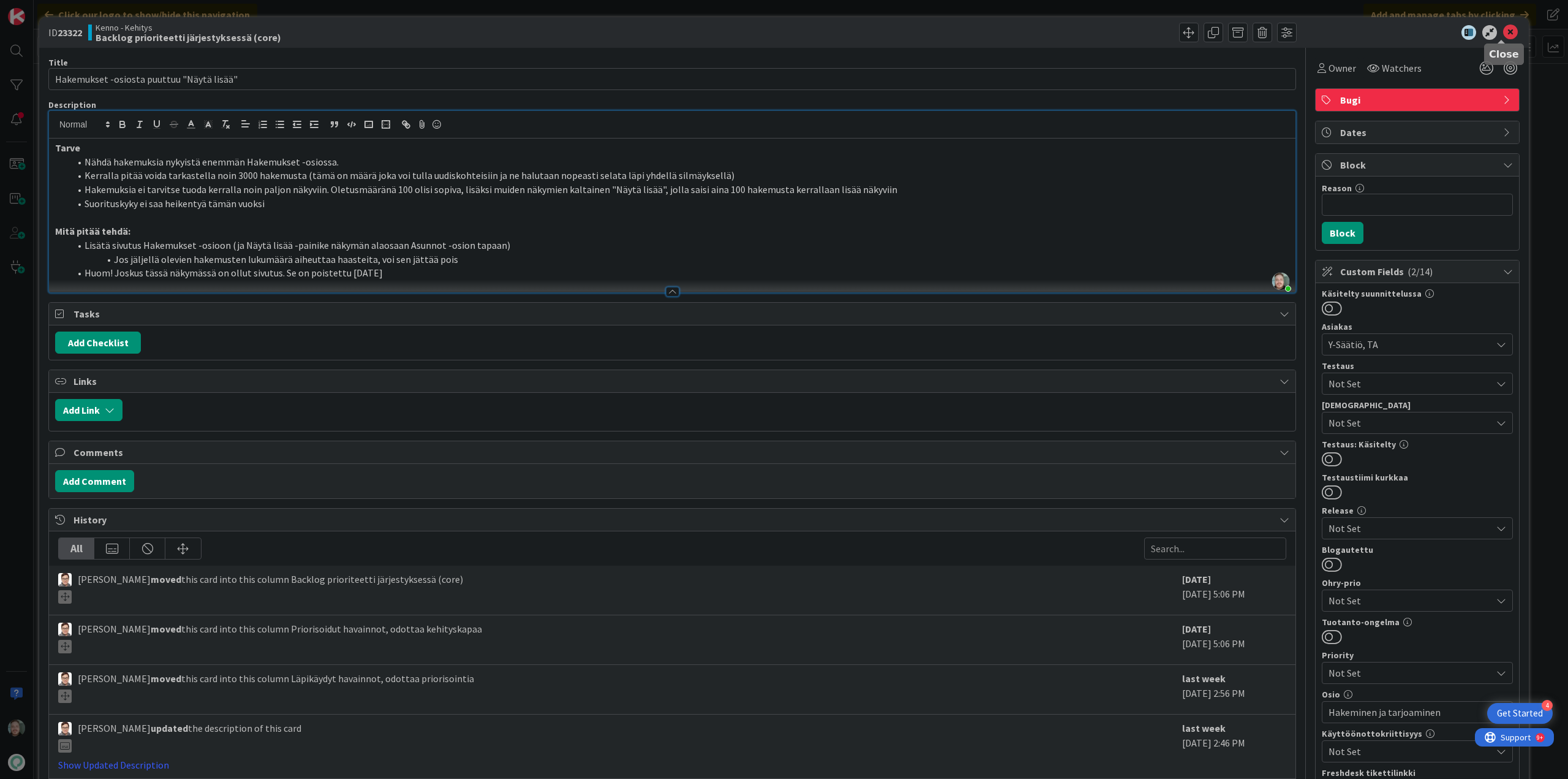
click at [1507, 28] on icon at bounding box center [1510, 32] width 15 height 15
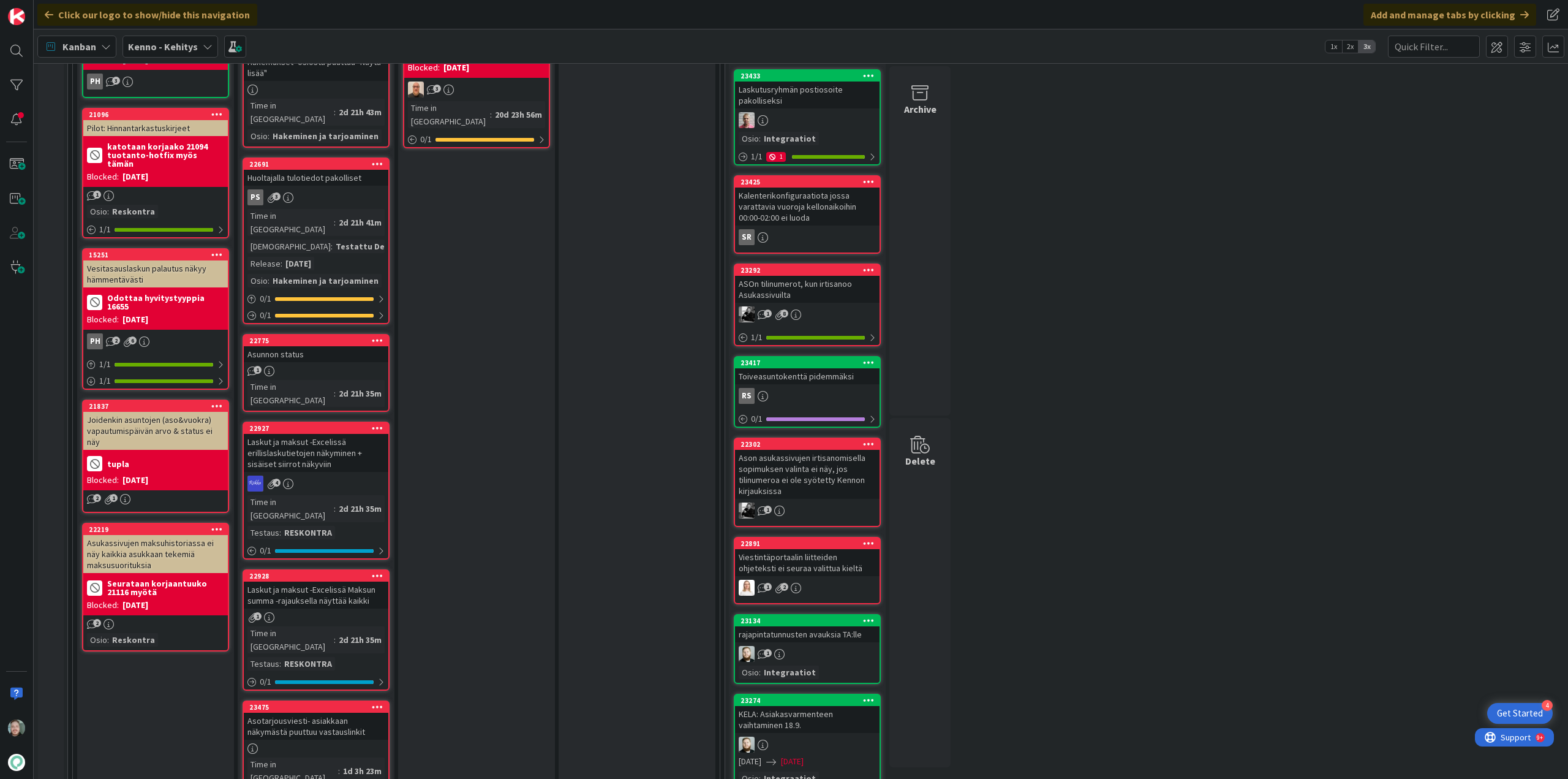
scroll to position [797, 0]
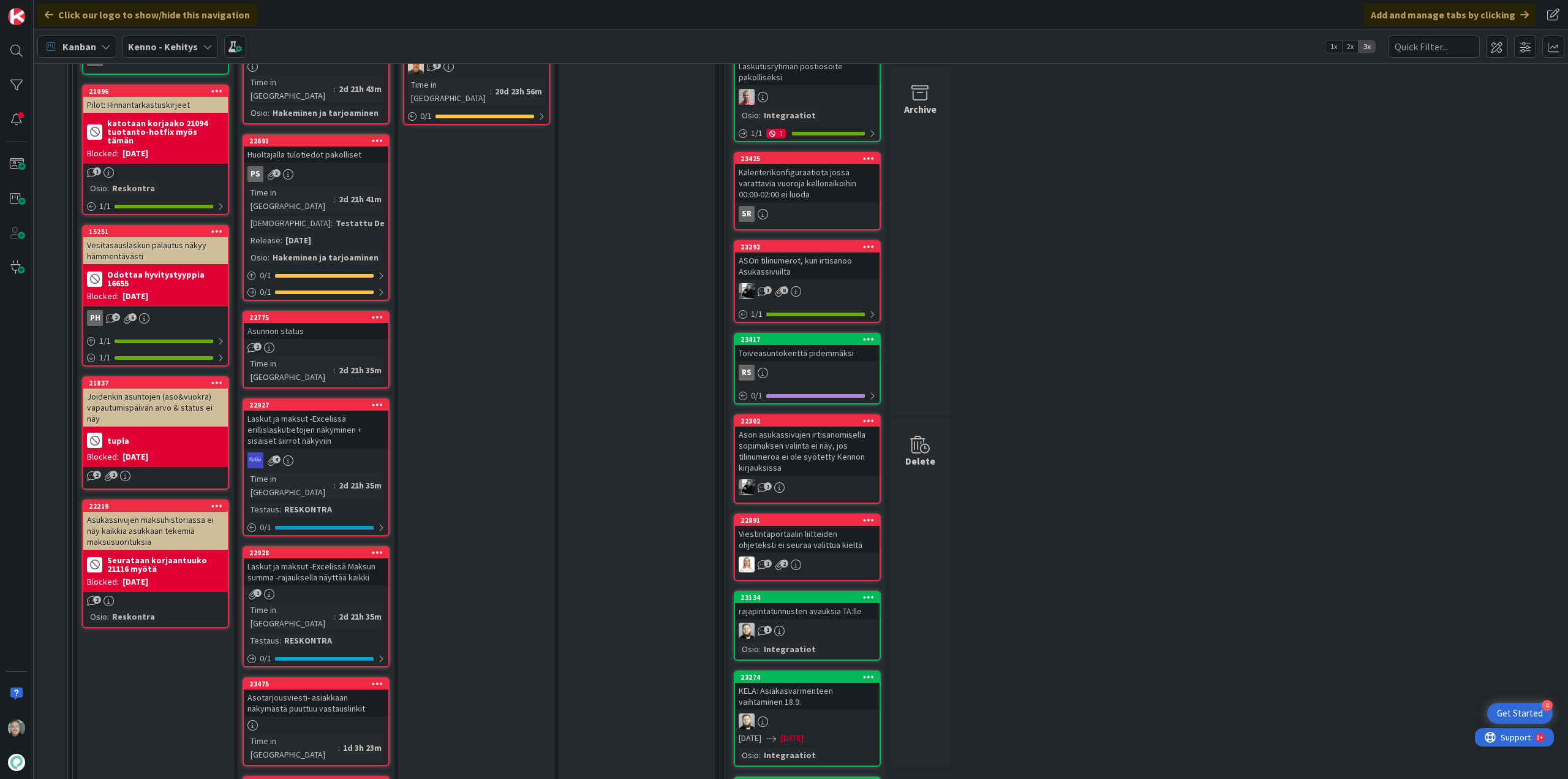
click at [361, 690] on div "Asotarjousviesti- asiakkaan näkymästä puuttuu vastauslinkit" at bounding box center [316, 703] width 145 height 27
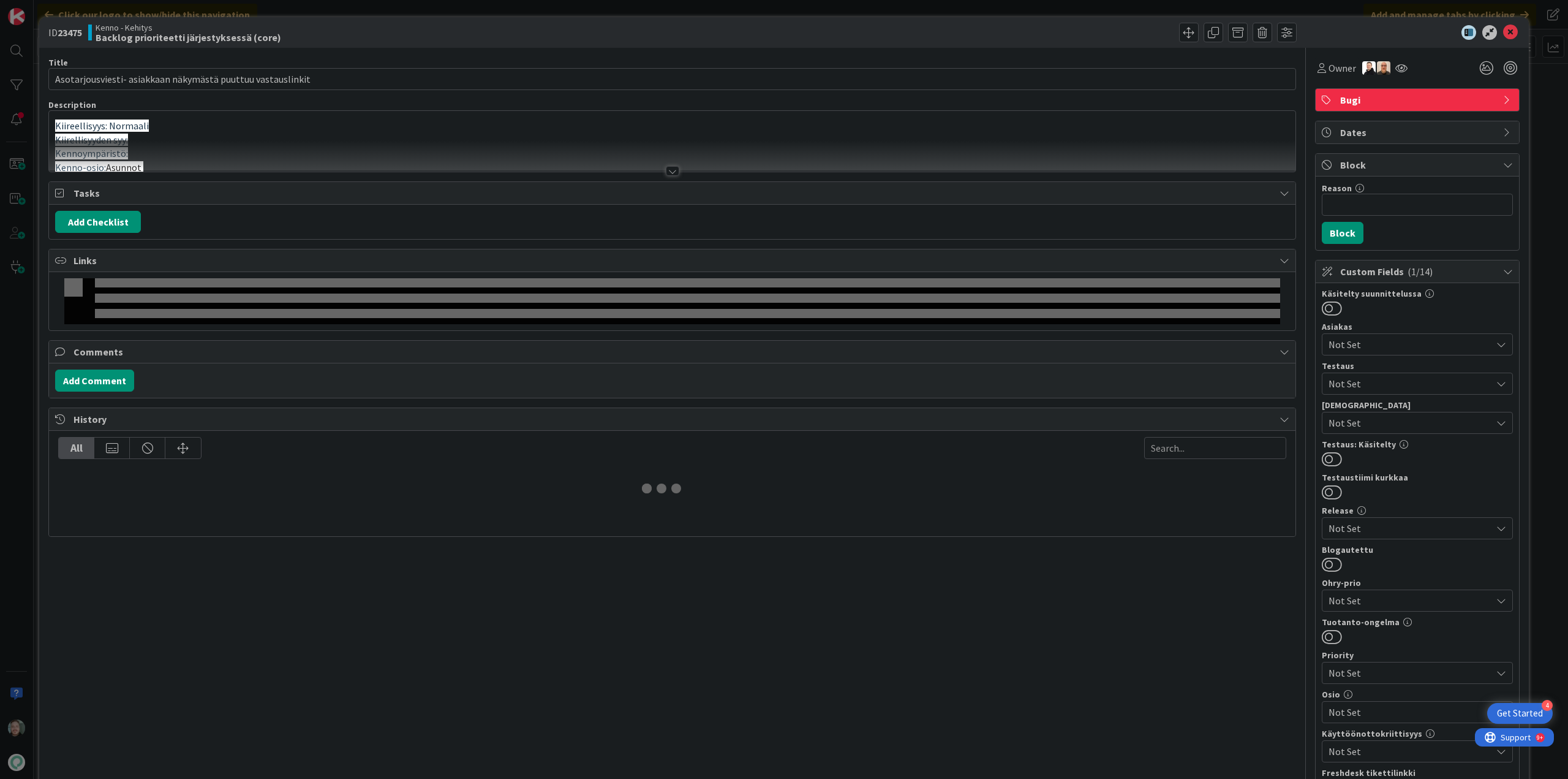
type input "Asotarjousviesti- asiakkaan näkymästä puuttuu vastauslinkit"
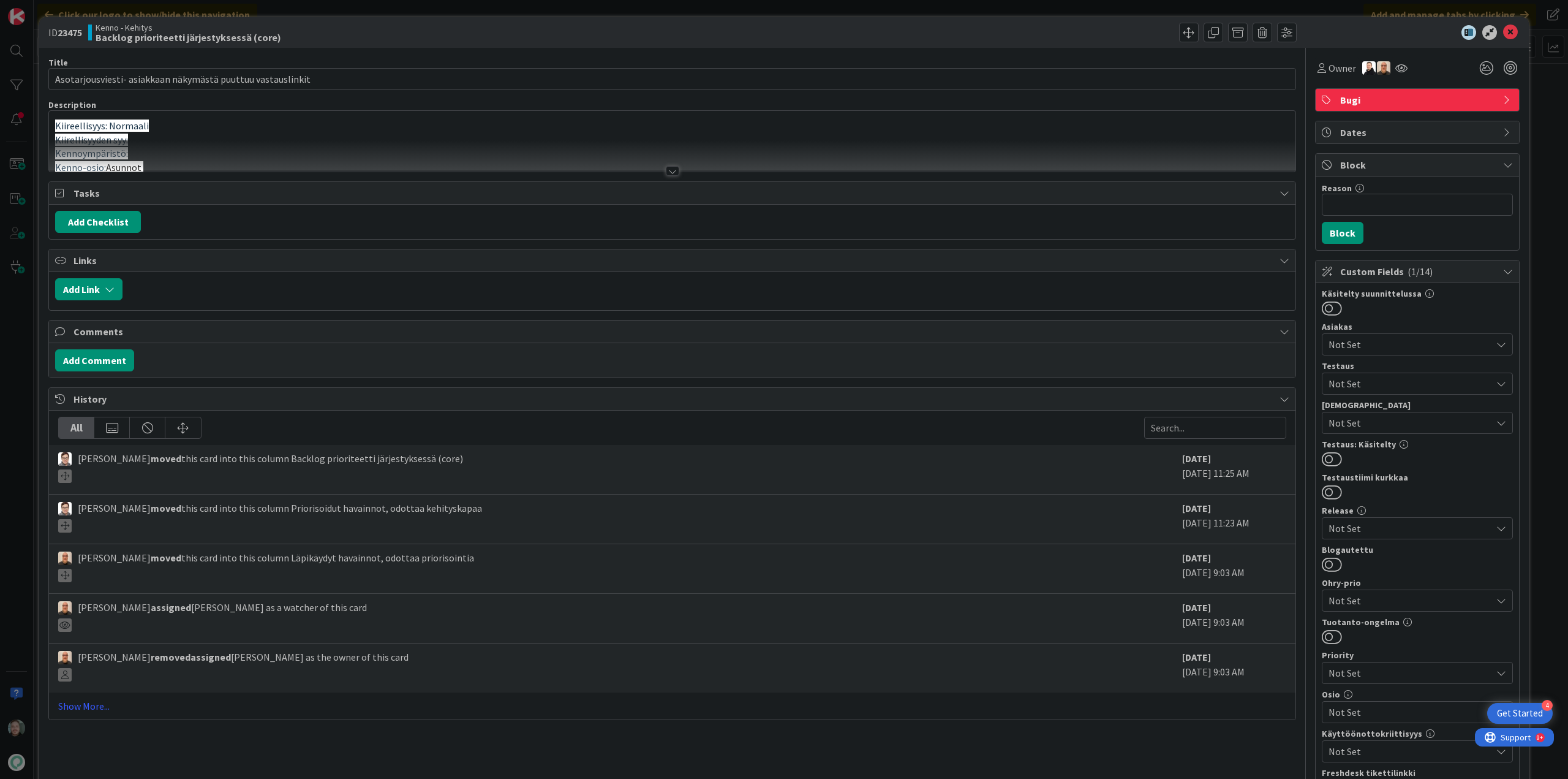
click at [666, 169] on div at bounding box center [672, 171] width 13 height 10
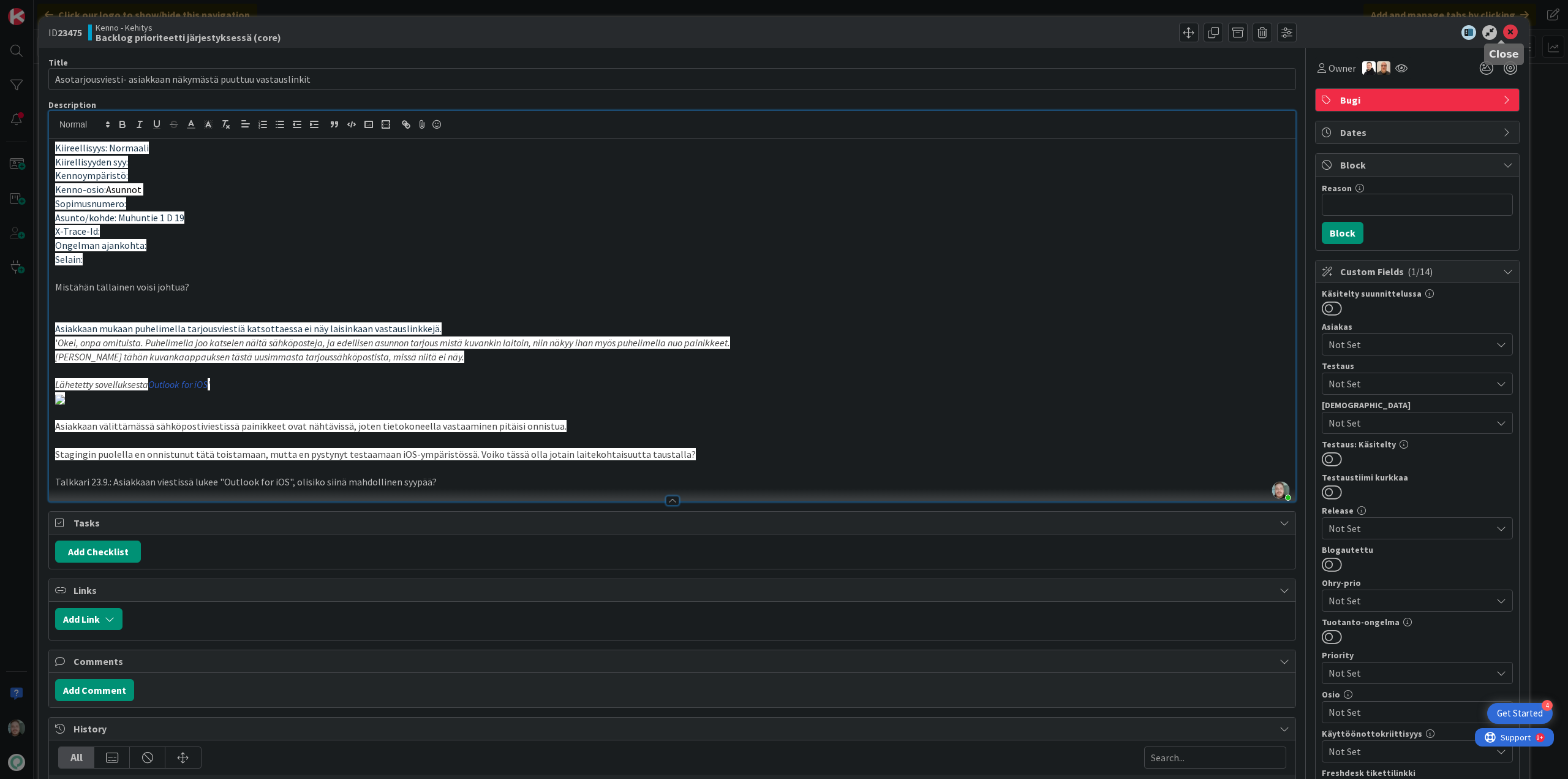
click at [1508, 29] on icon at bounding box center [1510, 32] width 15 height 15
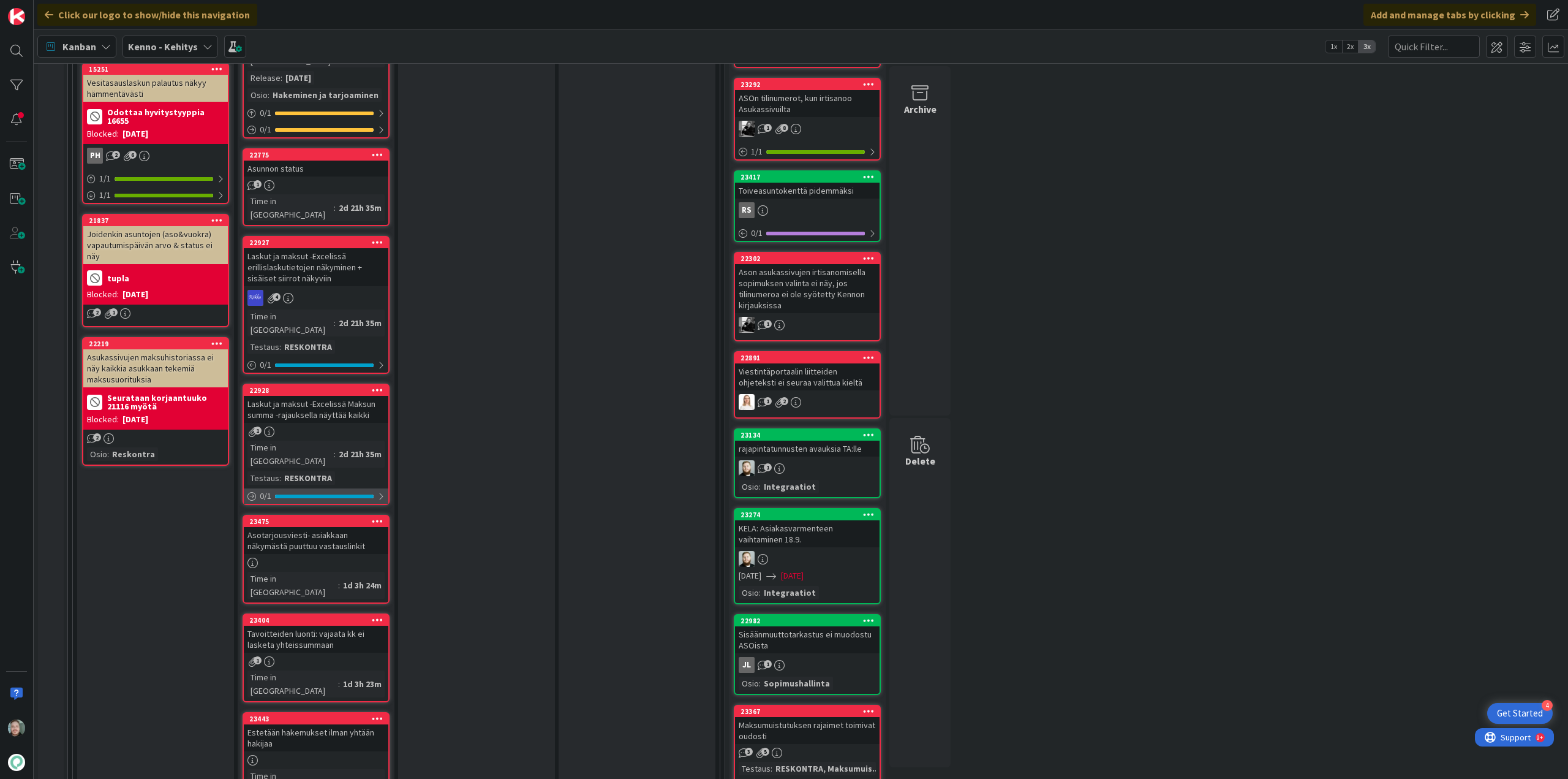
scroll to position [981, 0]
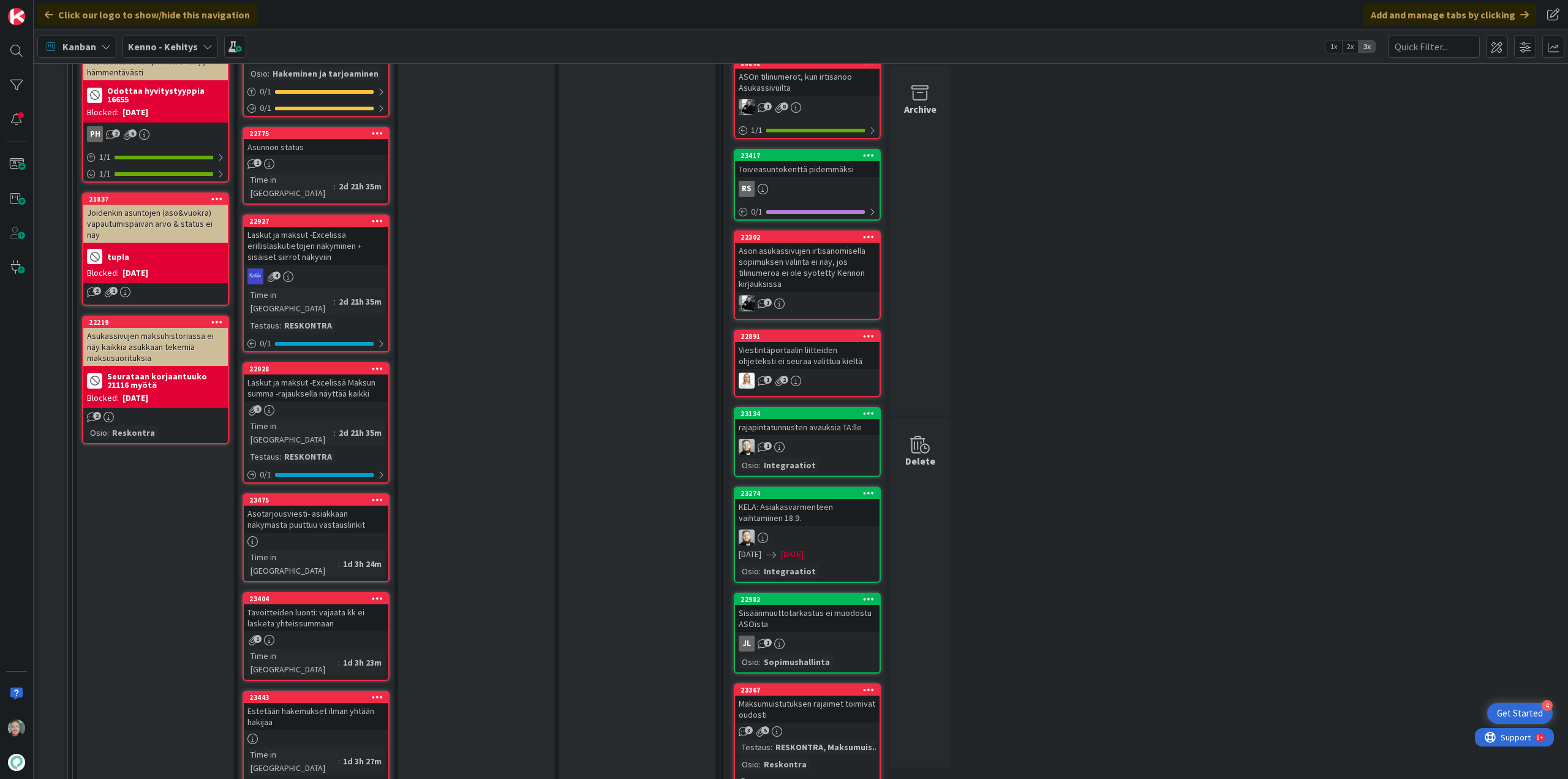
click at [350, 605] on div "Tavoitteiden luonti: vajaata kk ei lasketa yhteissummaan" at bounding box center [316, 618] width 145 height 27
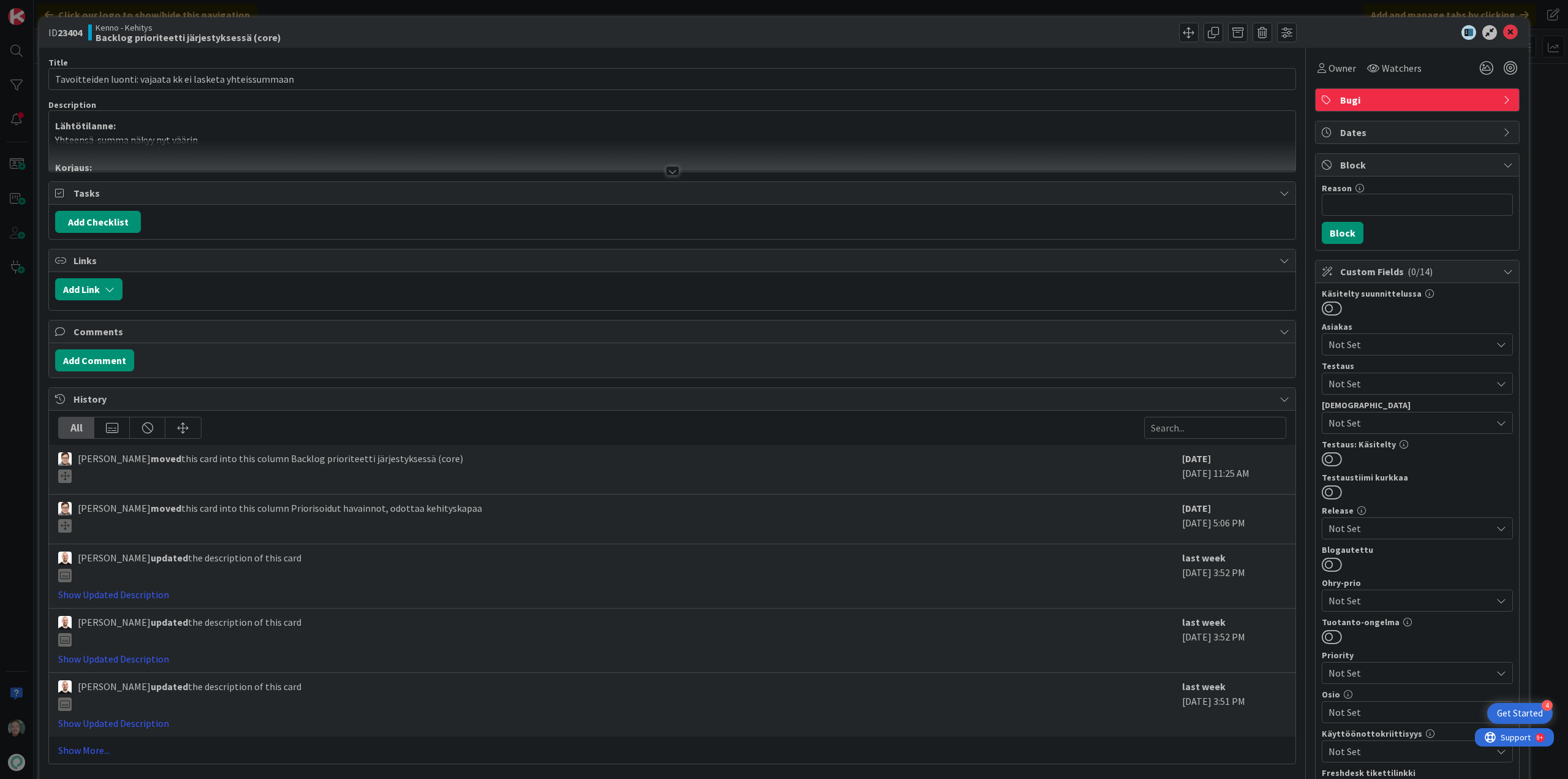
click at [672, 168] on div at bounding box center [672, 171] width 13 height 10
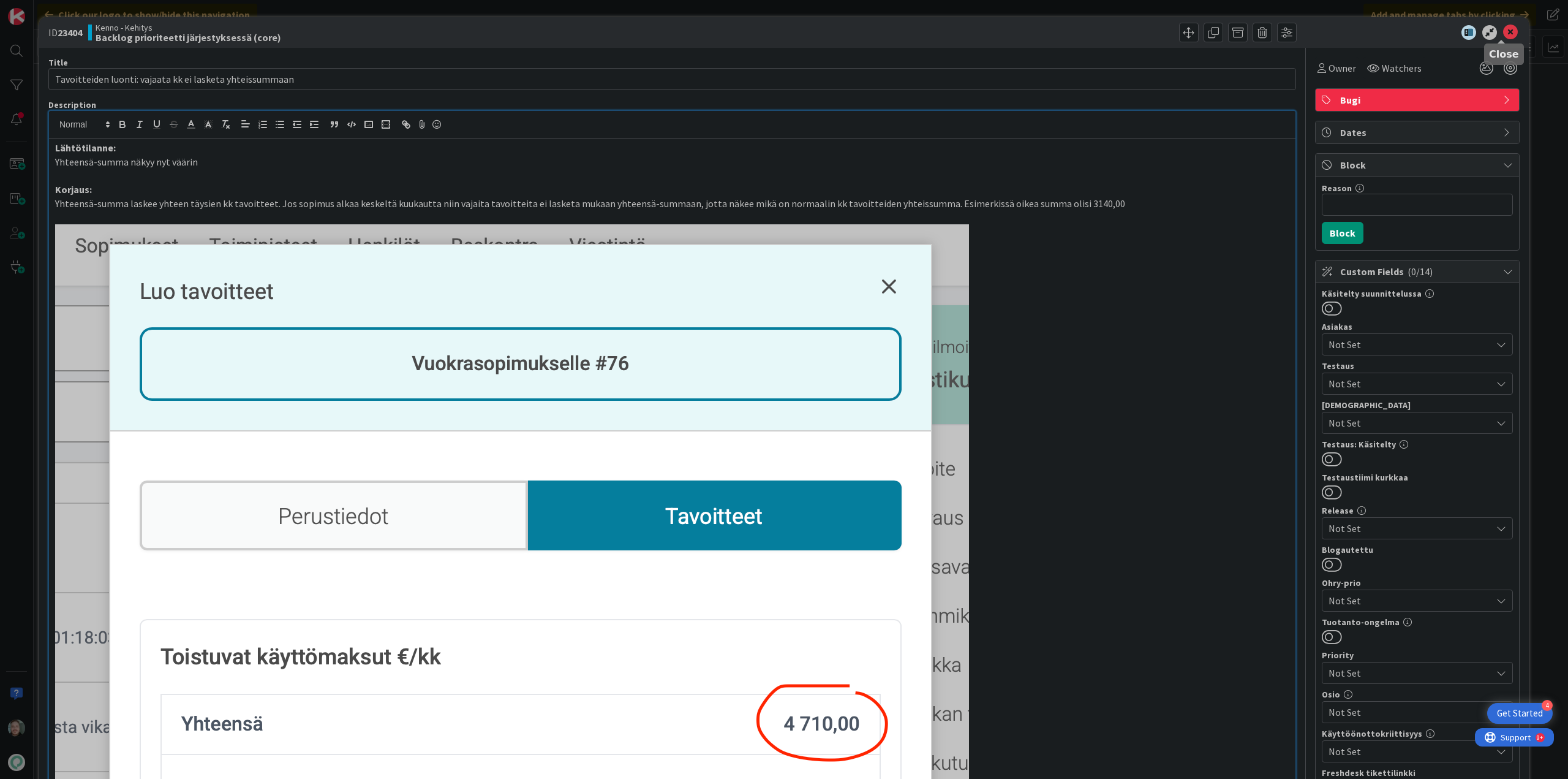
click at [1503, 37] on icon at bounding box center [1510, 32] width 15 height 15
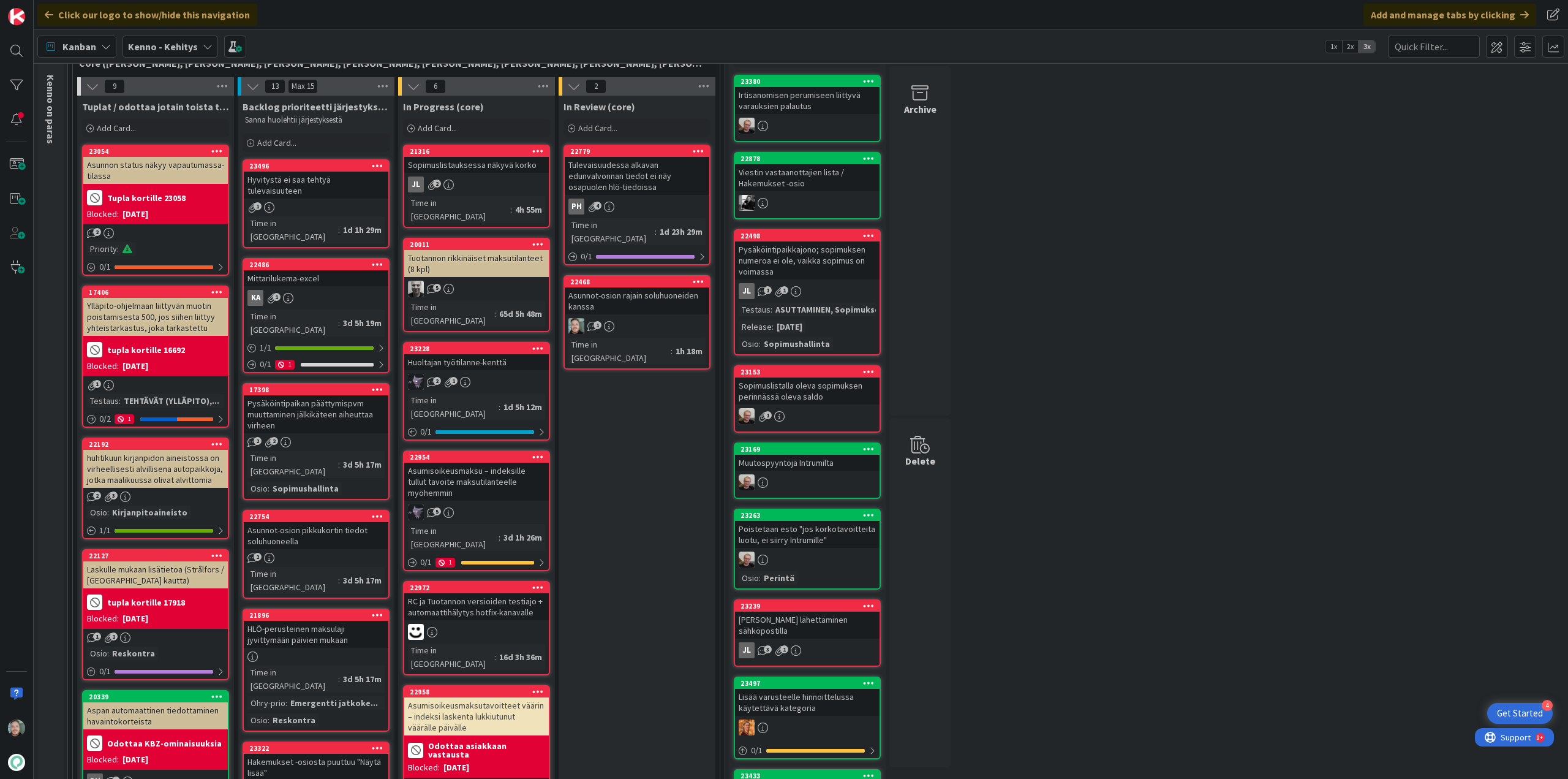
scroll to position [61, 0]
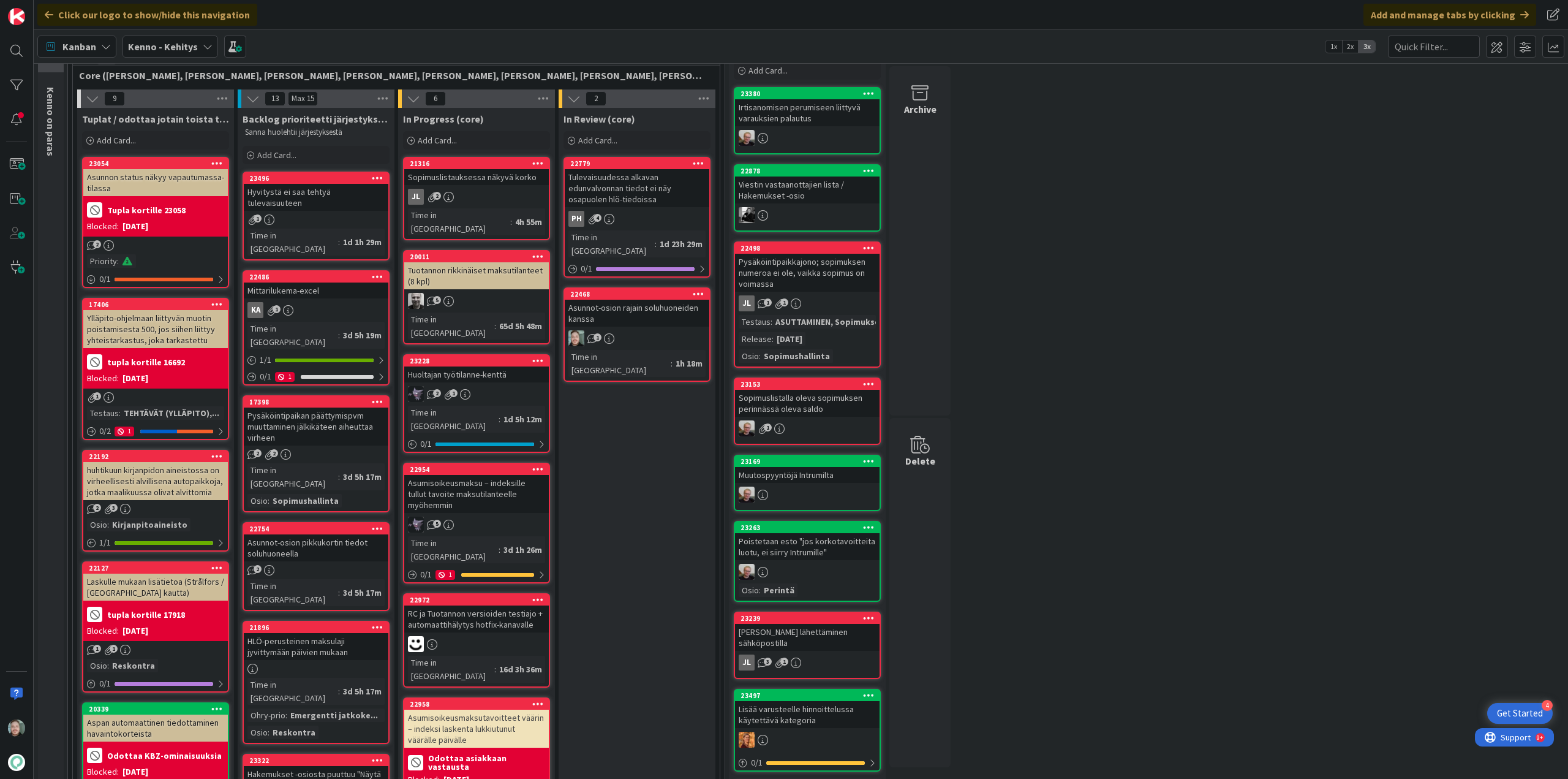
click at [321, 283] on div "Mittarilukema-excel" at bounding box center [316, 291] width 145 height 16
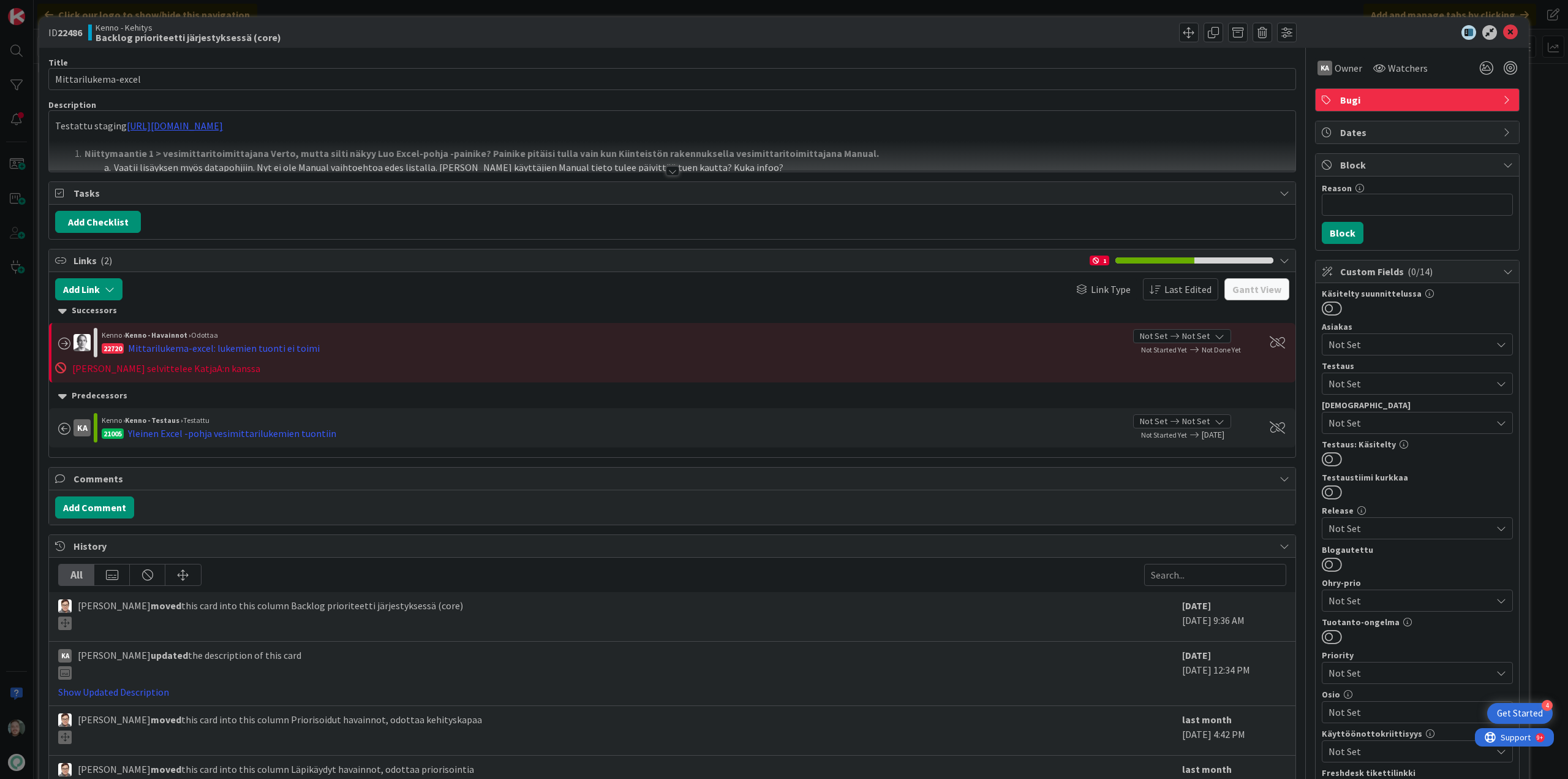
click at [669, 170] on div at bounding box center [672, 171] width 13 height 10
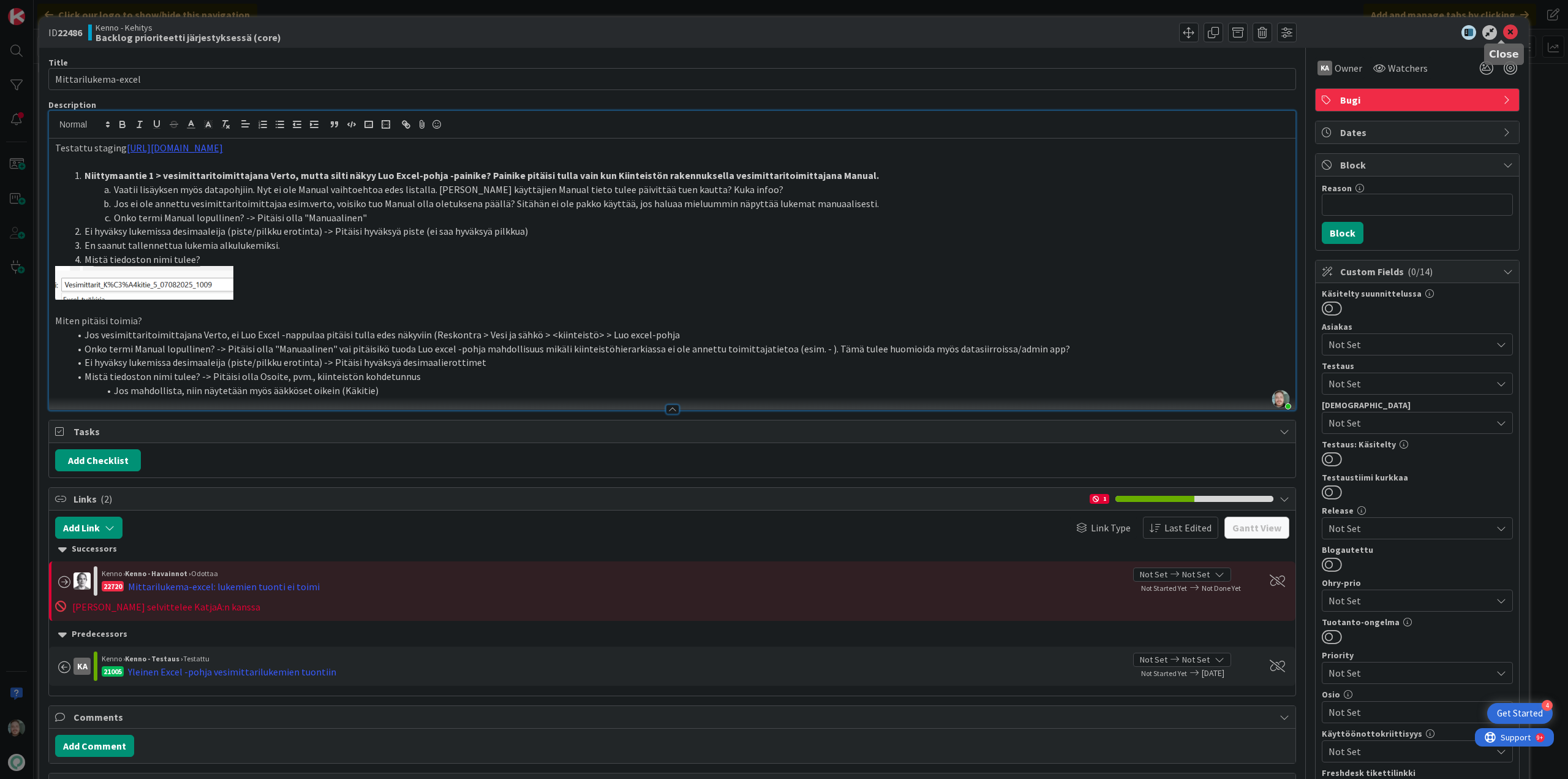
click at [1503, 27] on icon at bounding box center [1510, 32] width 15 height 15
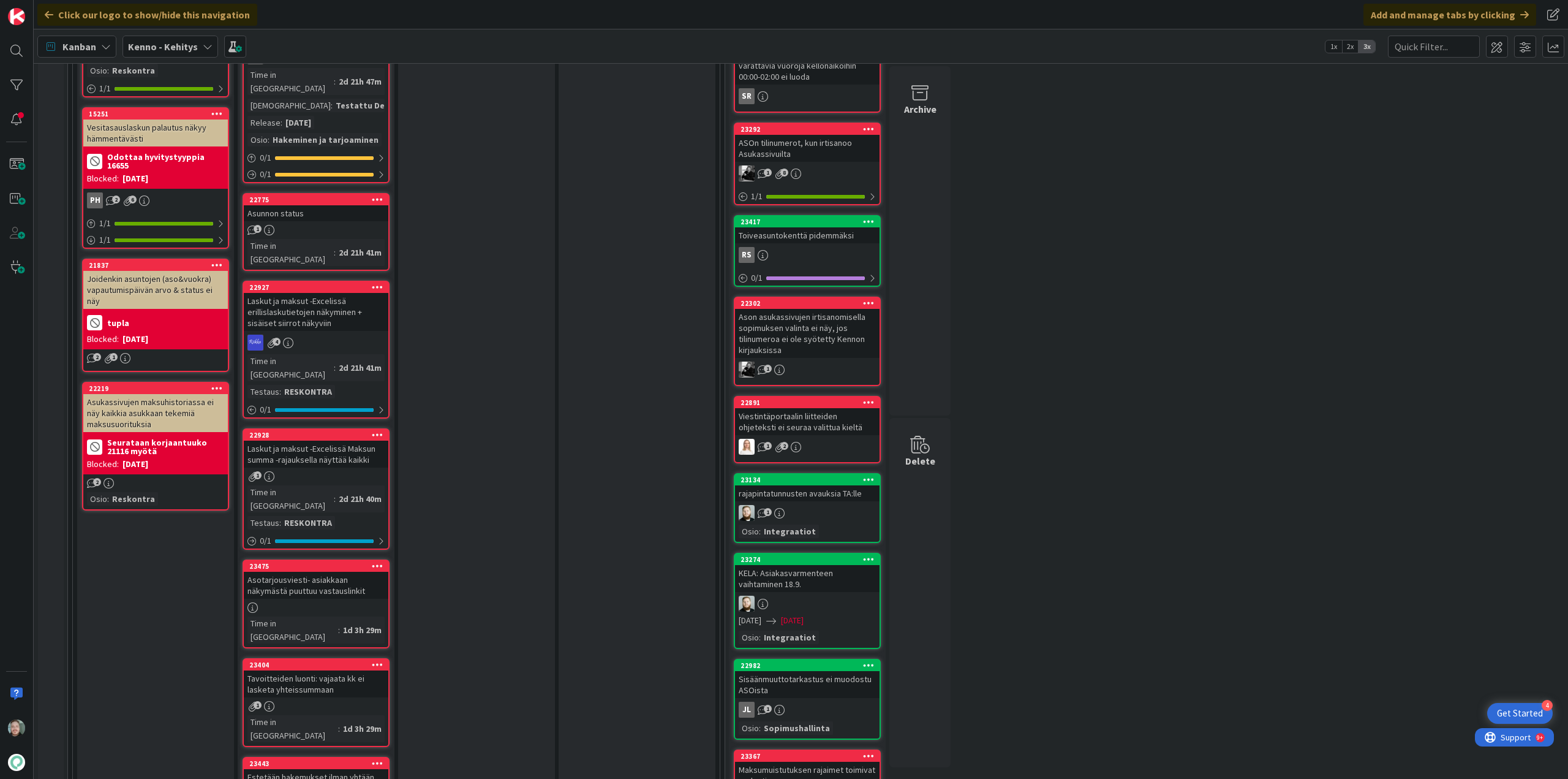
scroll to position [919, 0]
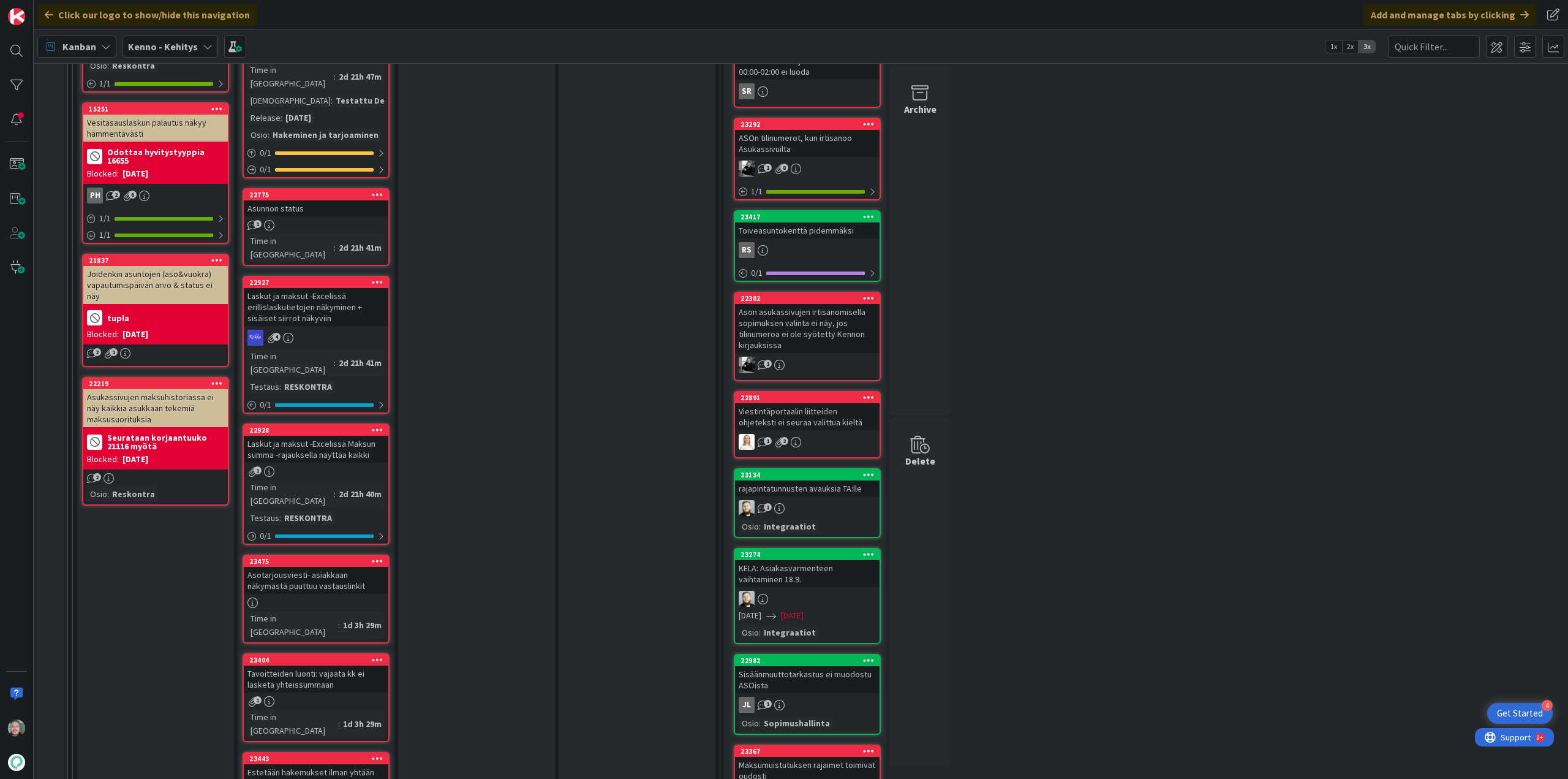
click at [333, 764] on div "Estetään hakemukset ilman yhtään hakijaa" at bounding box center [316, 777] width 145 height 27
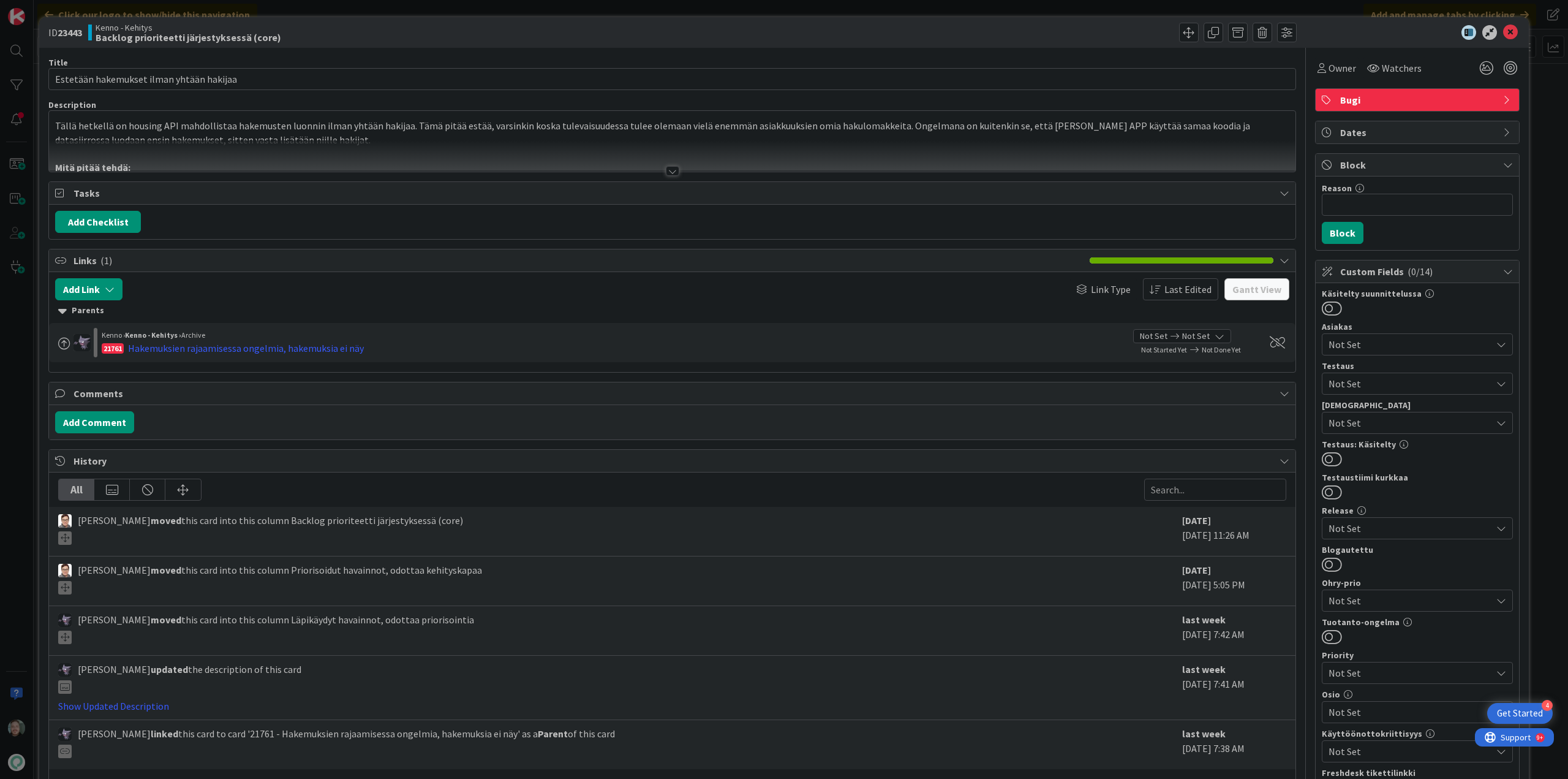
click at [670, 174] on div at bounding box center [672, 171] width 13 height 10
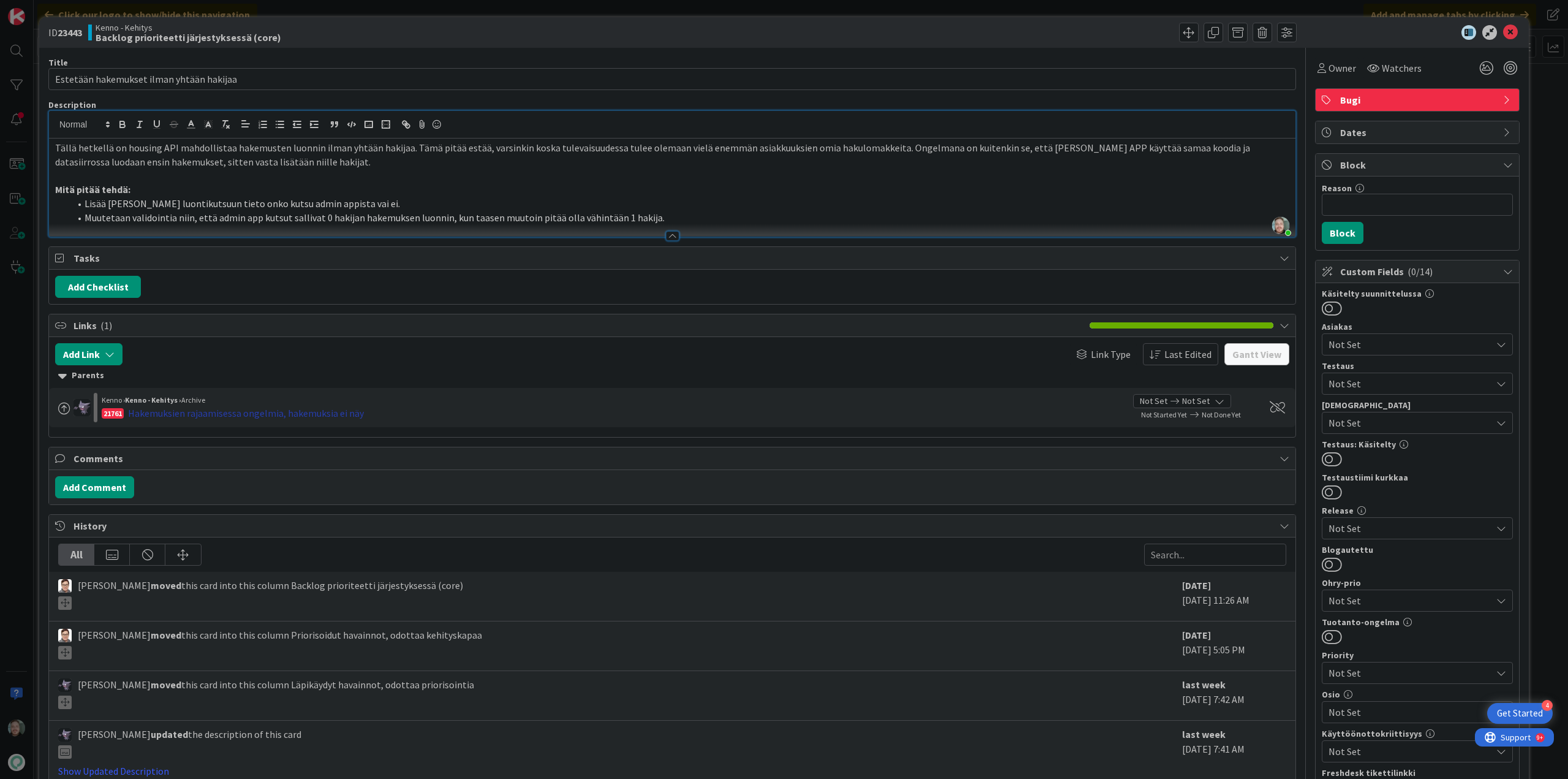
drag, startPoint x: 239, startPoint y: 411, endPoint x: 188, endPoint y: 415, distance: 51.2
click at [188, 415] on div "Hakemuksien rajaamisessa ongelmia, hakemuksia ei näy" at bounding box center [246, 412] width 236 height 15
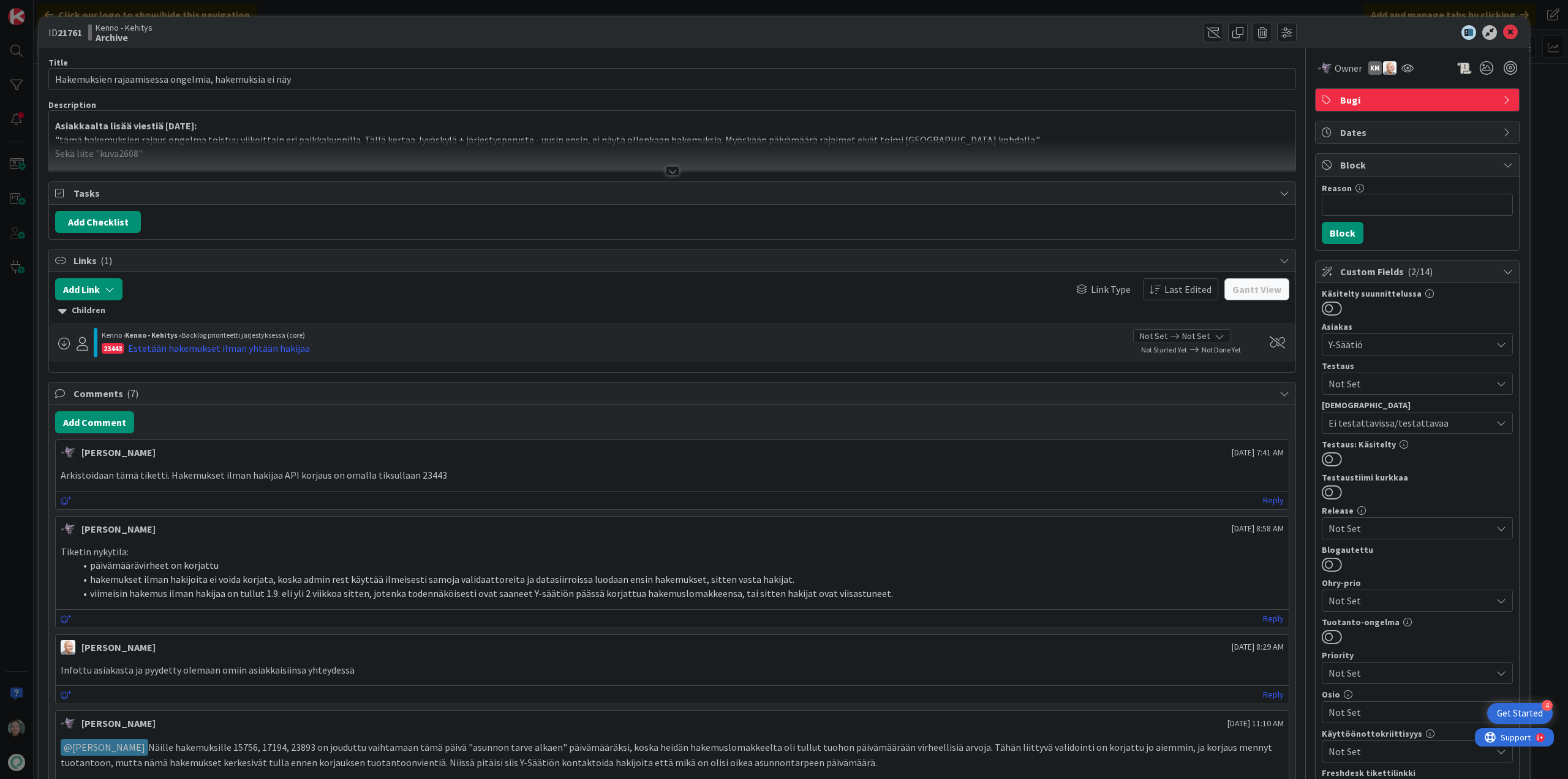
click at [669, 172] on div at bounding box center [672, 171] width 13 height 10
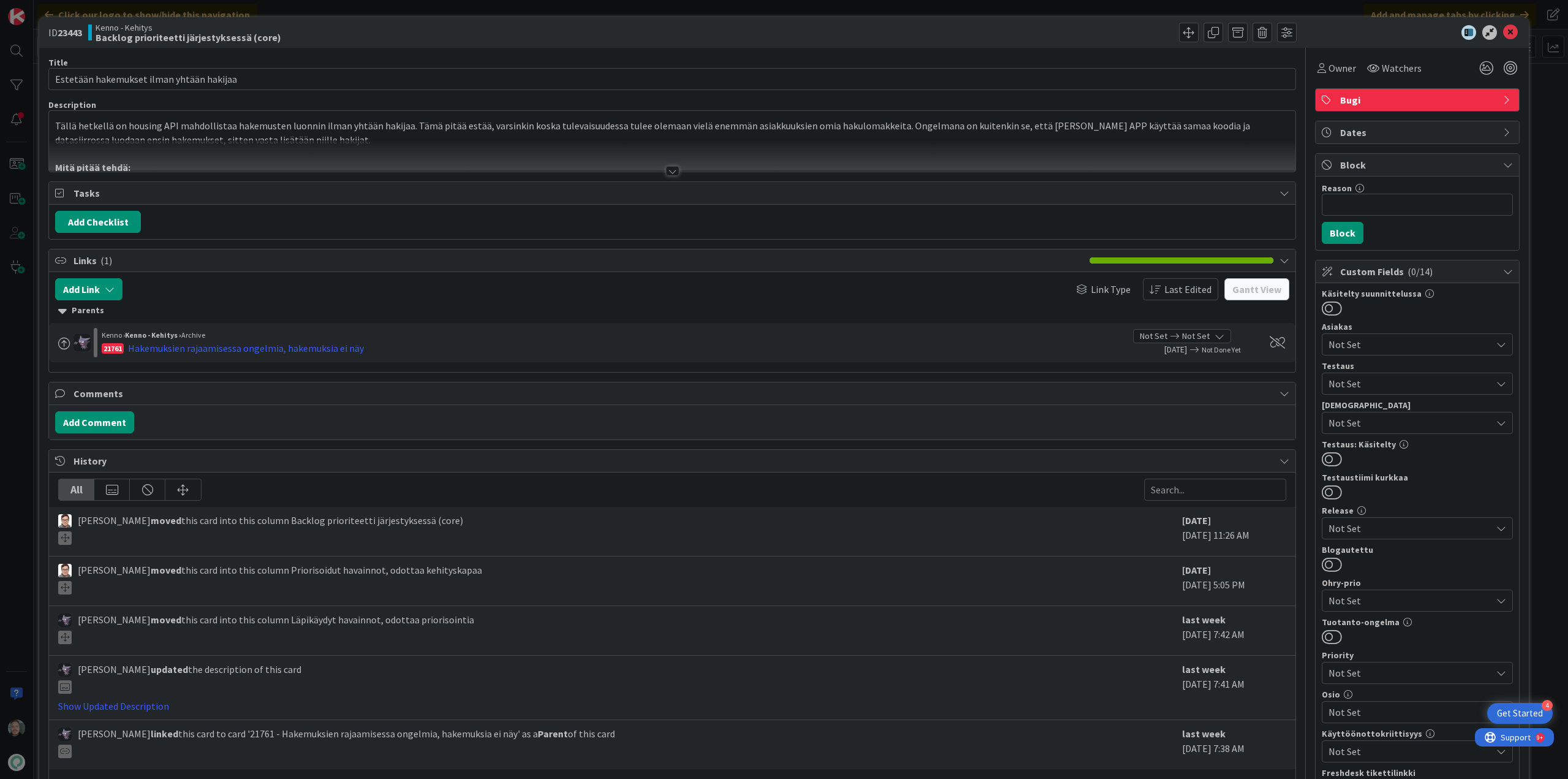
click at [668, 168] on div at bounding box center [672, 171] width 13 height 10
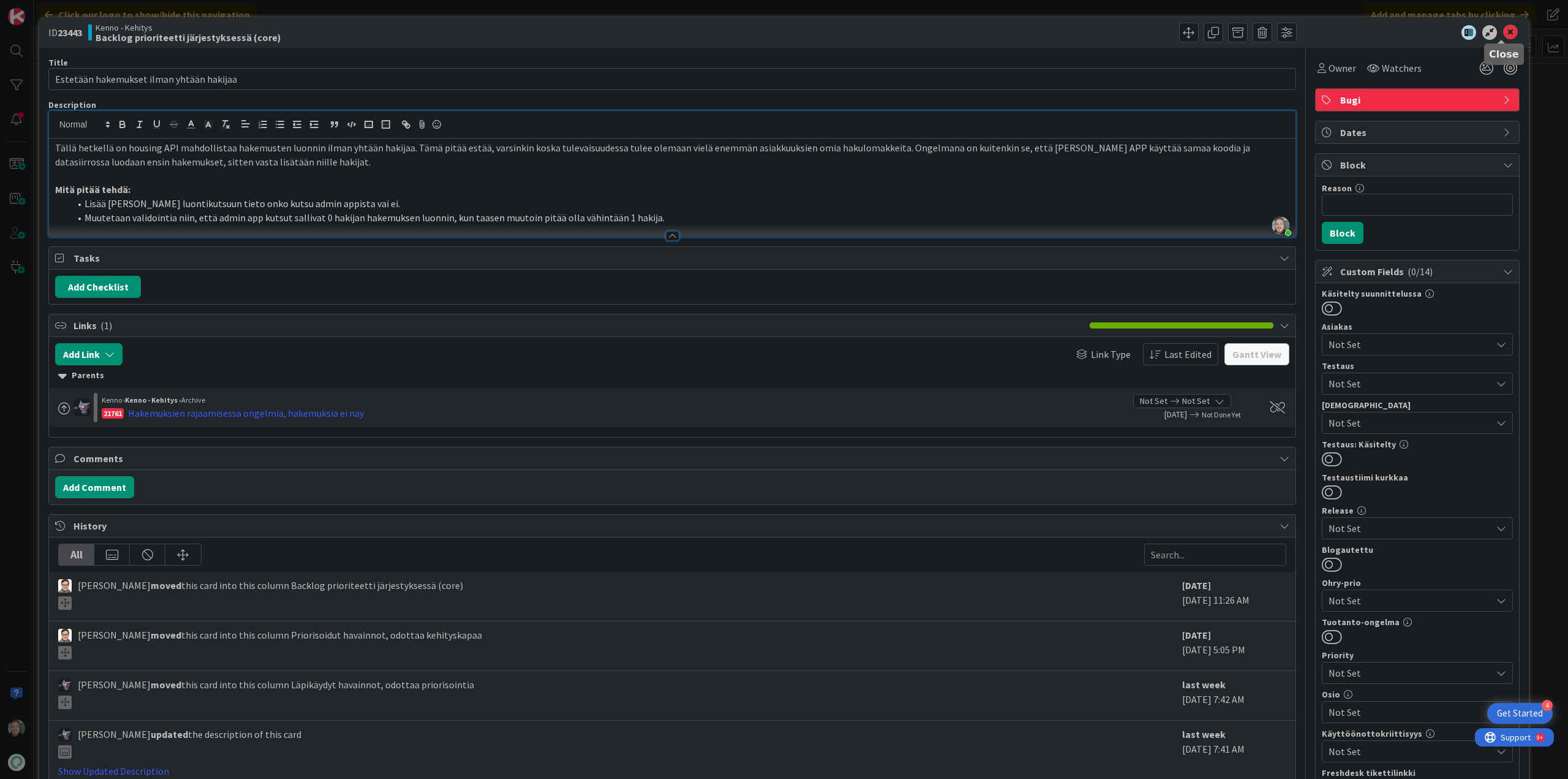
click at [1503, 31] on icon at bounding box center [1510, 32] width 15 height 15
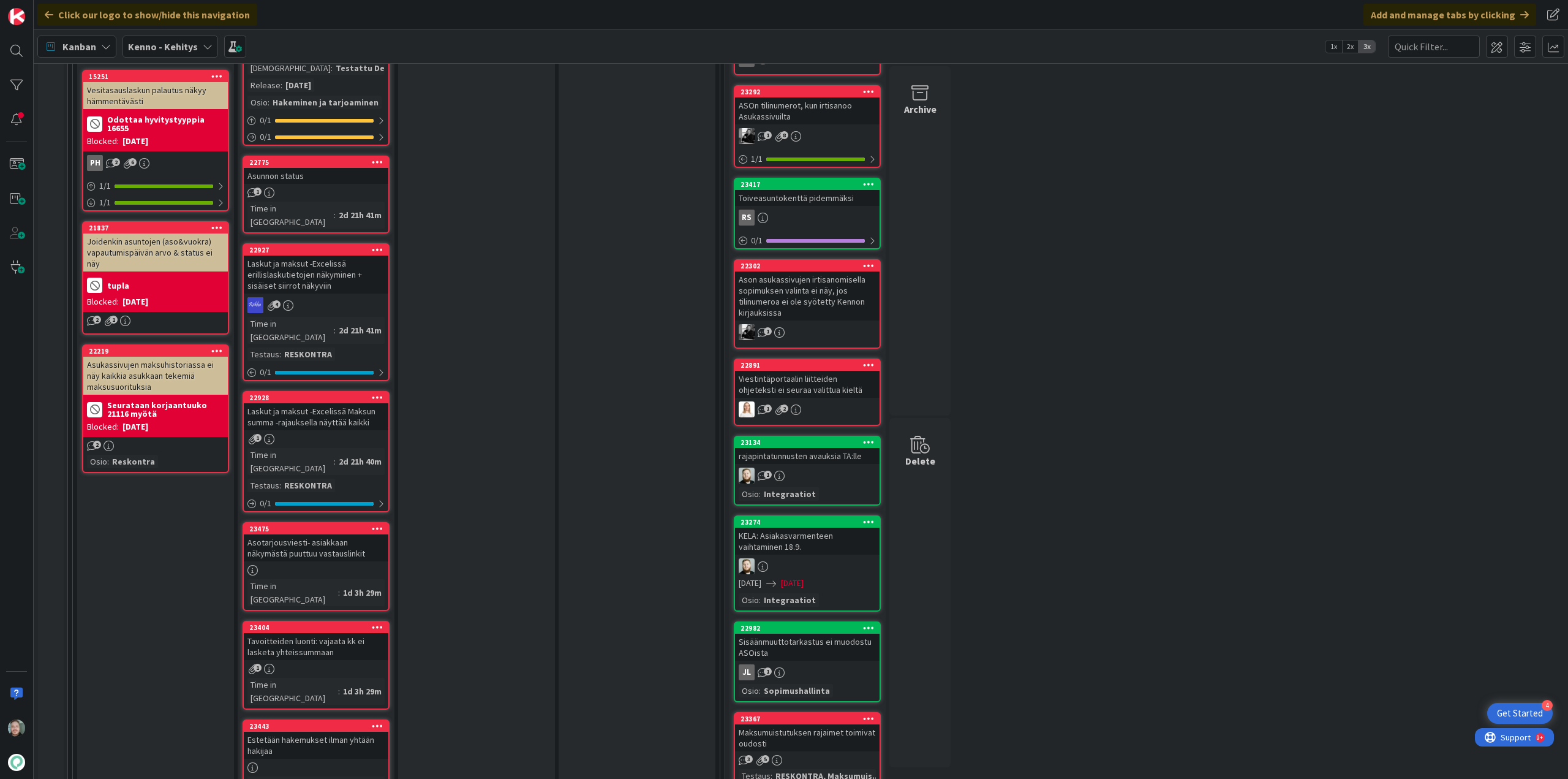
scroll to position [981, 0]
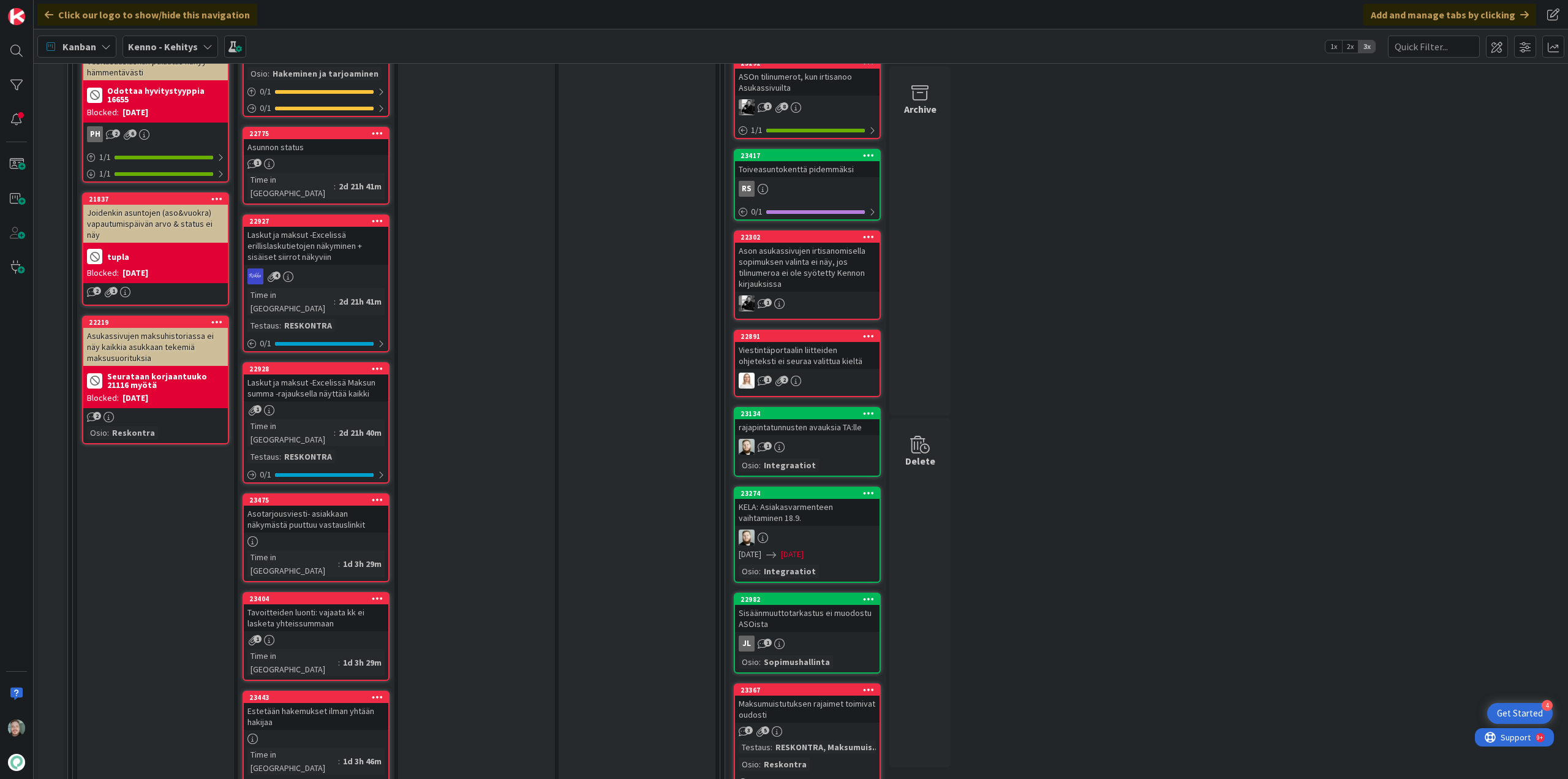
click at [348, 605] on div "Tavoitteiden luonti: vajaata kk ei lasketa yhteissummaan" at bounding box center [316, 618] width 145 height 27
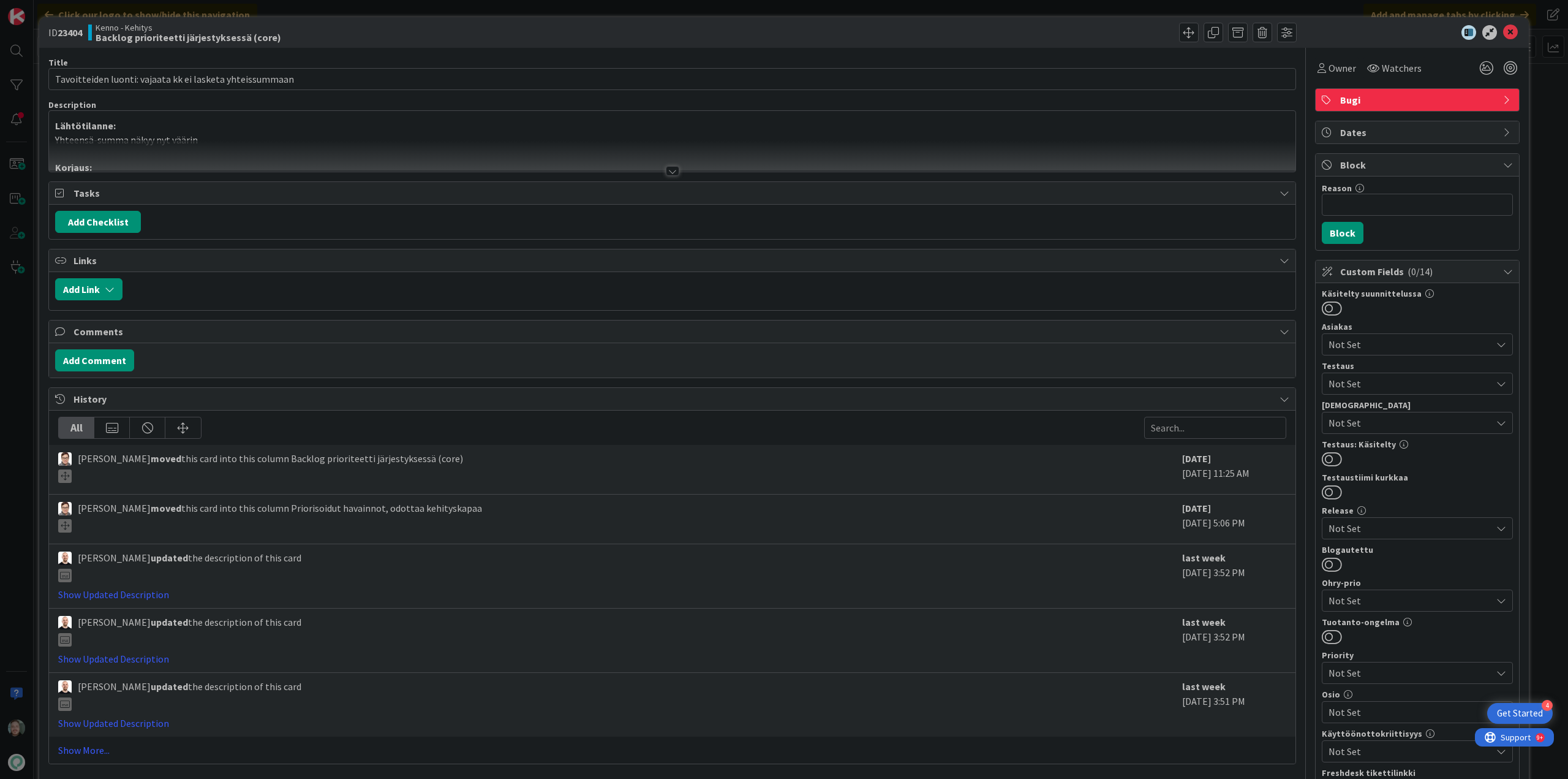
click at [667, 169] on div at bounding box center [672, 171] width 13 height 10
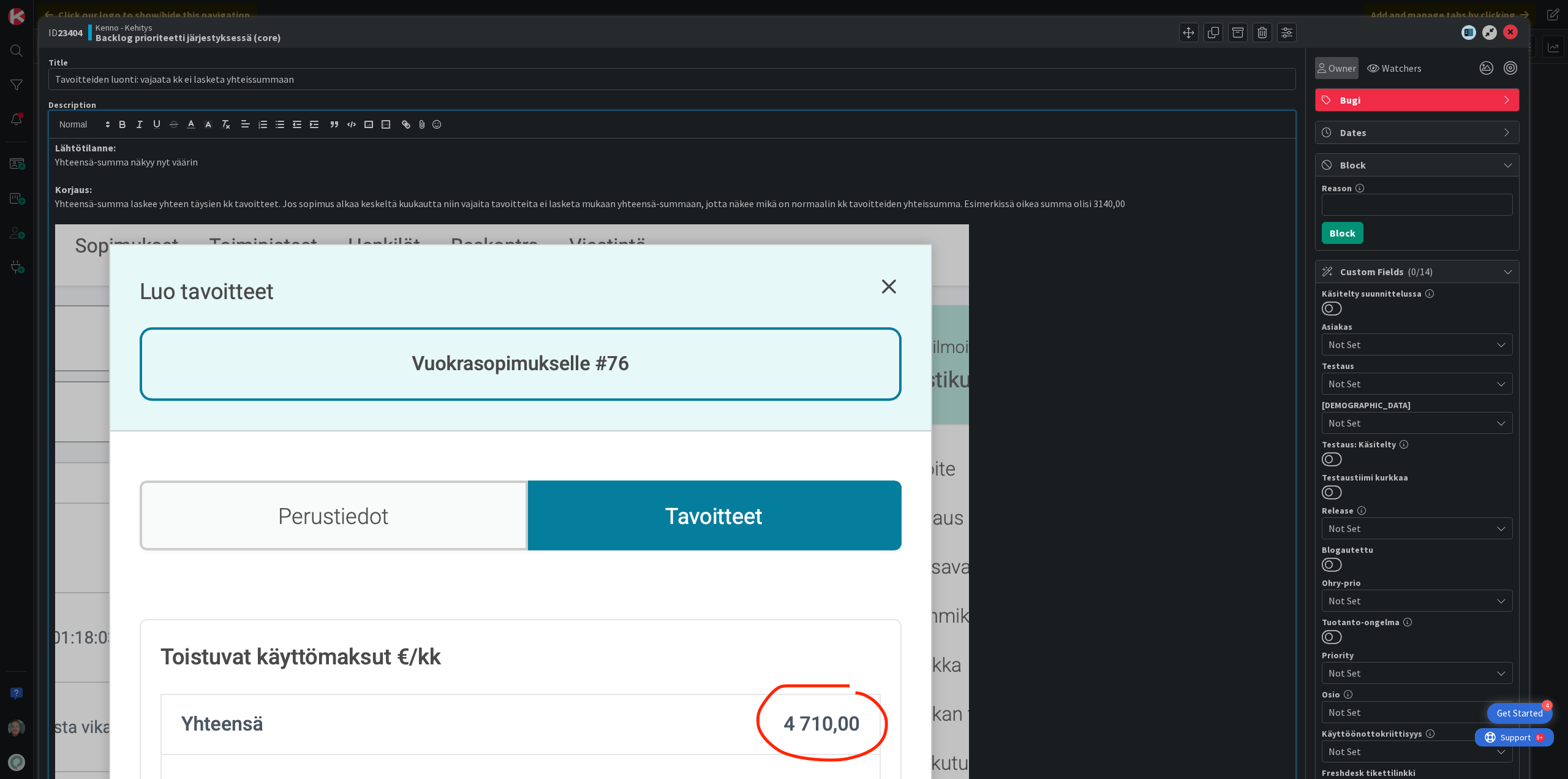
click at [1329, 69] on span "Owner" at bounding box center [1343, 67] width 28 height 15
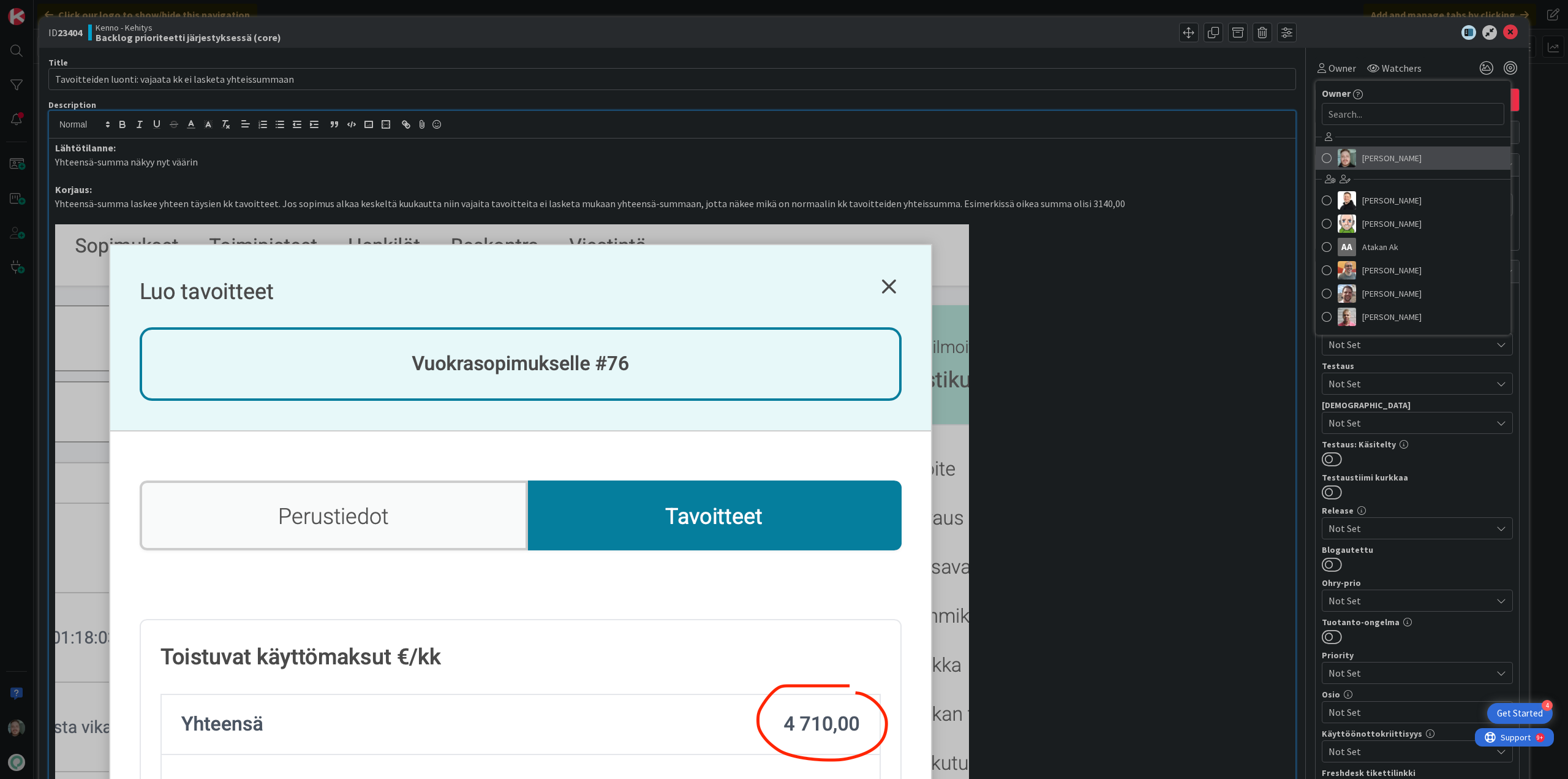
click at [1371, 152] on span "[PERSON_NAME]" at bounding box center [1392, 158] width 60 height 19
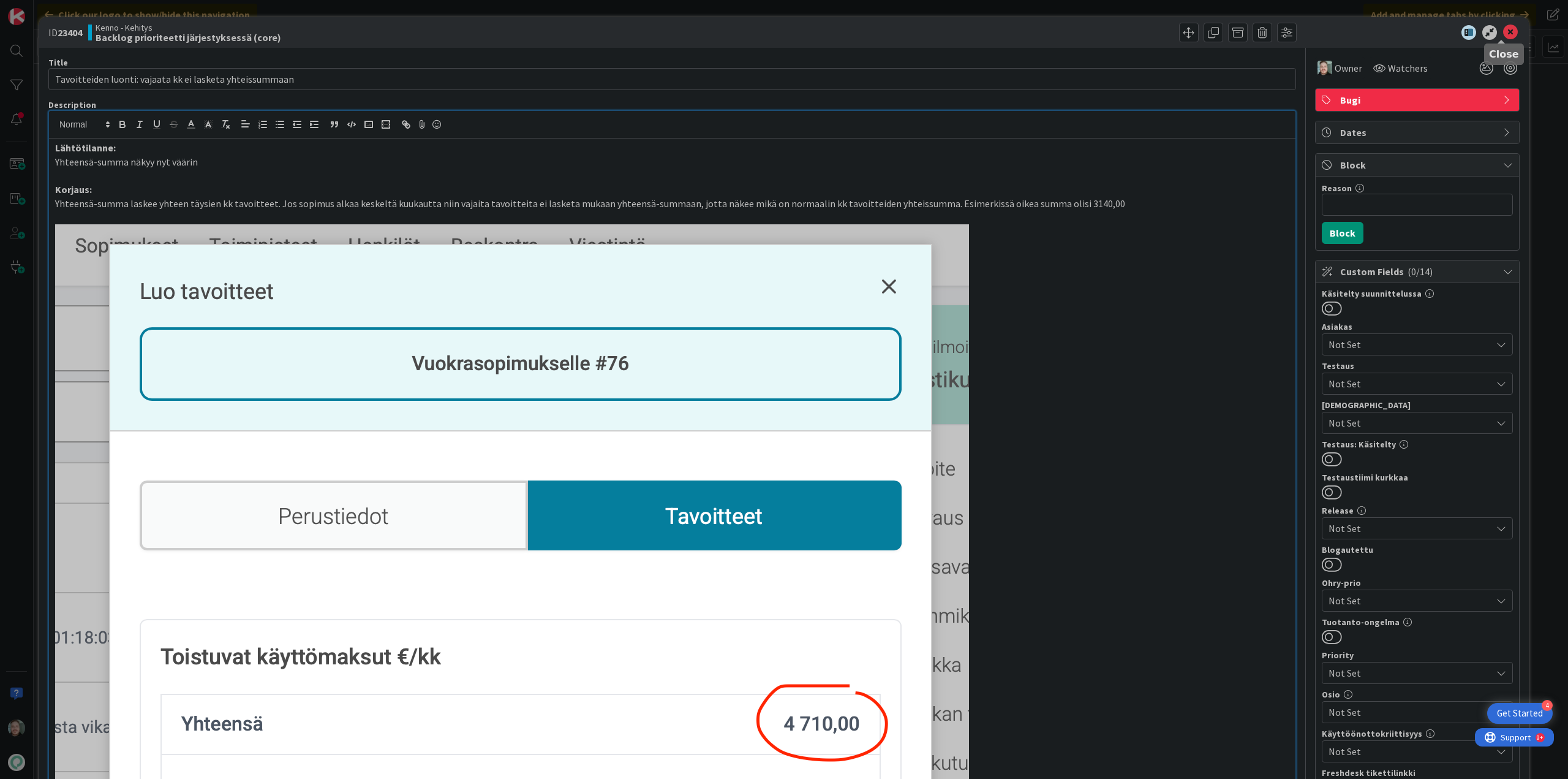
click at [1503, 33] on icon at bounding box center [1510, 32] width 15 height 15
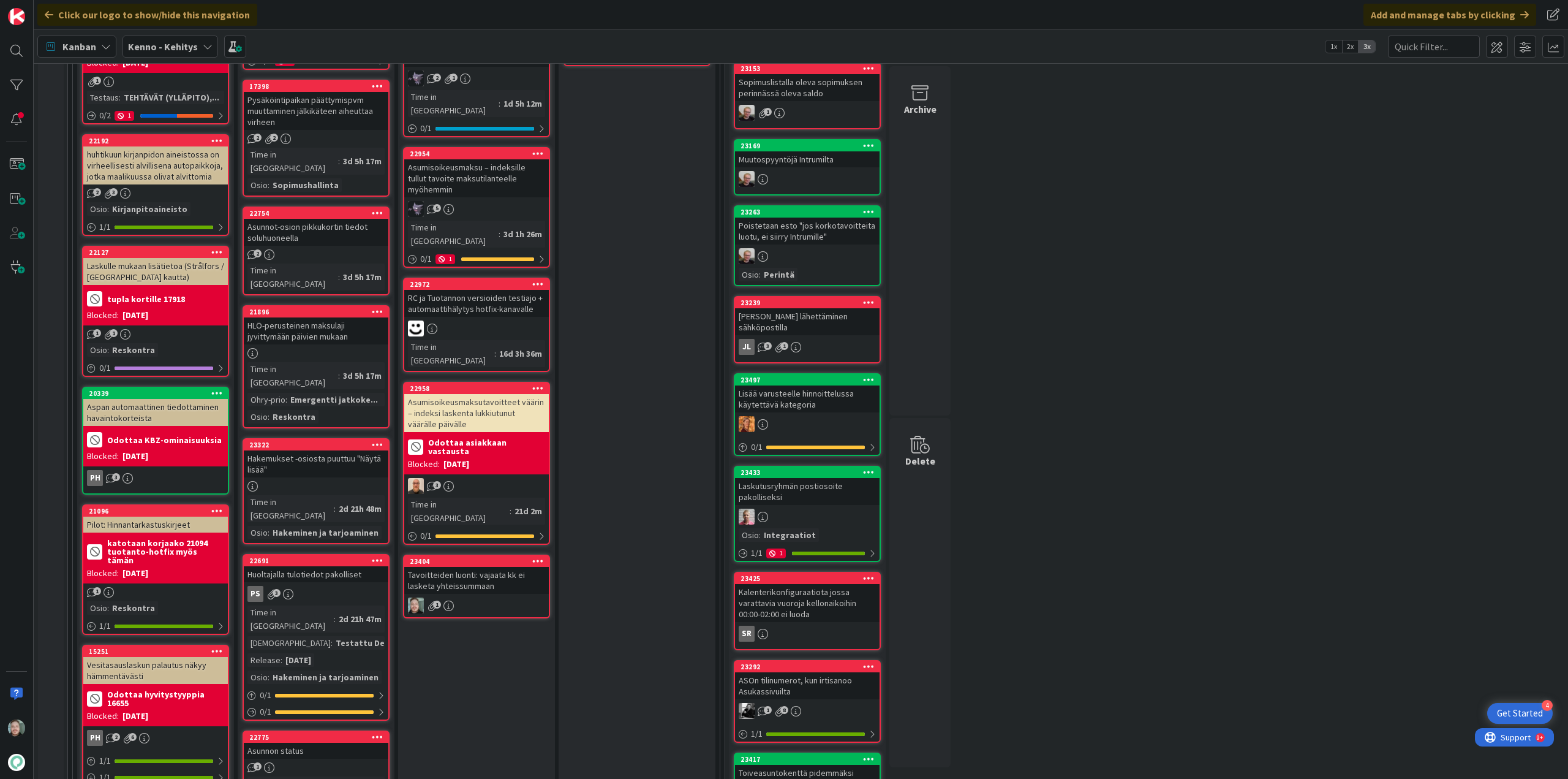
scroll to position [367, 0]
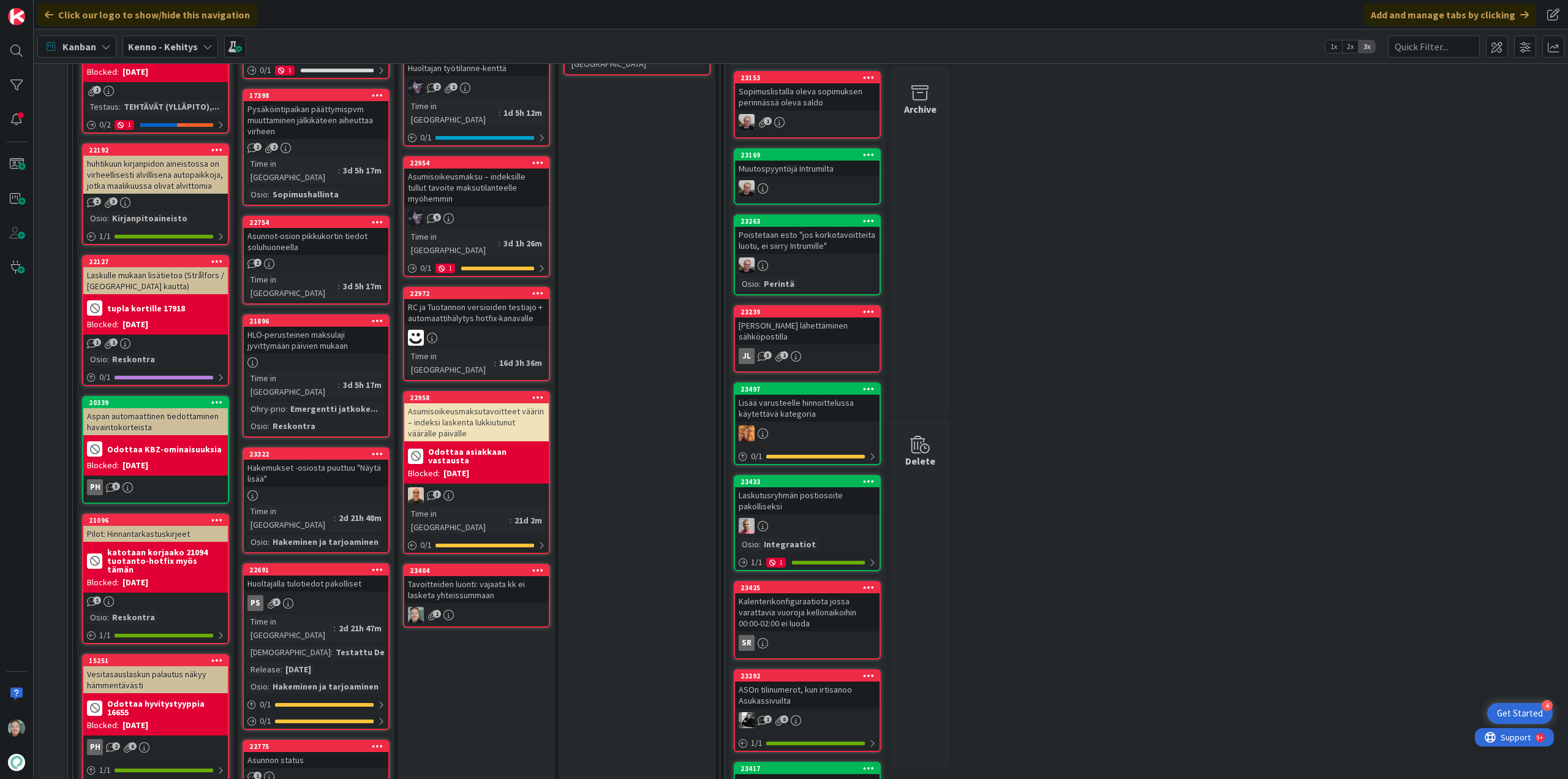
click at [510, 576] on div "Tavoitteiden luonti: vajaata kk ei lasketa yhteissummaan" at bounding box center [476, 589] width 145 height 27
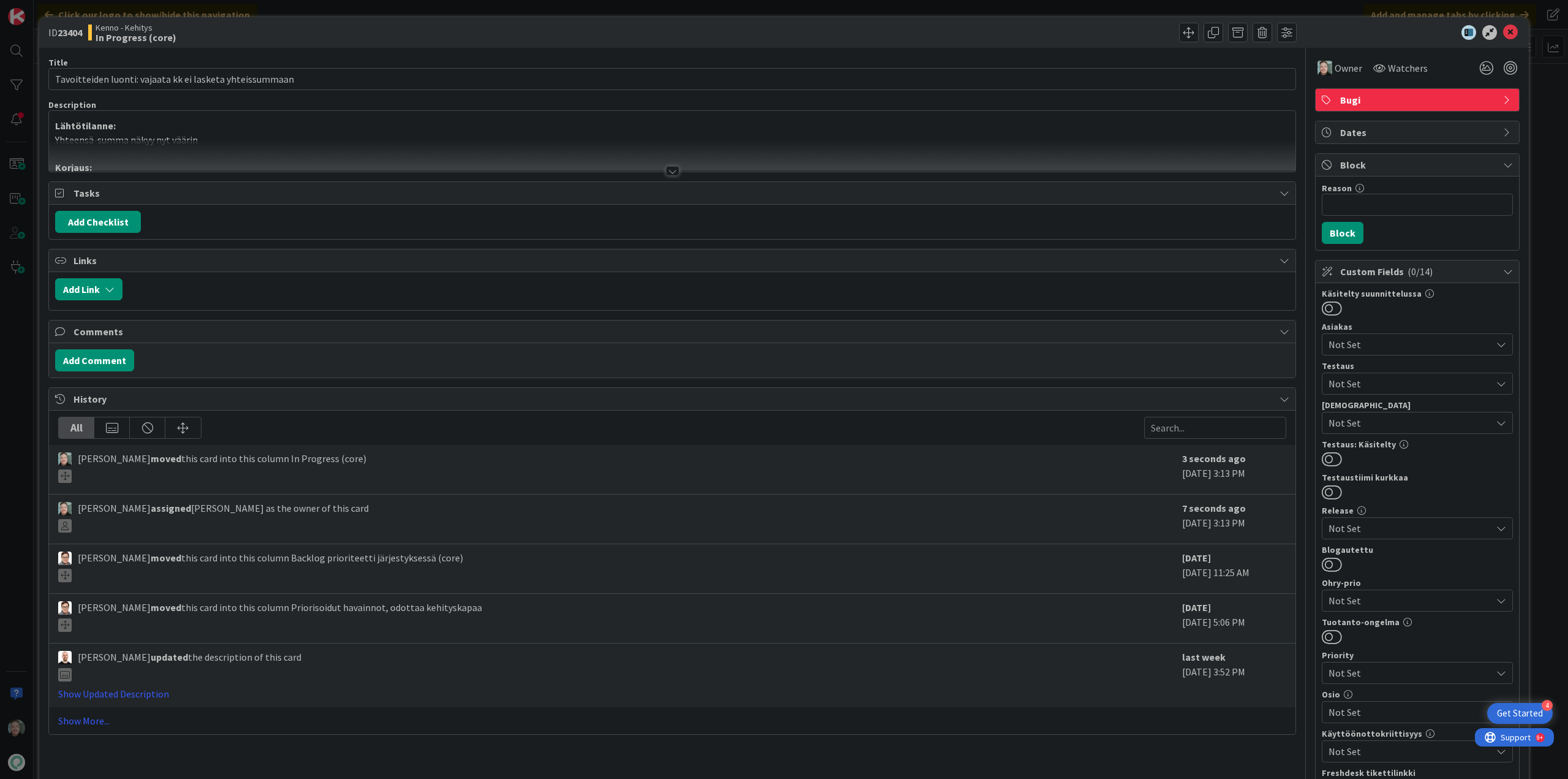
click at [669, 172] on div at bounding box center [672, 171] width 13 height 10
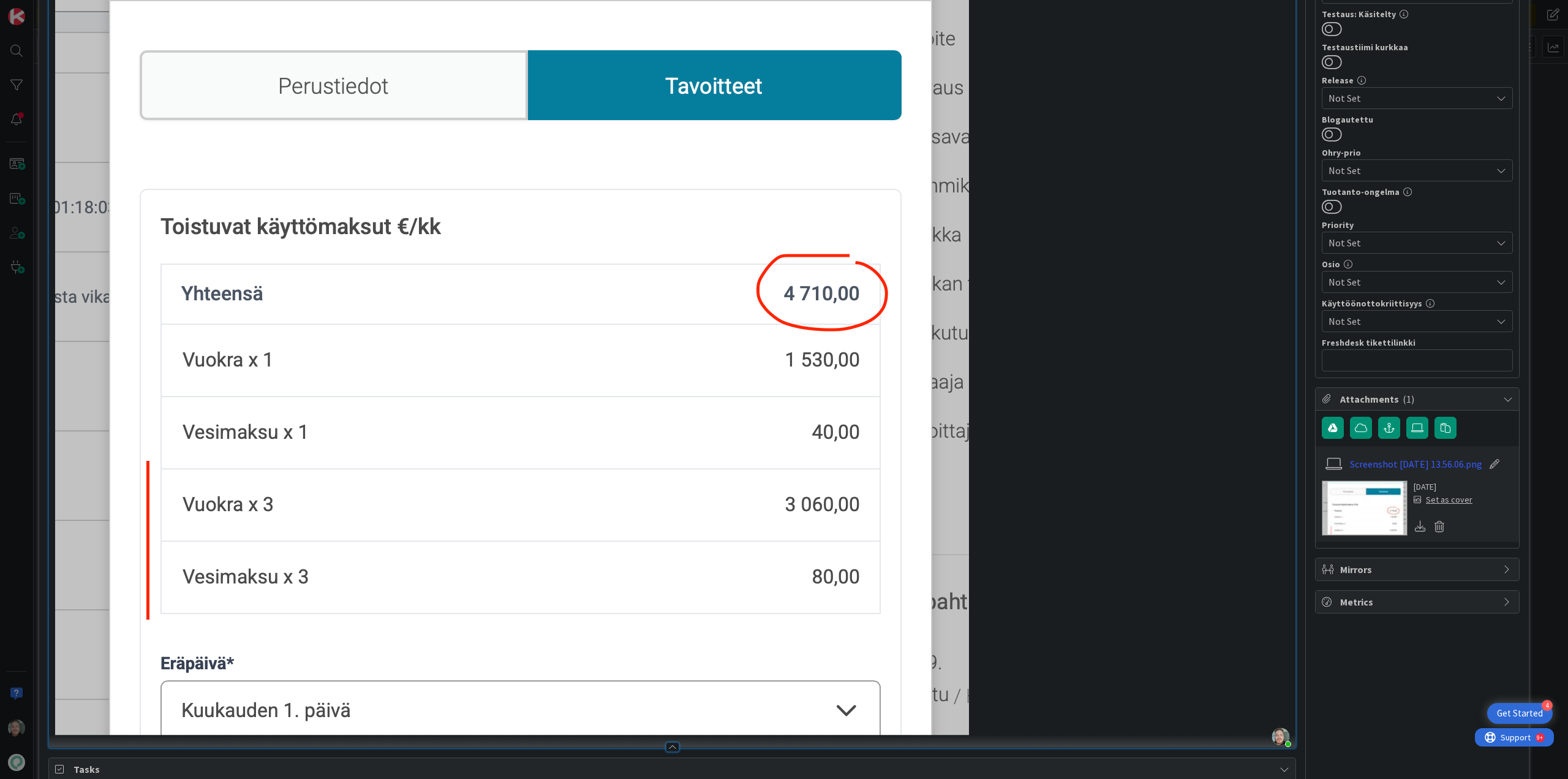
scroll to position [429, 0]
